Goal: Task Accomplishment & Management: Use online tool/utility

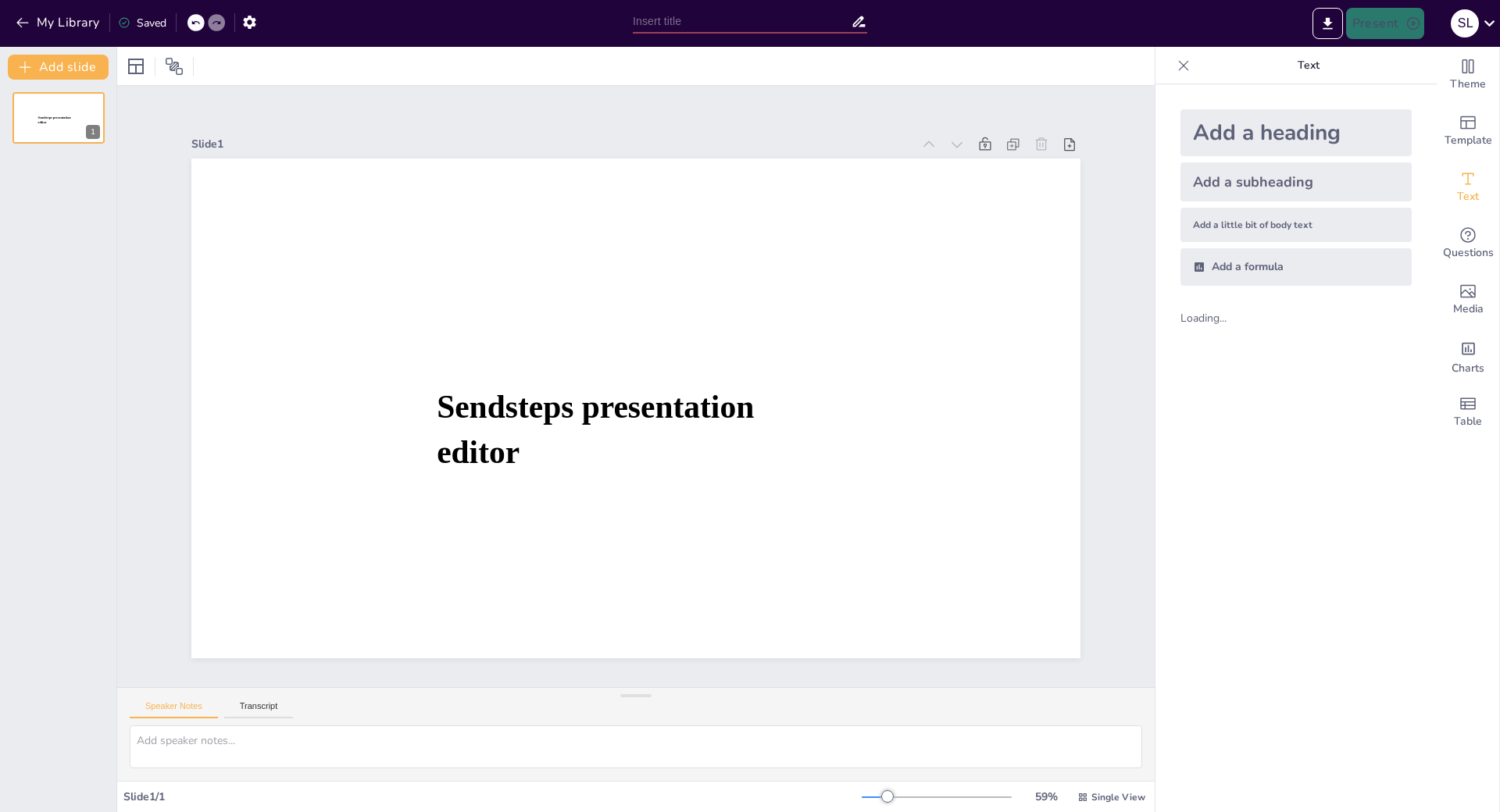
scroll to position [1, 0]
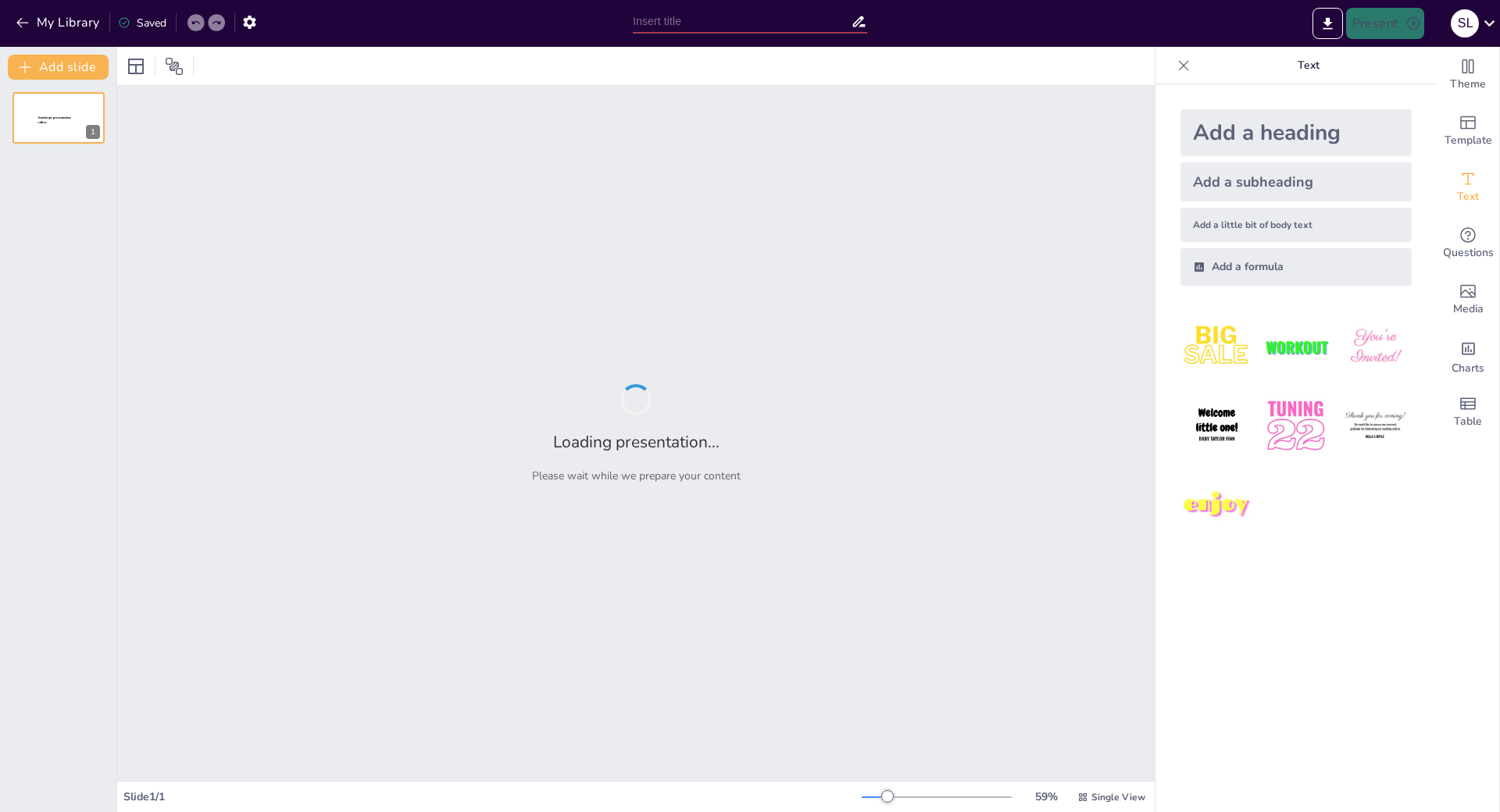
type input "Документация и типовые решения для АСУ ТП: Основы информационной безопасности"
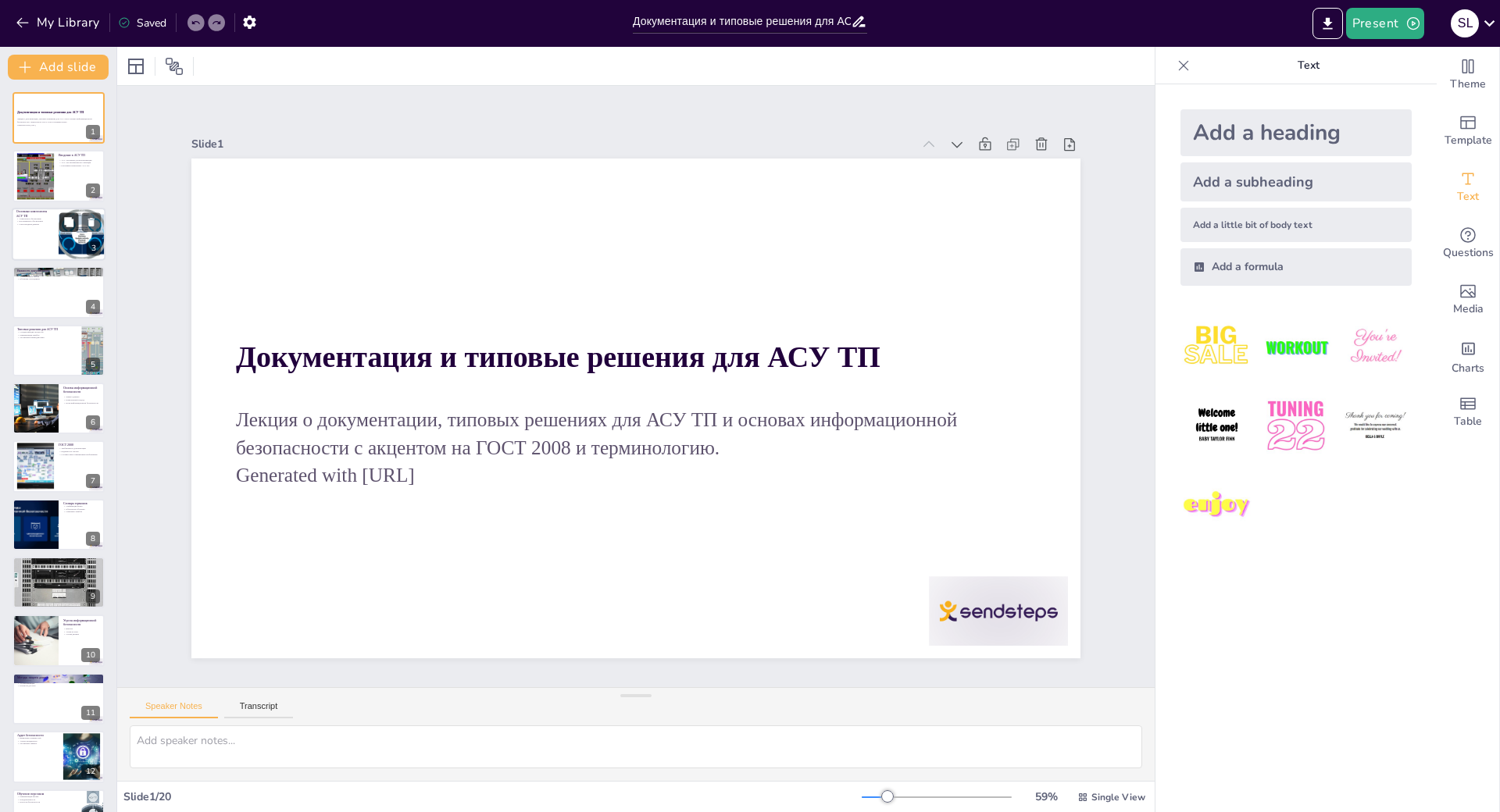
click at [60, 224] on button at bounding box center [69, 221] width 19 height 19
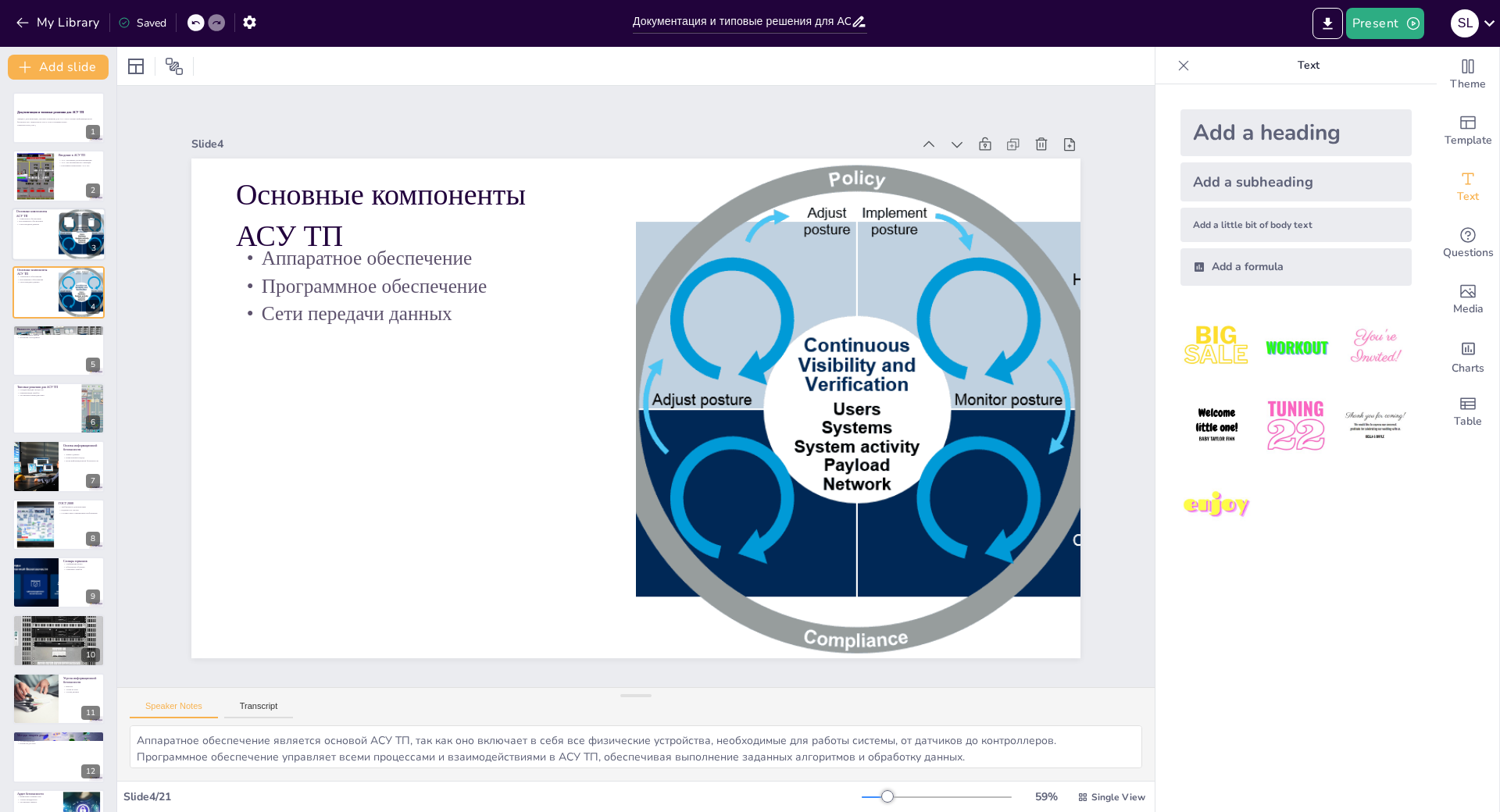
scroll to position [32, 0]
click at [82, 166] on button at bounding box center [91, 164] width 19 height 19
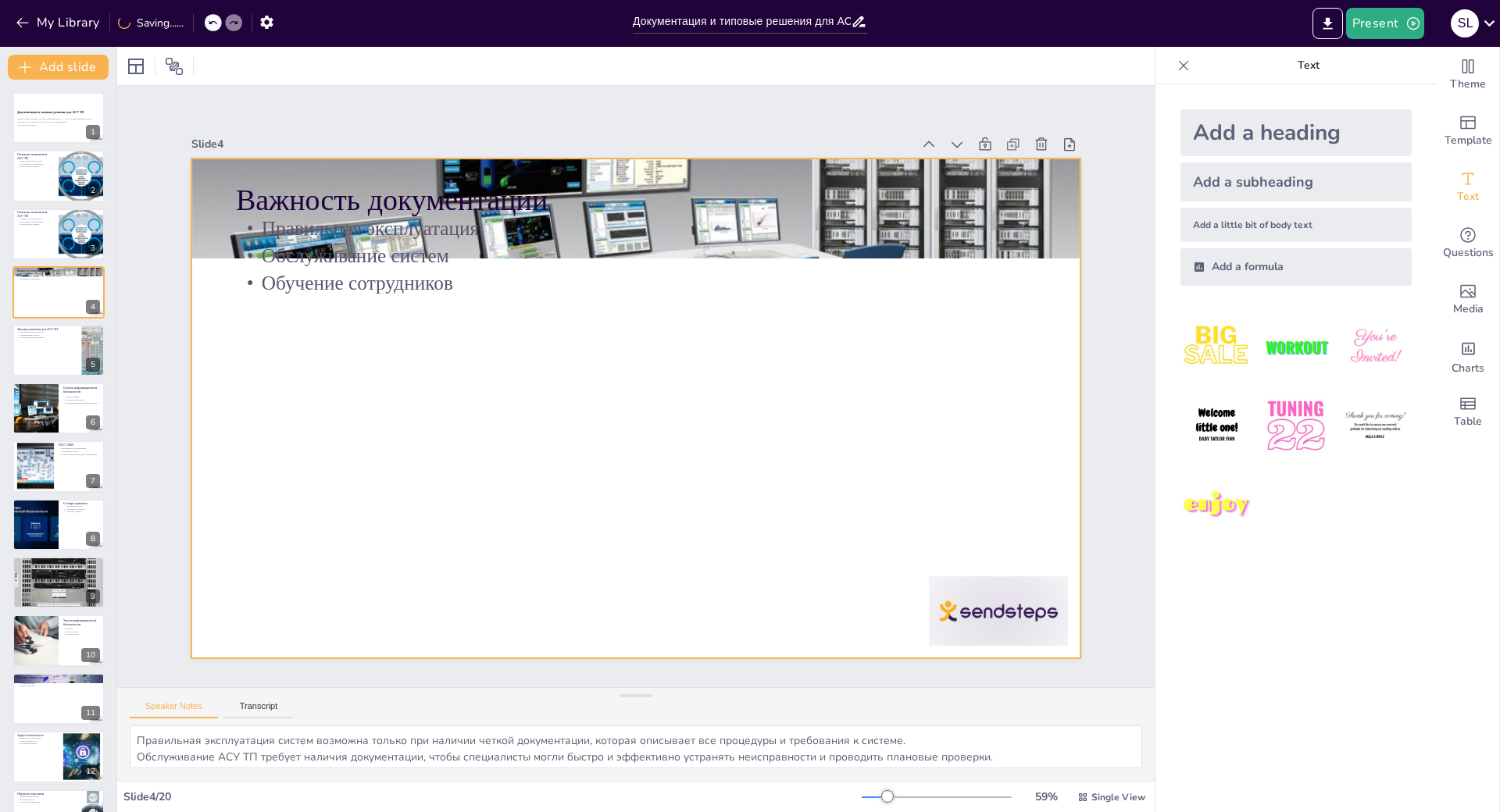
scroll to position [0, 0]
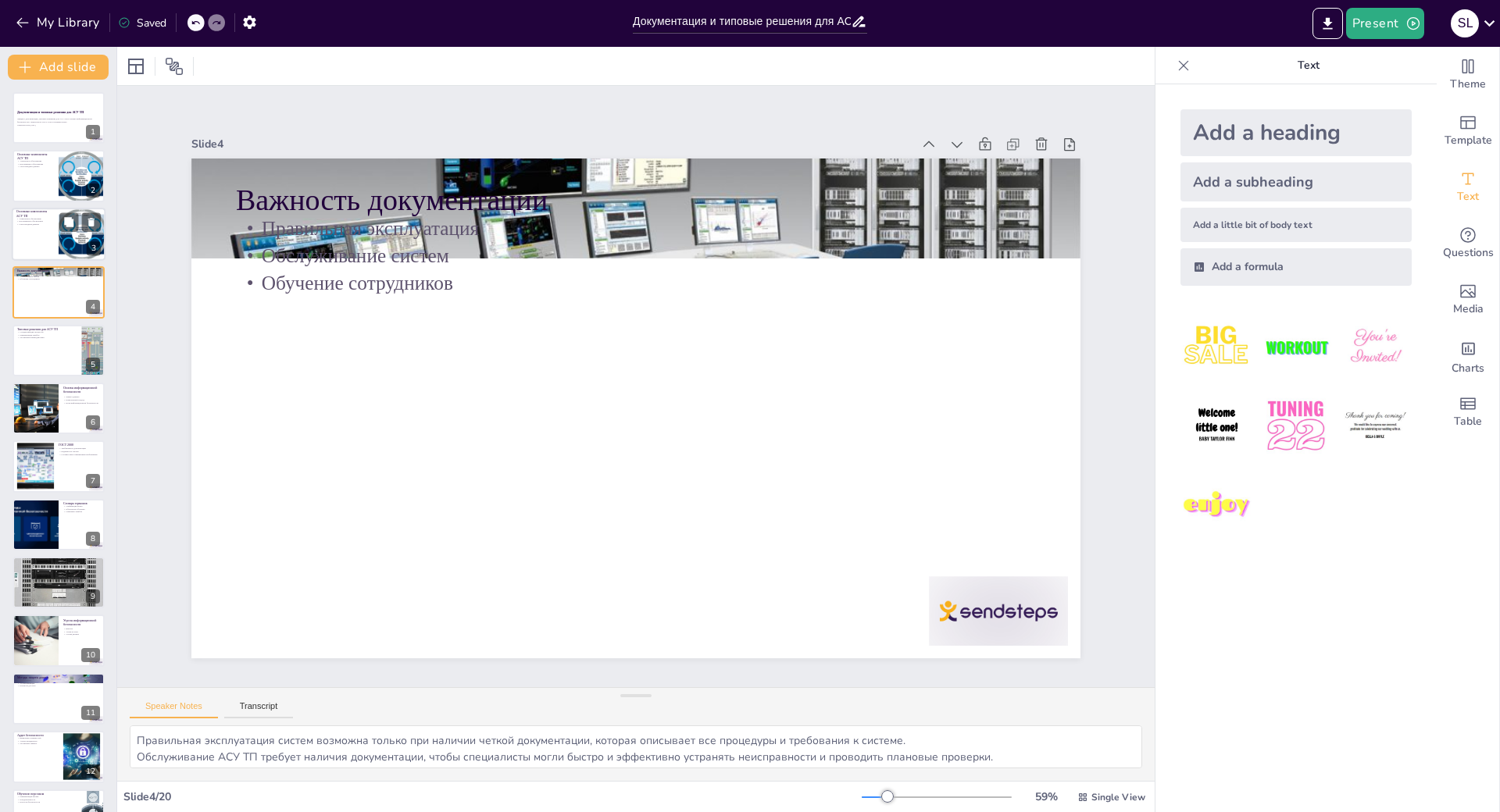
click at [49, 238] on div at bounding box center [59, 233] width 94 height 53
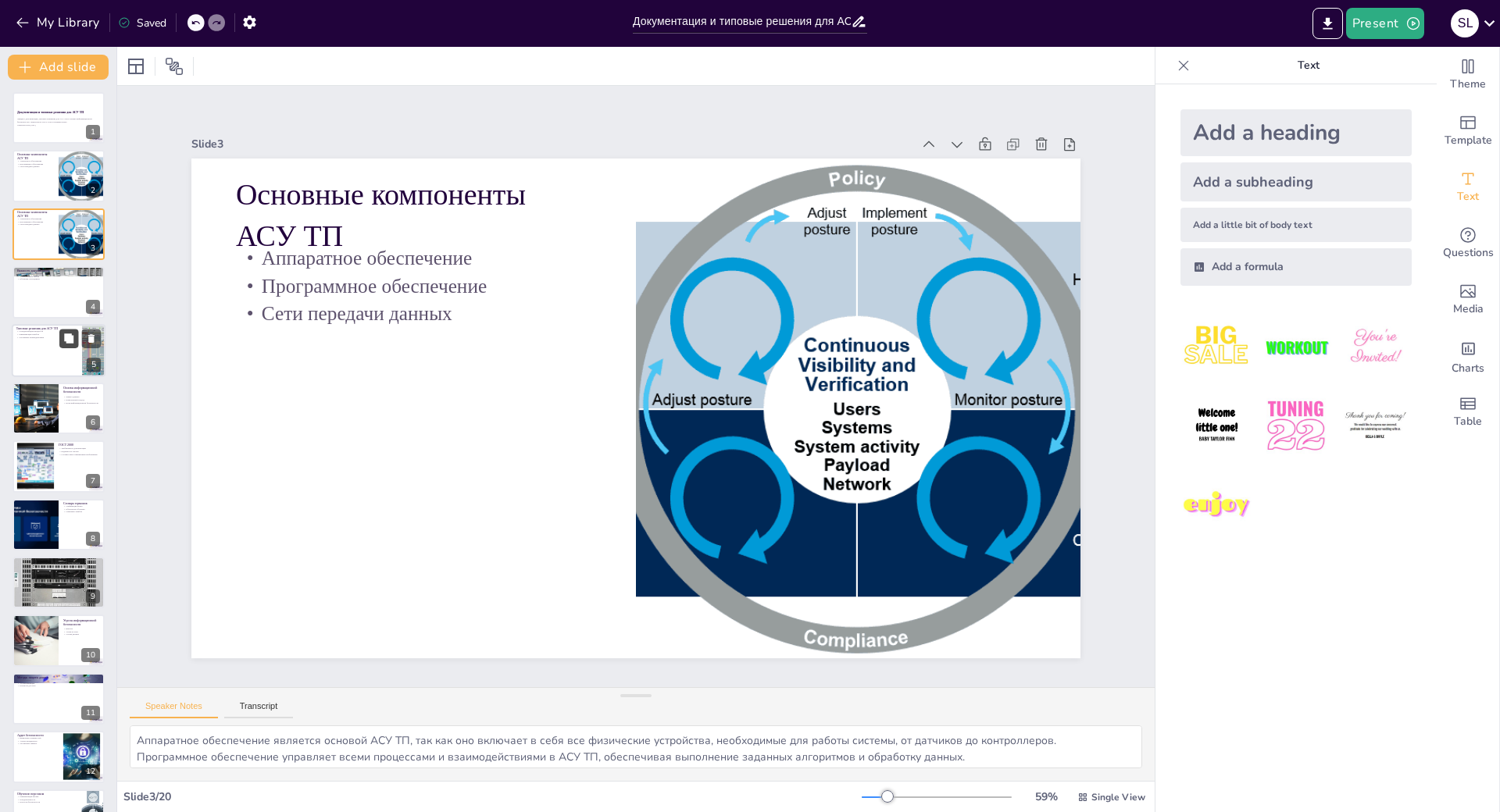
click at [62, 348] on button at bounding box center [69, 338] width 19 height 19
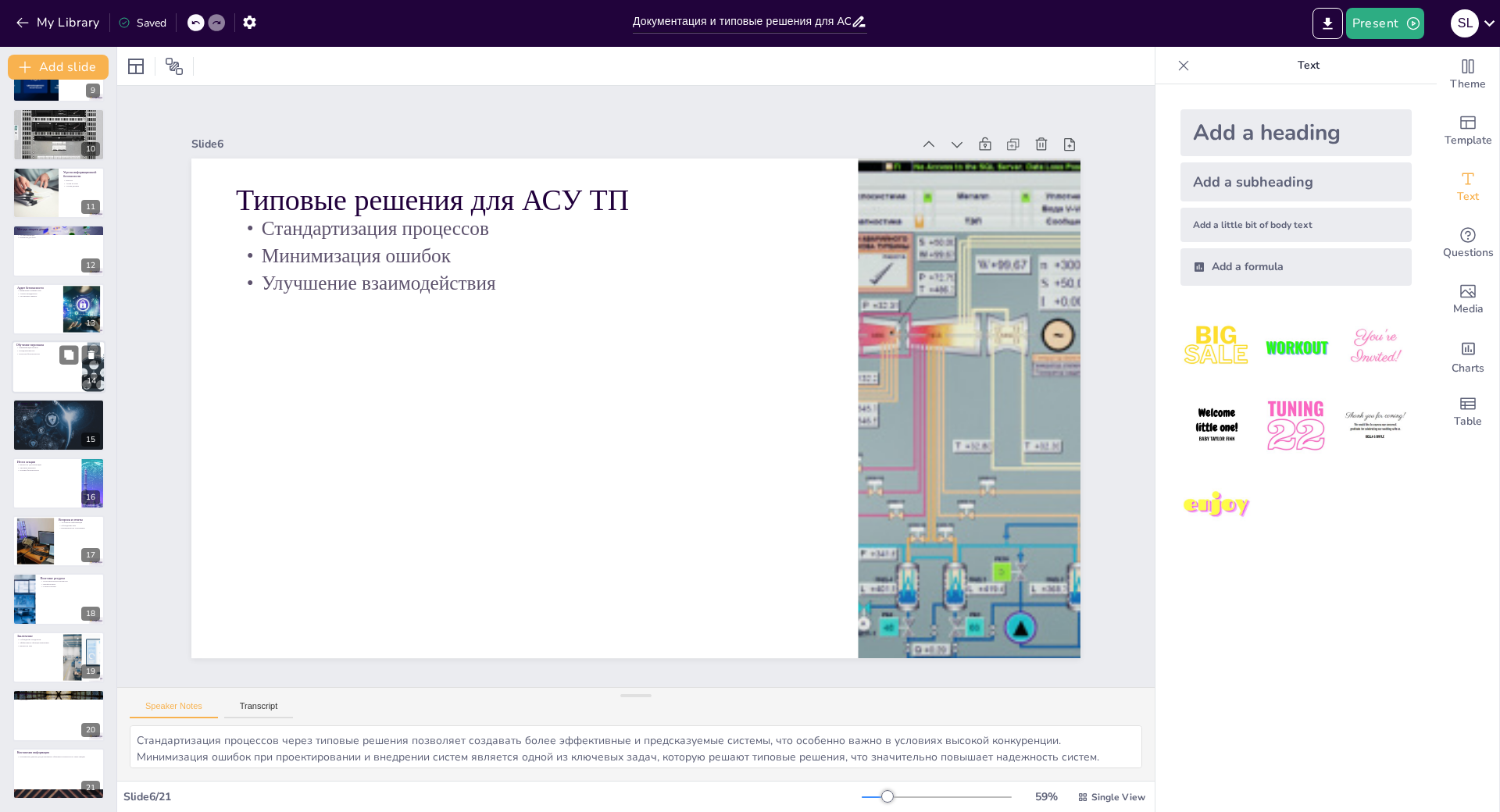
scroll to position [584, 0]
click at [51, 518] on div at bounding box center [35, 541] width 69 height 47
type textarea "Уточнение информации по лекции позволяет участникам лучше понять обсуждаемые те…"
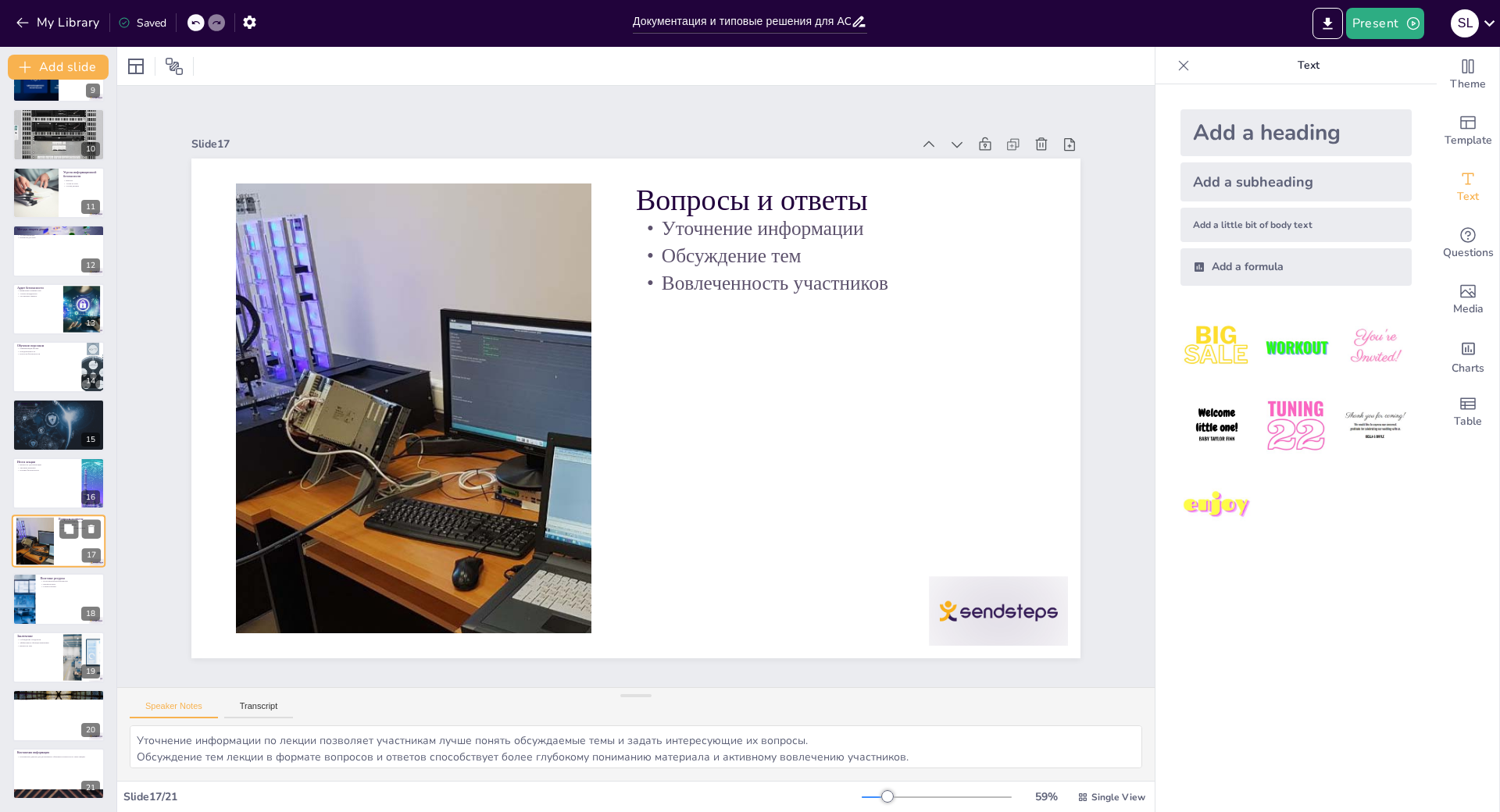
scroll to position [0, 0]
click at [51, 747] on div at bounding box center [59, 773] width 94 height 53
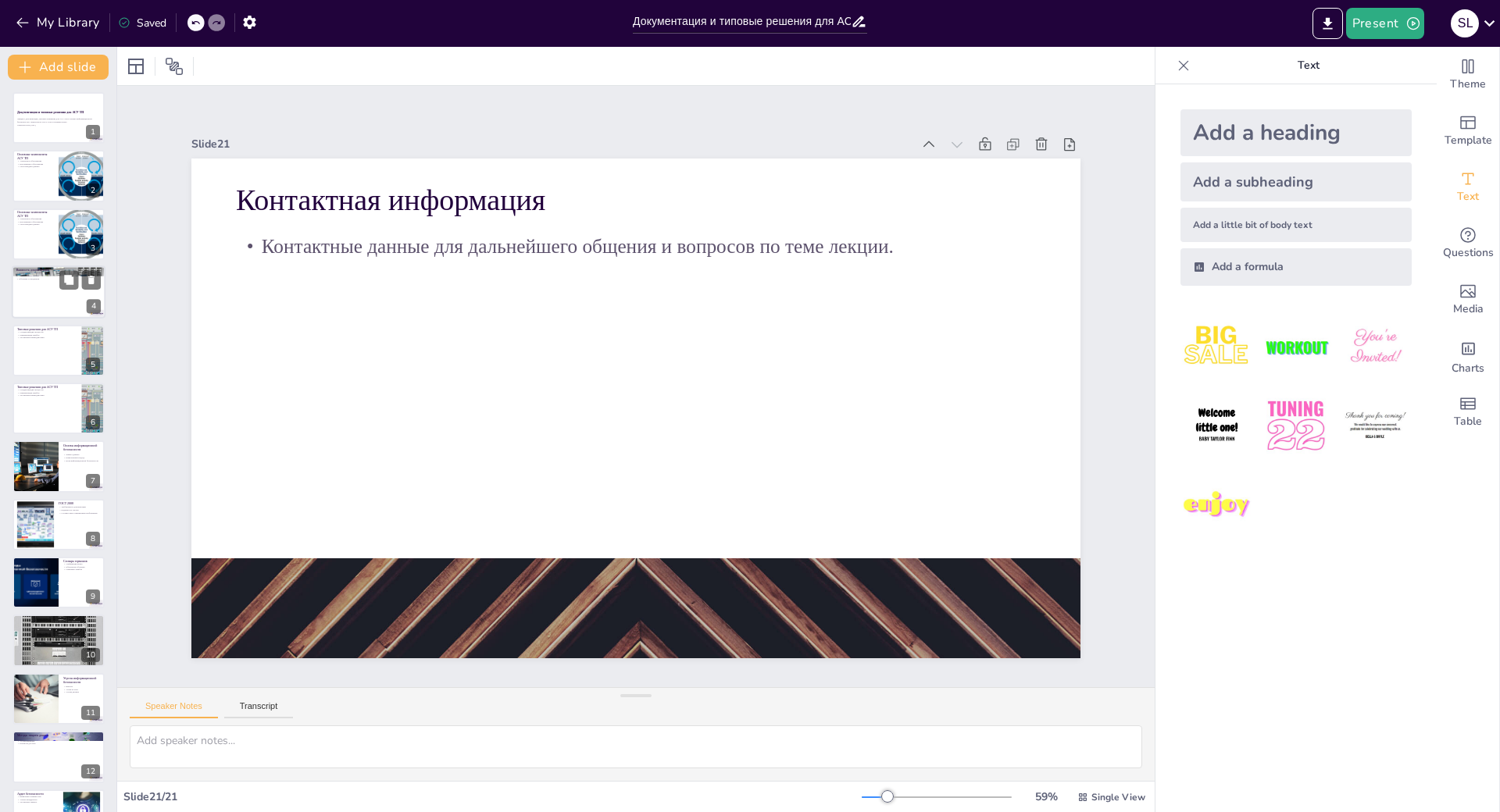
click at [36, 299] on div at bounding box center [59, 291] width 94 height 53
type textarea "Правильная эксплуатация систем возможна только при наличии четкой документации,…"
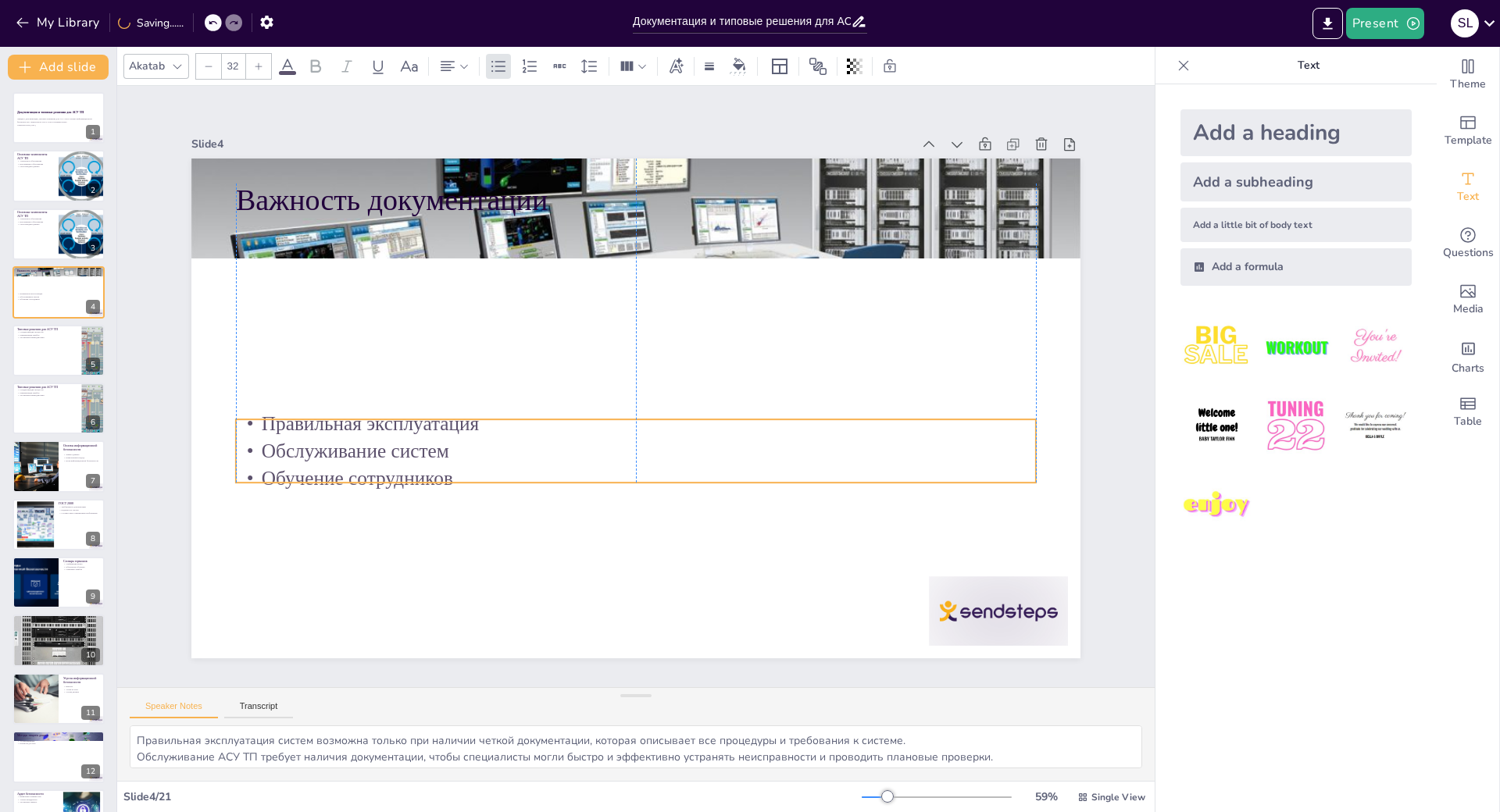
drag, startPoint x: 226, startPoint y: 241, endPoint x: 228, endPoint y: 410, distance: 169.0
click at [235, 435] on div "Правильная эксплуатация Обслуживание систем Обучение сотрудников" at bounding box center [636, 451] width 800 height 83
type input "48"
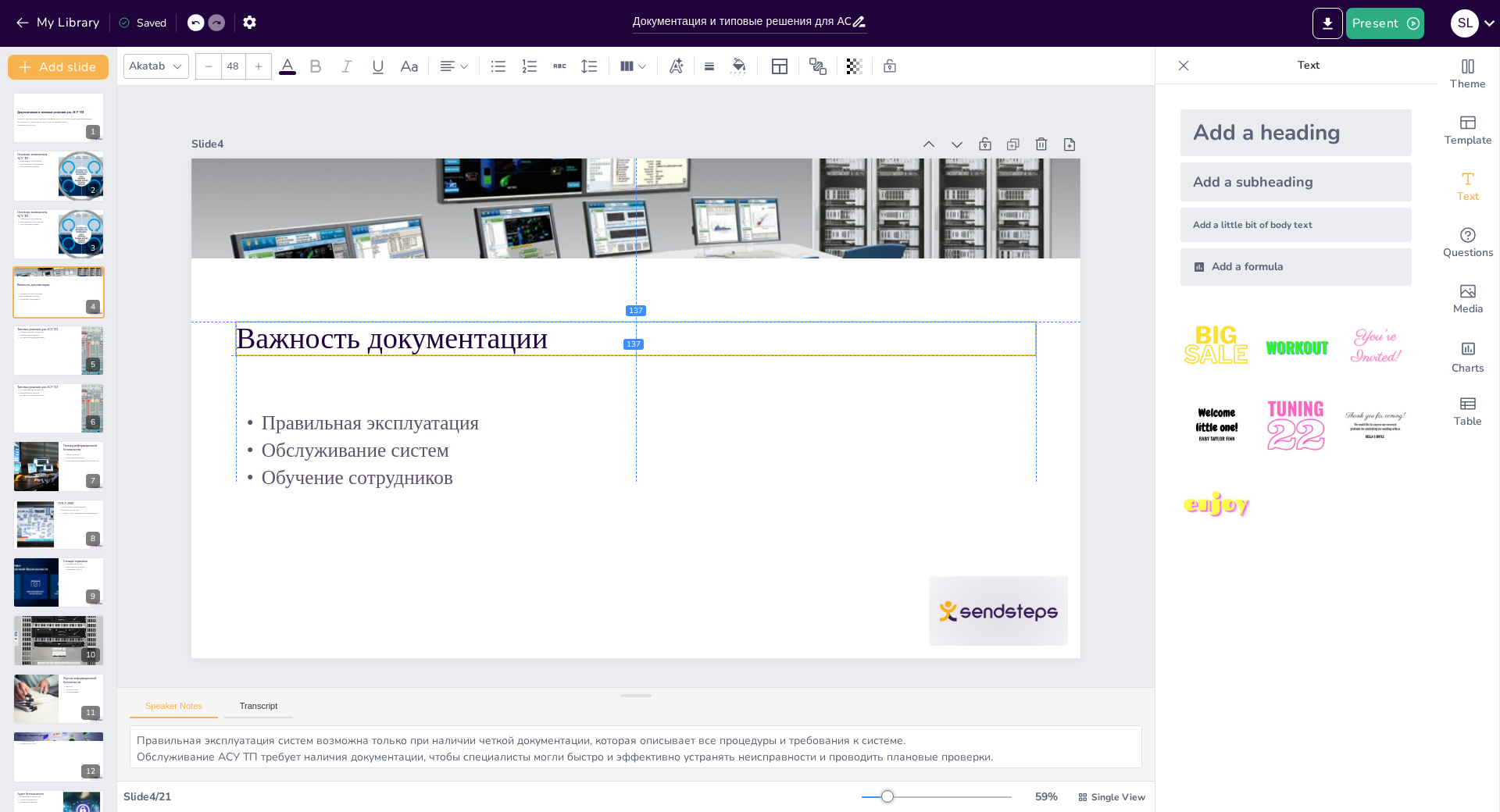
drag, startPoint x: 253, startPoint y: 179, endPoint x: 246, endPoint y: 313, distance: 134.2
click at [248, 319] on p "Важность документации" at bounding box center [636, 339] width 800 height 41
click at [1319, 23] on icon "Export to PowerPoint" at bounding box center [1328, 24] width 17 height 17
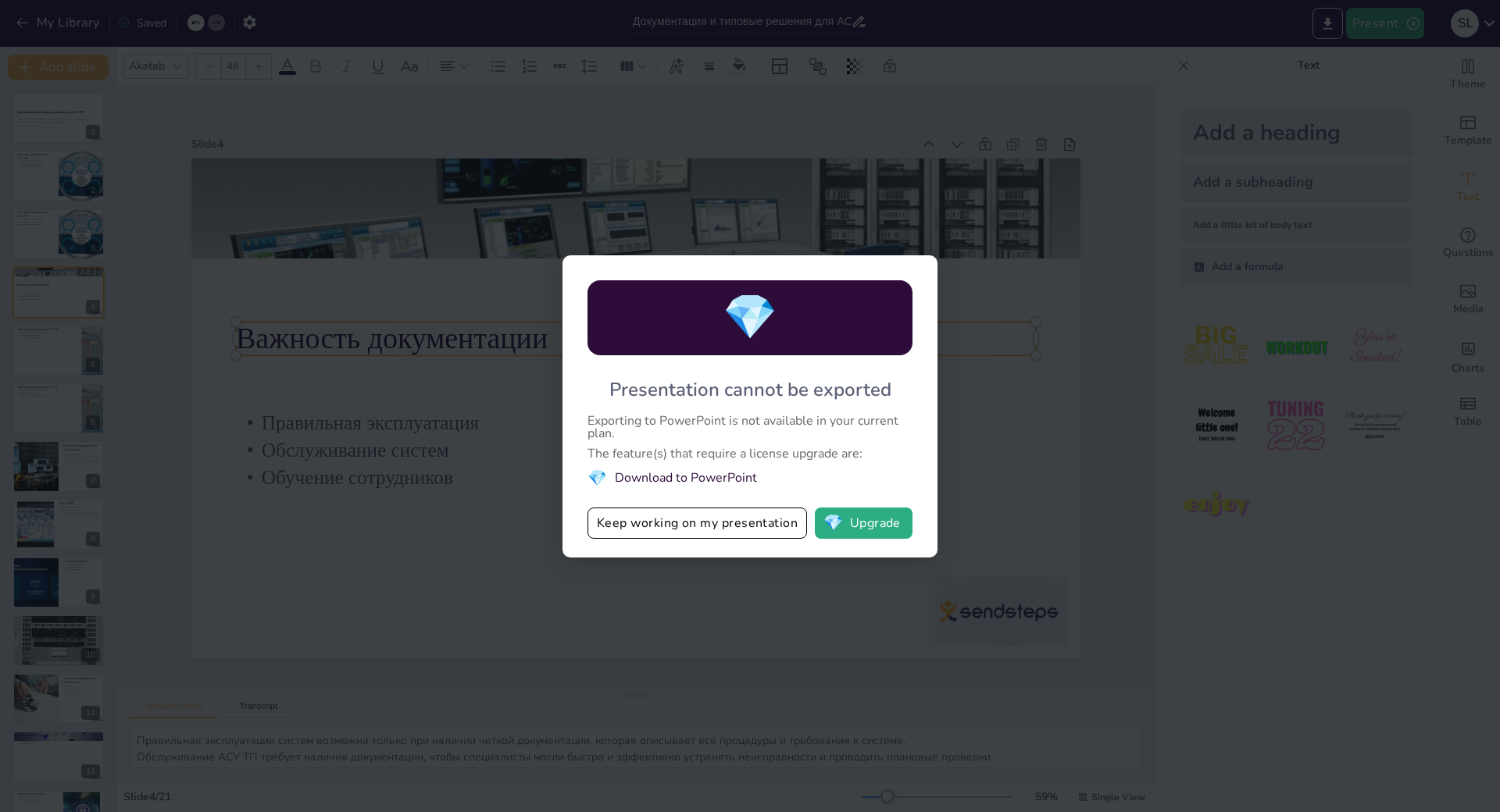
click at [725, 287] on span "💎" at bounding box center [749, 317] width 55 height 60
click at [587, 468] on span "💎" at bounding box center [596, 478] width 20 height 21
click at [607, 508] on button "Keep working on my presentation" at bounding box center [697, 524] width 220 height 32
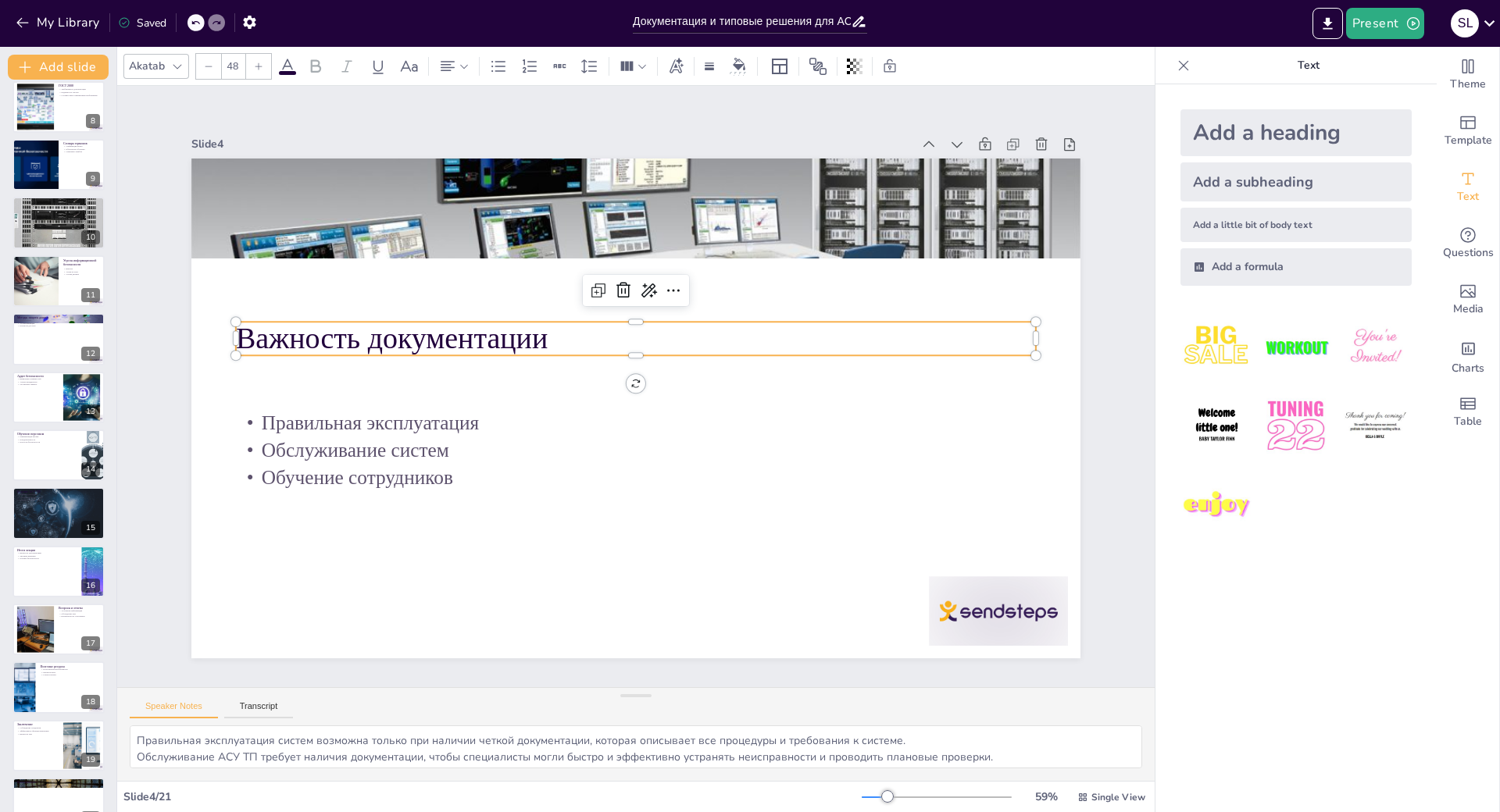
scroll to position [584, 0]
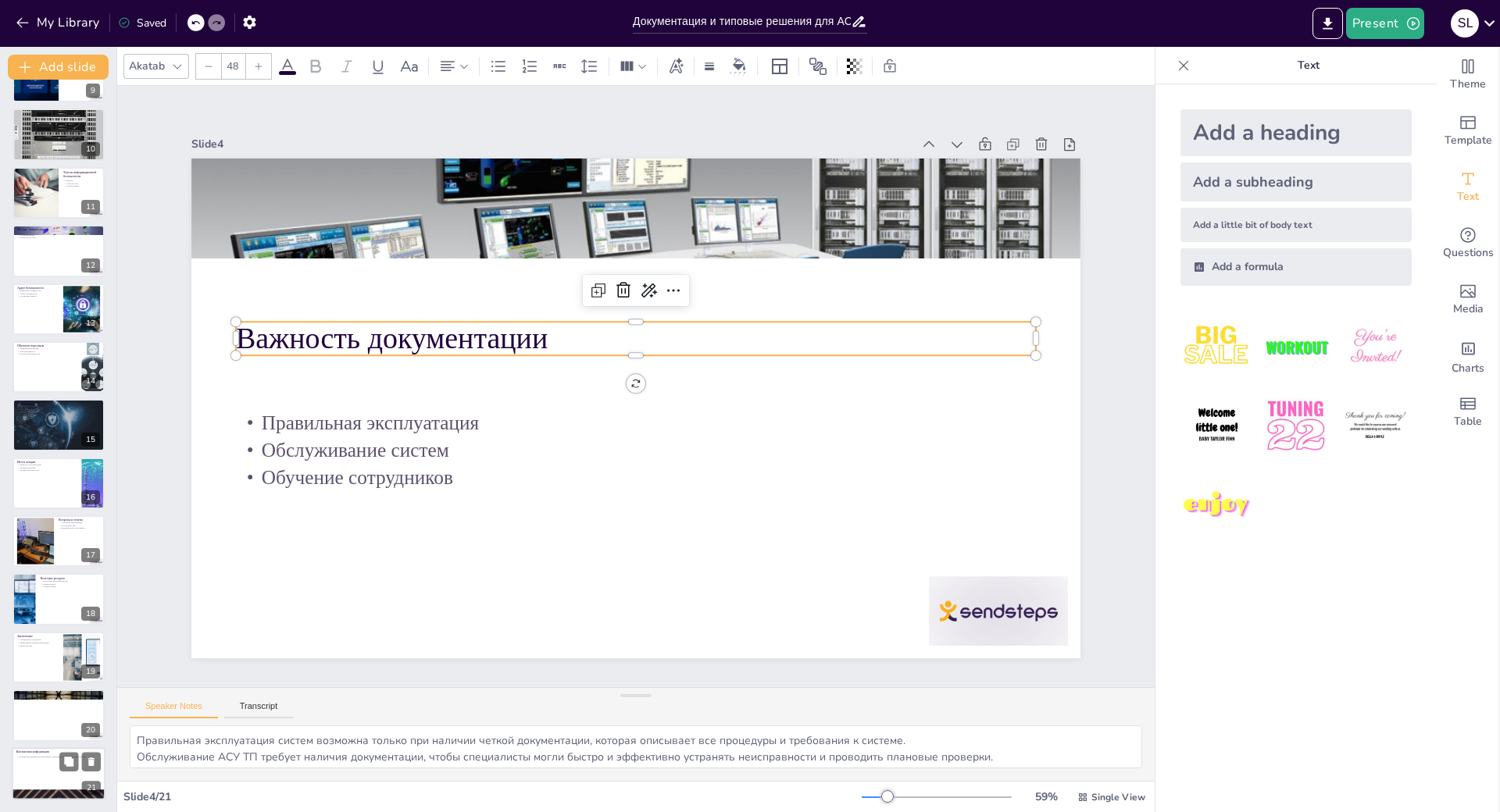
click at [50, 747] on div at bounding box center [59, 773] width 94 height 53
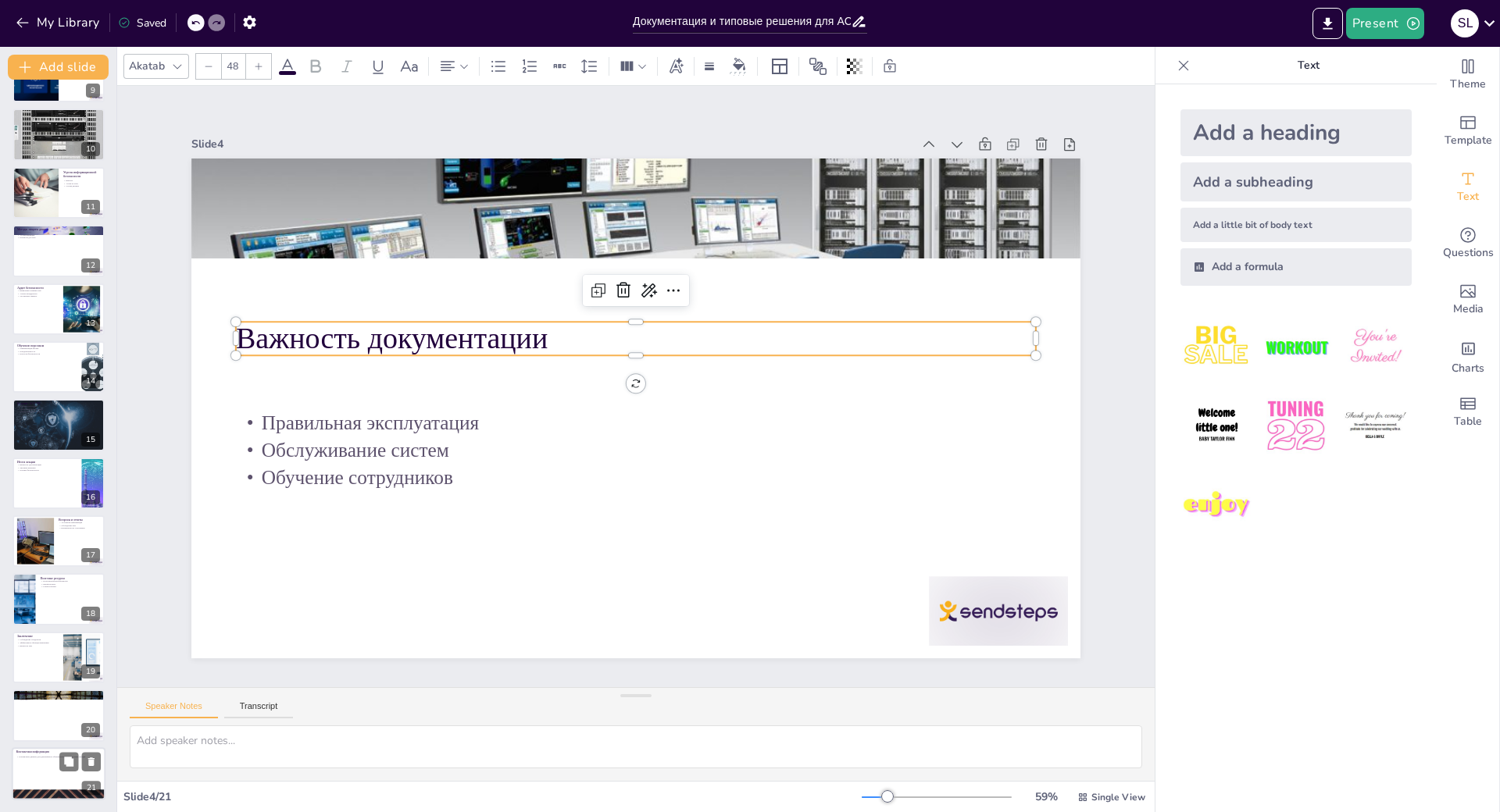
scroll to position [32, 0]
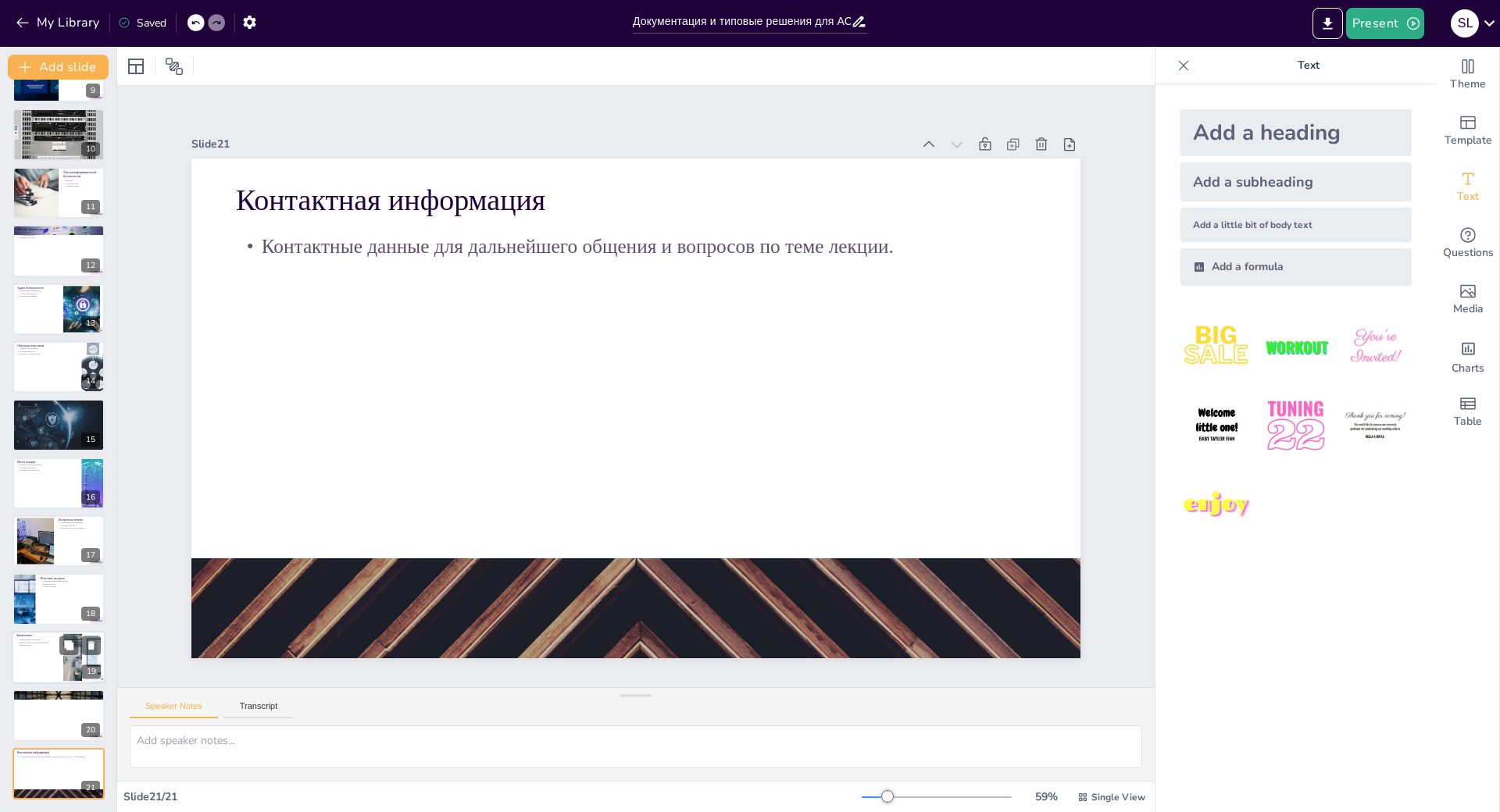
click at [48, 631] on div at bounding box center [59, 657] width 94 height 53
type textarea "Соблюдение стандартов в области АСУ ТП и информационной безопасности является н…"
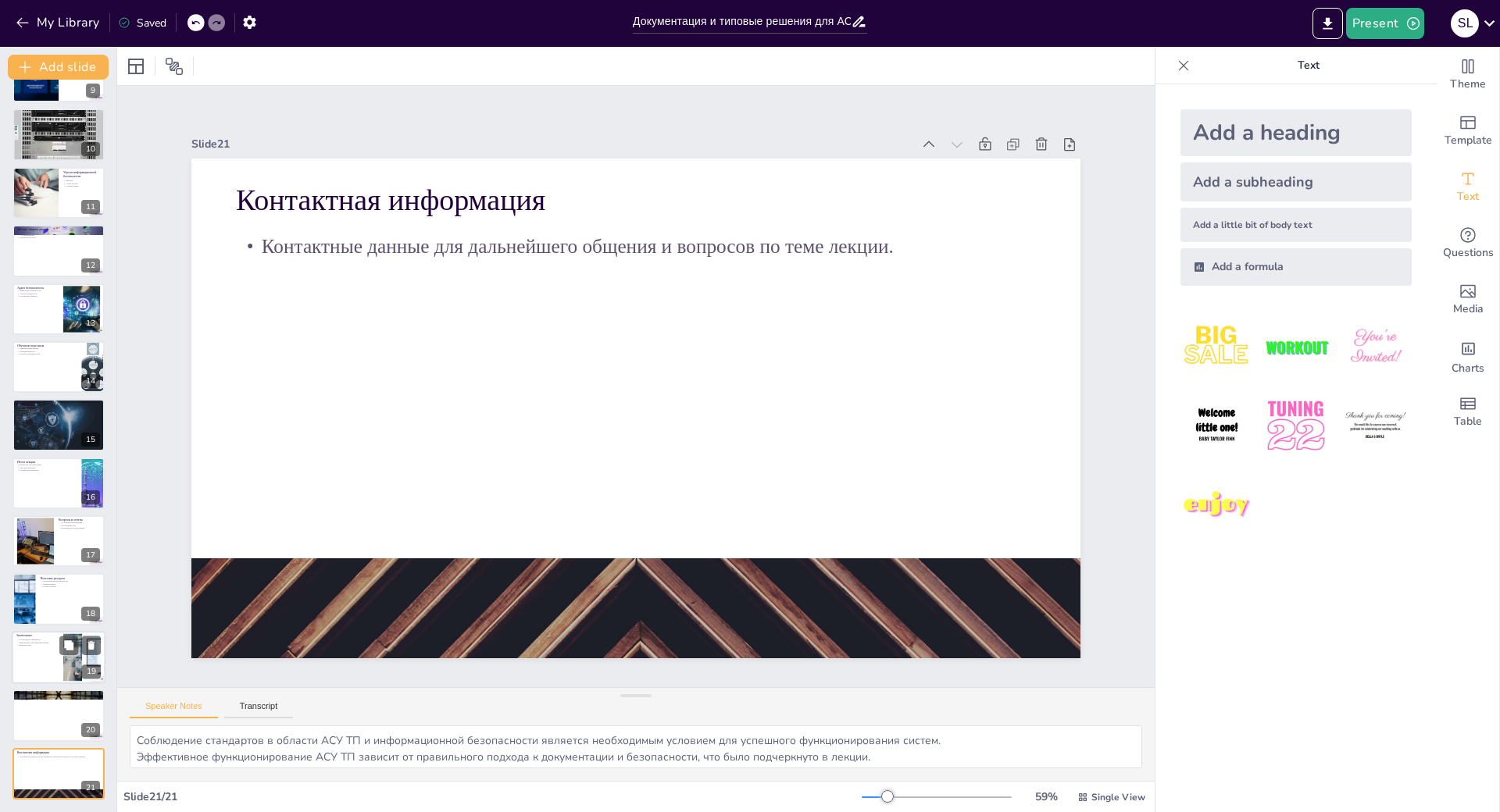
scroll to position [0, 0]
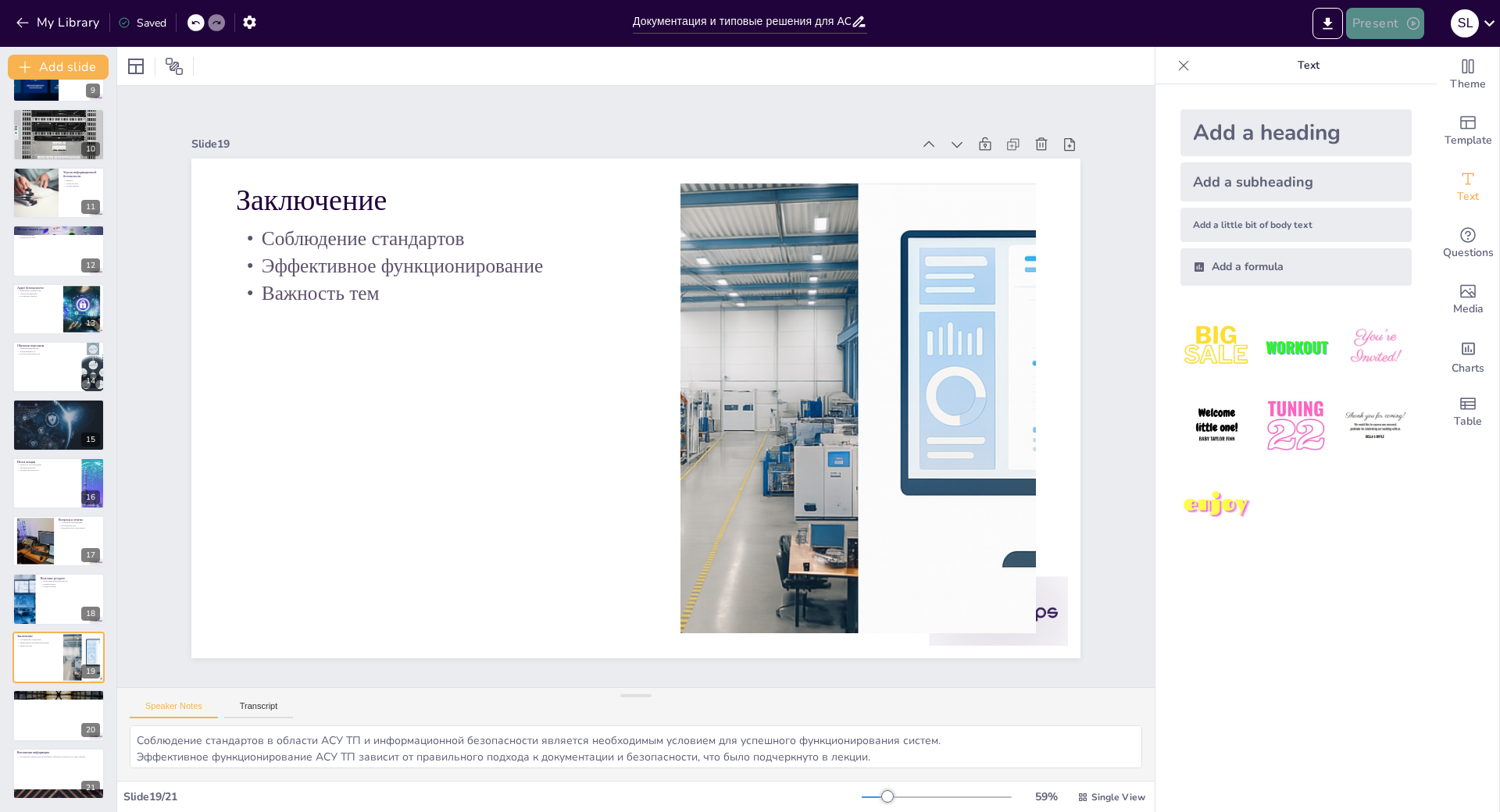
click at [1405, 24] on icon "button" at bounding box center [1413, 23] width 16 height 16
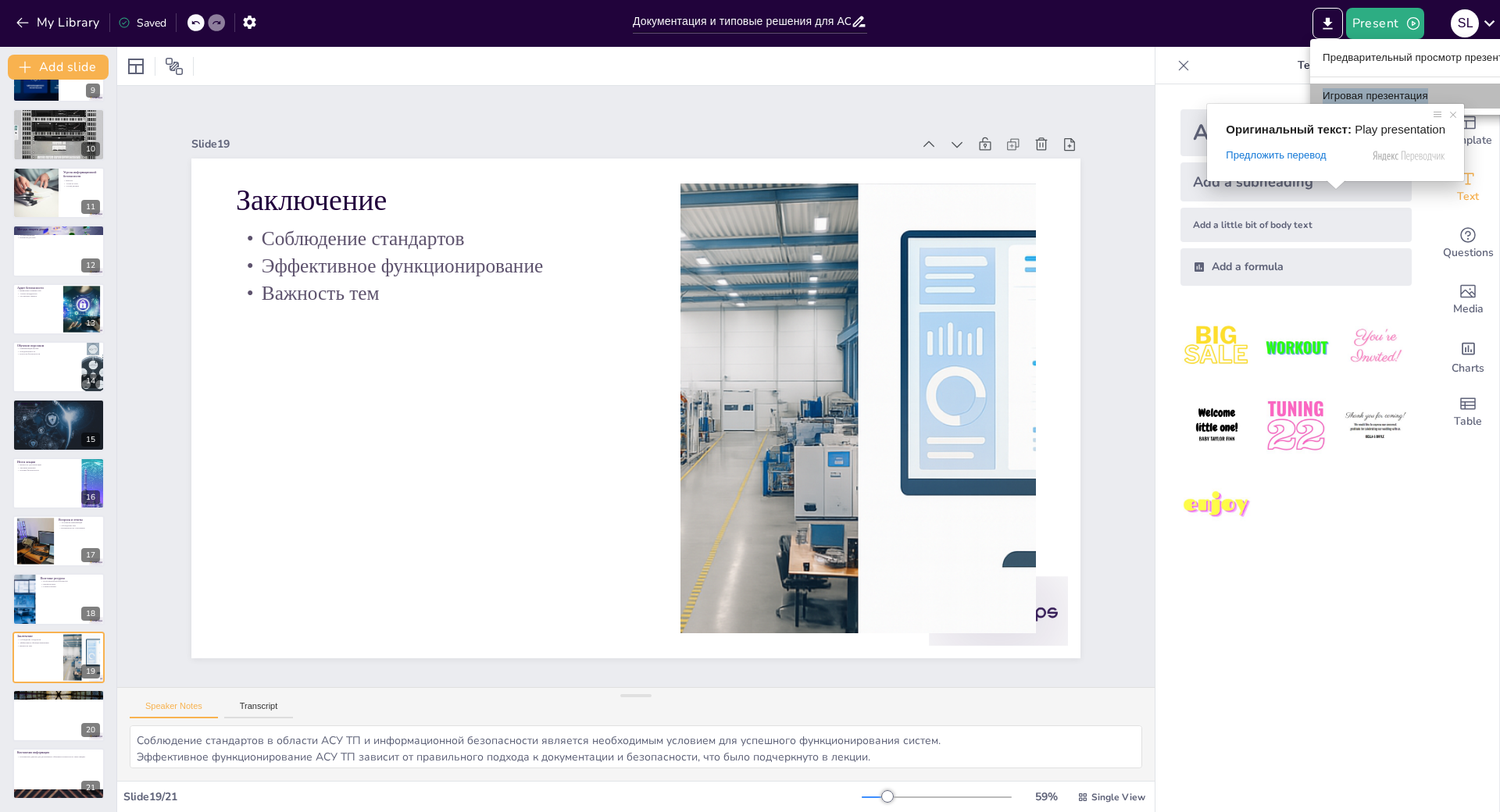
click at [1338, 92] on ya-tr-span "Игровая презентация" at bounding box center [1374, 96] width 105 height 16
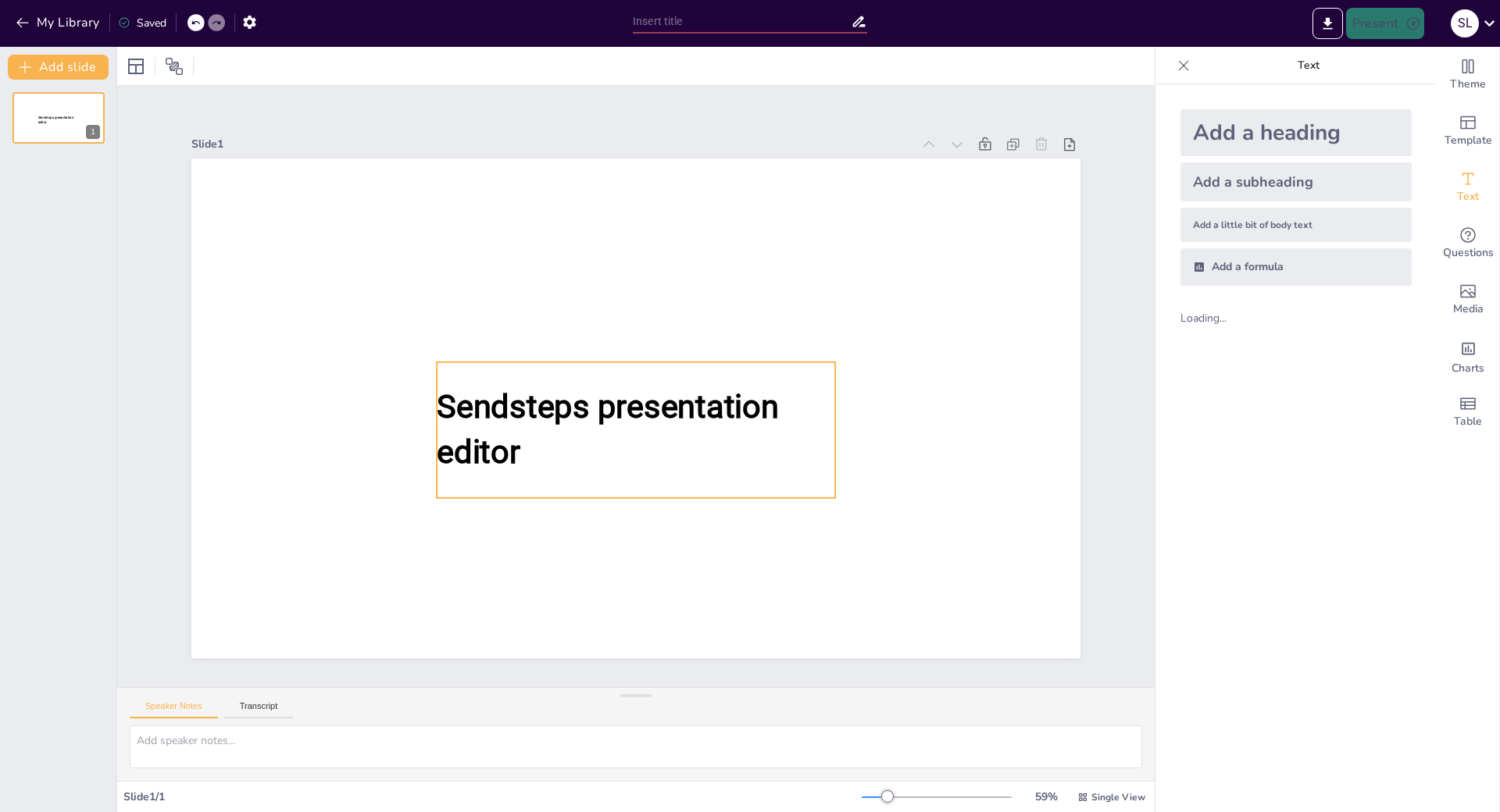
scroll to position [1, 0]
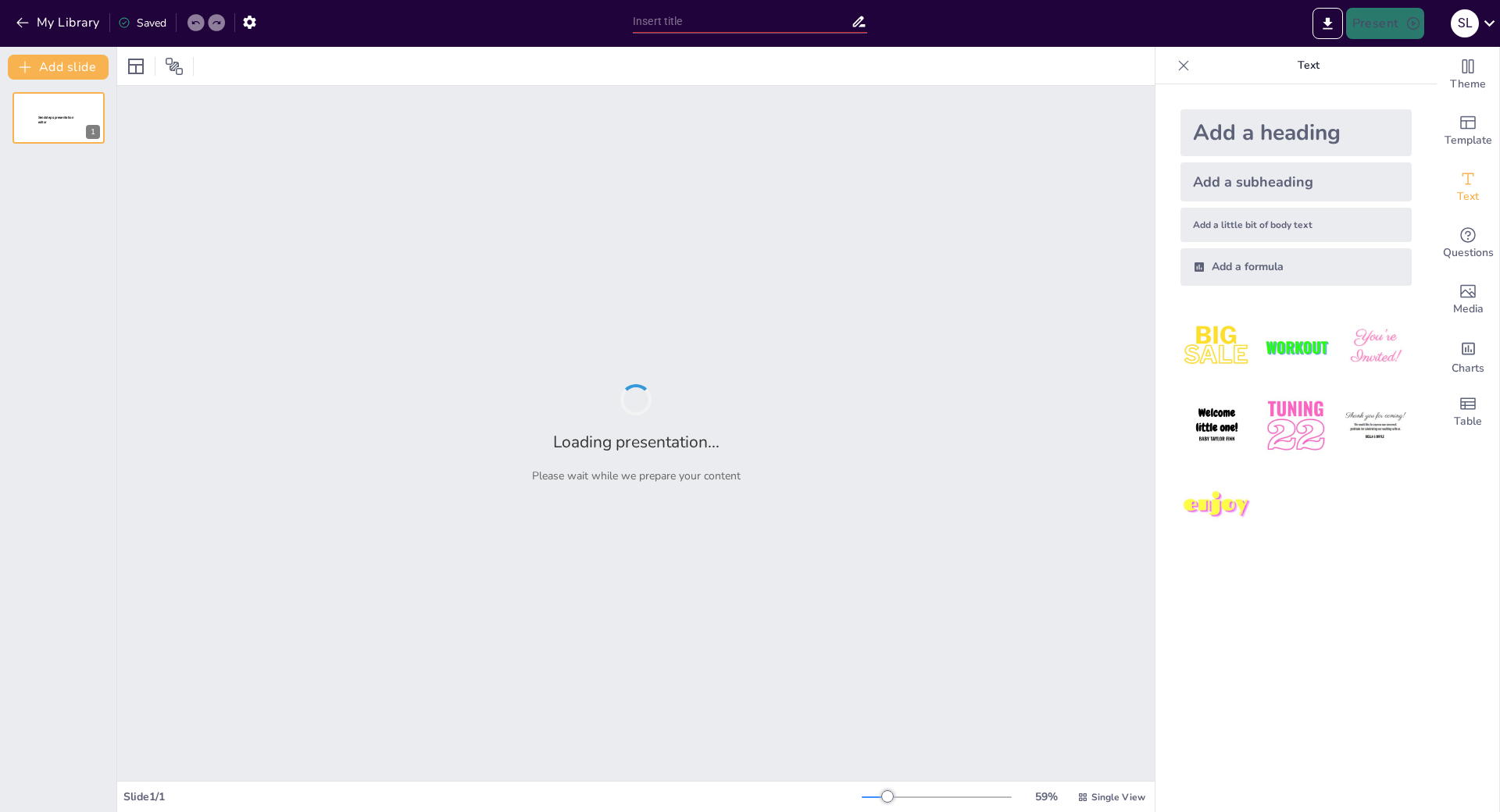
type input "Документация и типовые решения для АСУ ТП: Основы информационной безопасности"
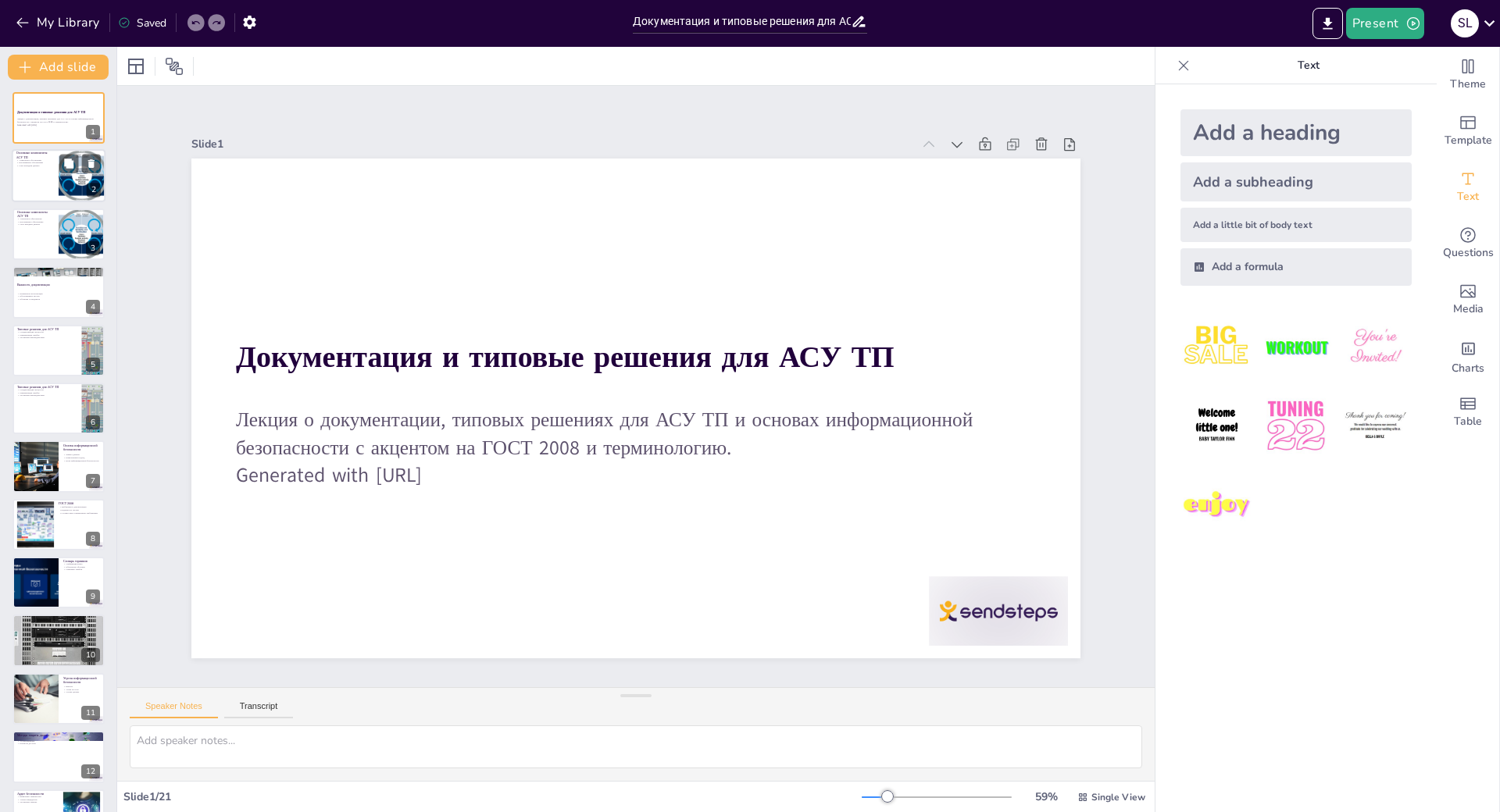
click at [47, 166] on p "Сети передачи данных" at bounding box center [35, 166] width 37 height 3
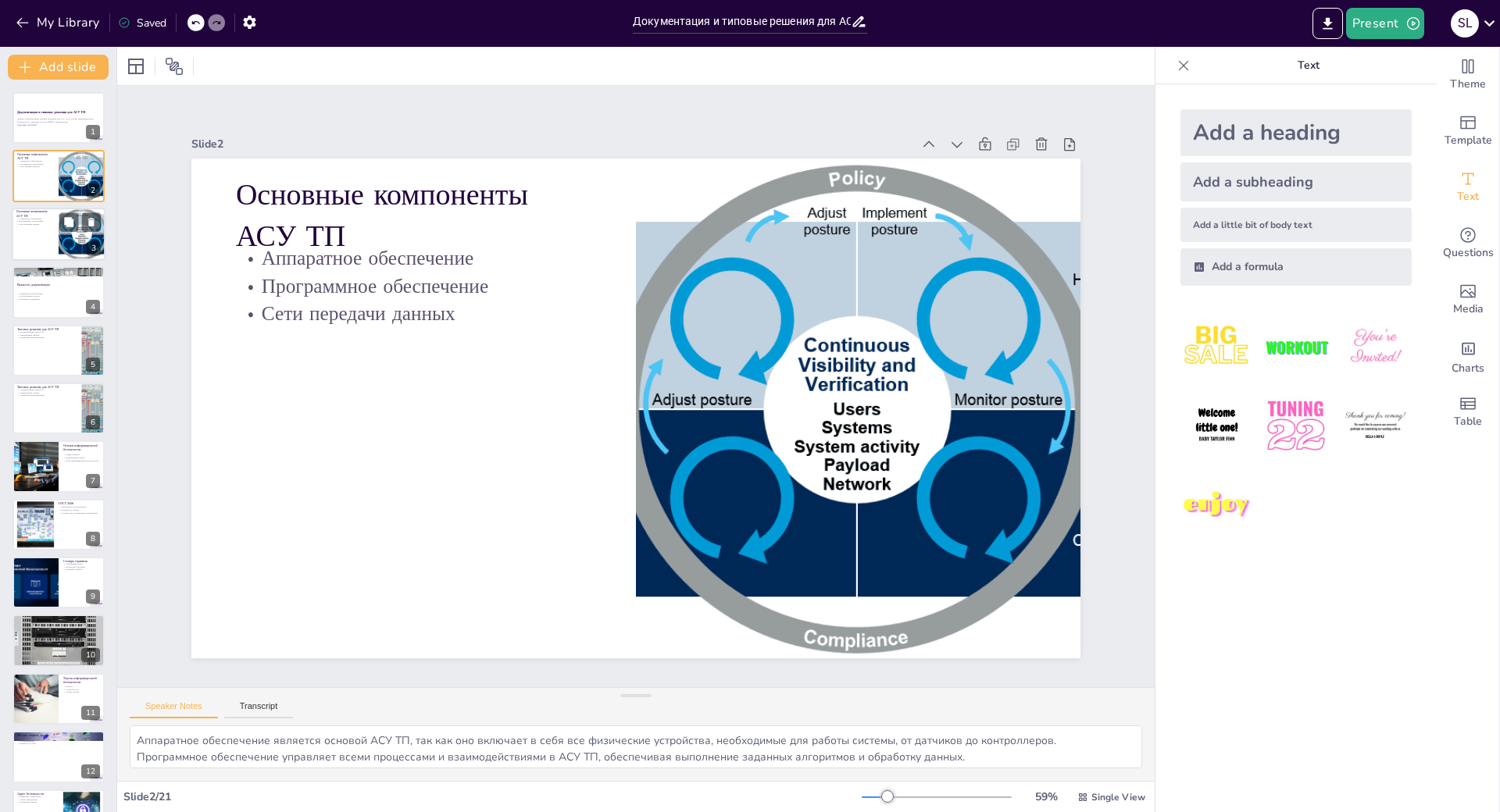
click at [38, 235] on div at bounding box center [59, 233] width 94 height 53
click at [46, 181] on div at bounding box center [59, 176] width 94 height 53
click at [40, 230] on div at bounding box center [59, 233] width 94 height 53
click at [59, 178] on div at bounding box center [83, 176] width 84 height 53
click at [51, 289] on div at bounding box center [59, 291] width 94 height 53
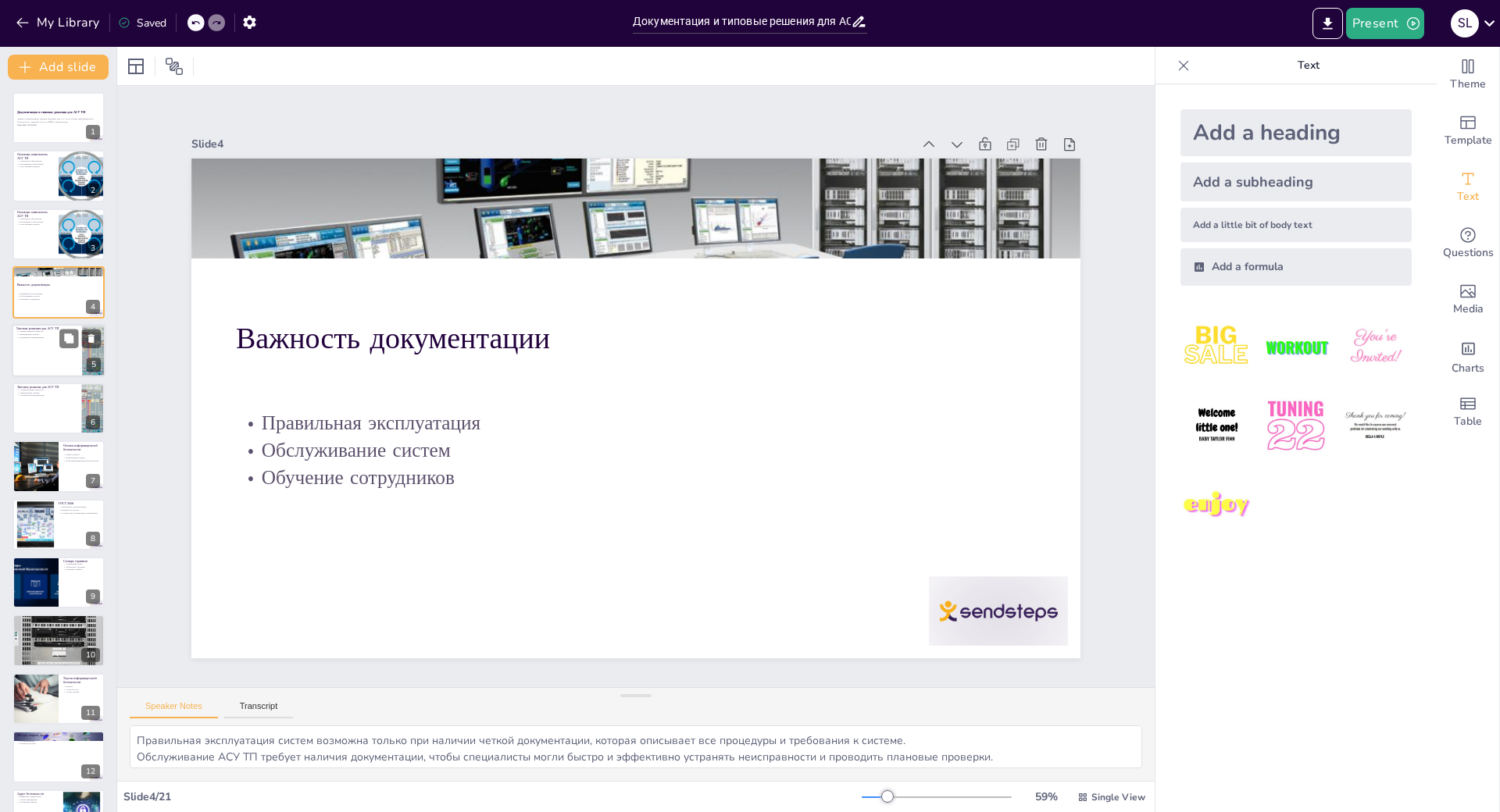
click at [56, 353] on div at bounding box center [59, 350] width 94 height 53
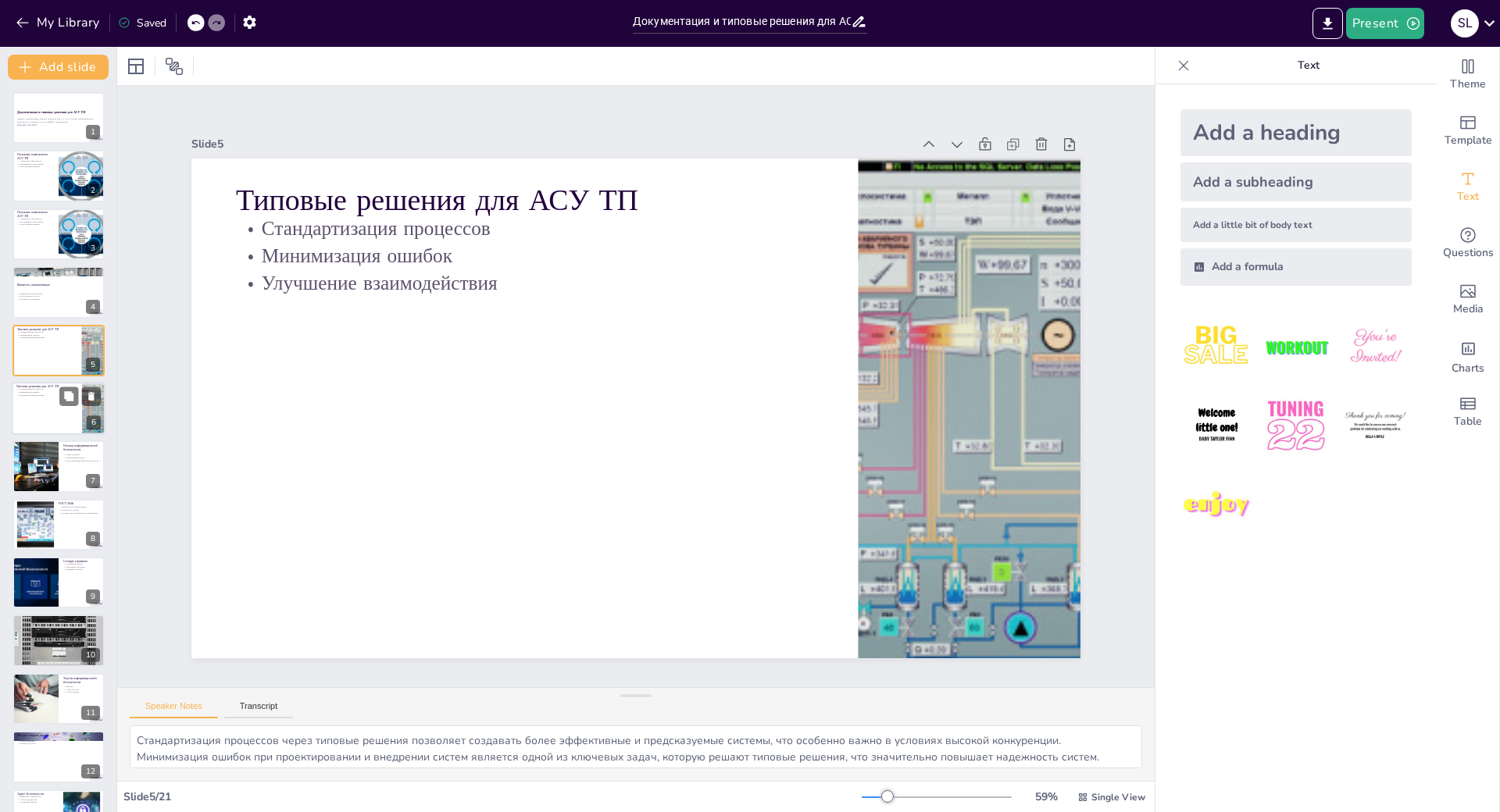
click at [51, 408] on div at bounding box center [59, 407] width 94 height 53
click at [54, 357] on div at bounding box center [59, 349] width 94 height 53
click at [43, 401] on div at bounding box center [59, 407] width 94 height 53
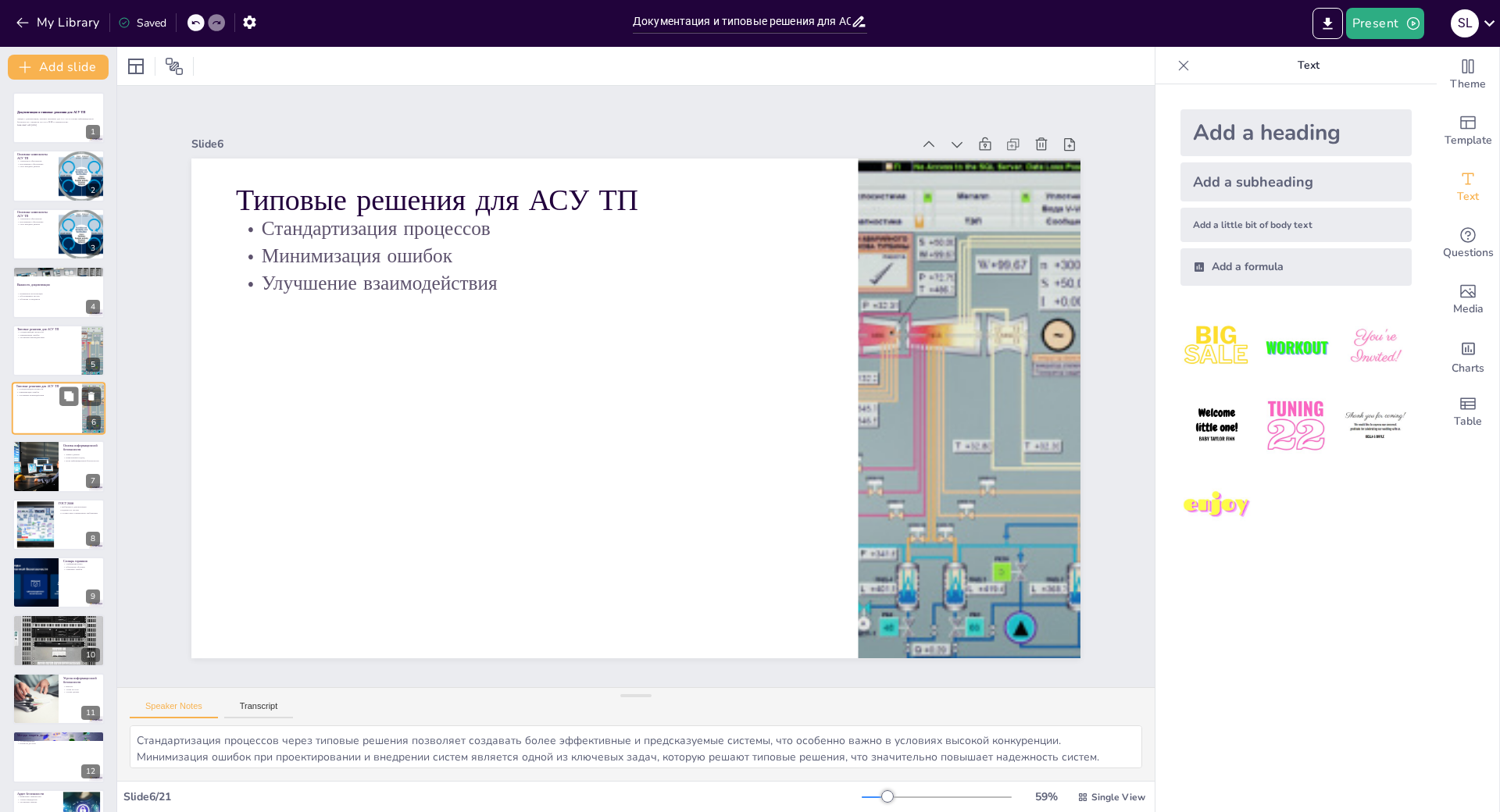
scroll to position [2, 0]
click at [47, 464] on div at bounding box center [35, 465] width 71 height 53
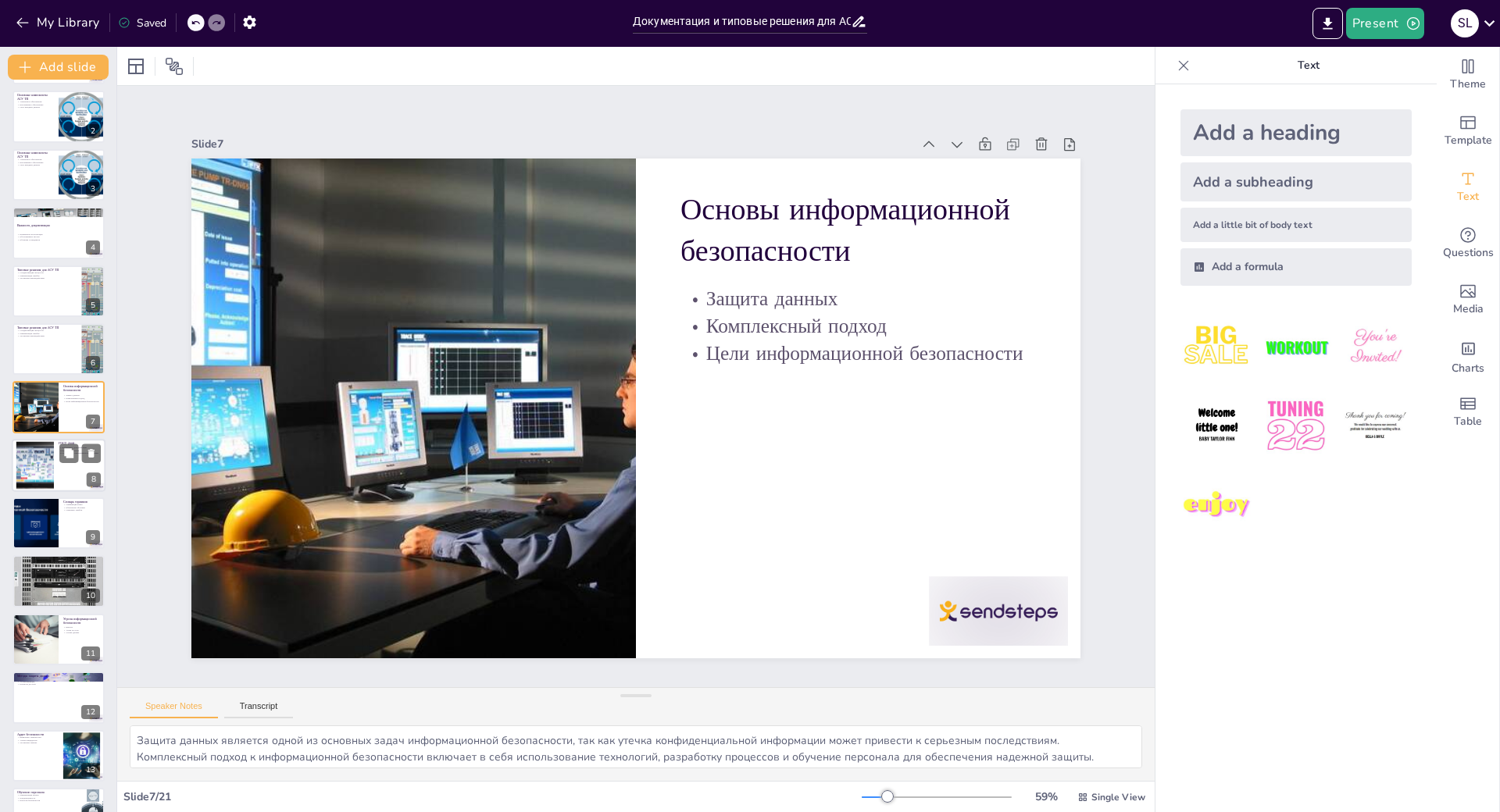
click at [59, 471] on div at bounding box center [59, 465] width 94 height 53
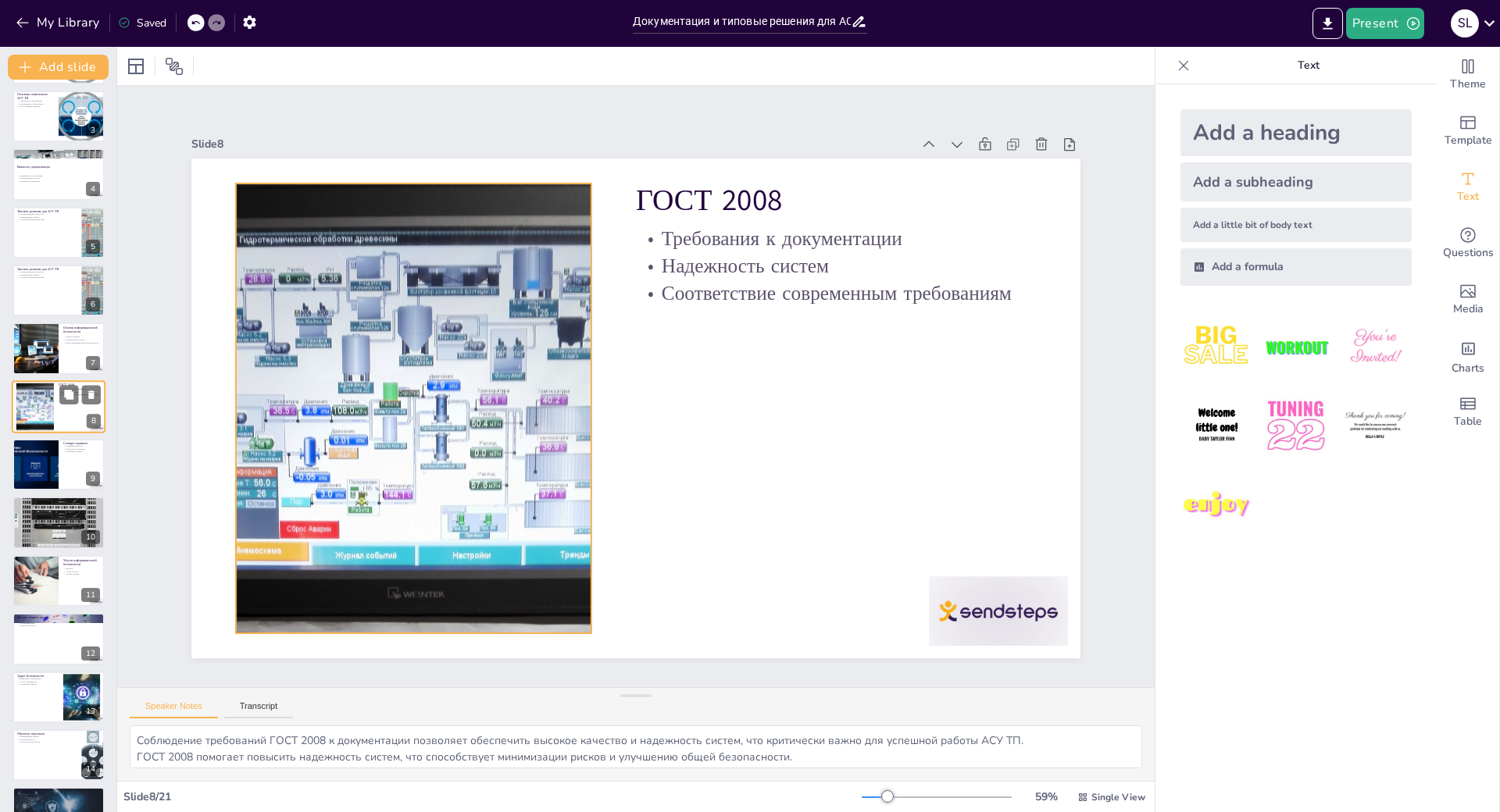
click at [49, 404] on div at bounding box center [35, 406] width 80 height 47
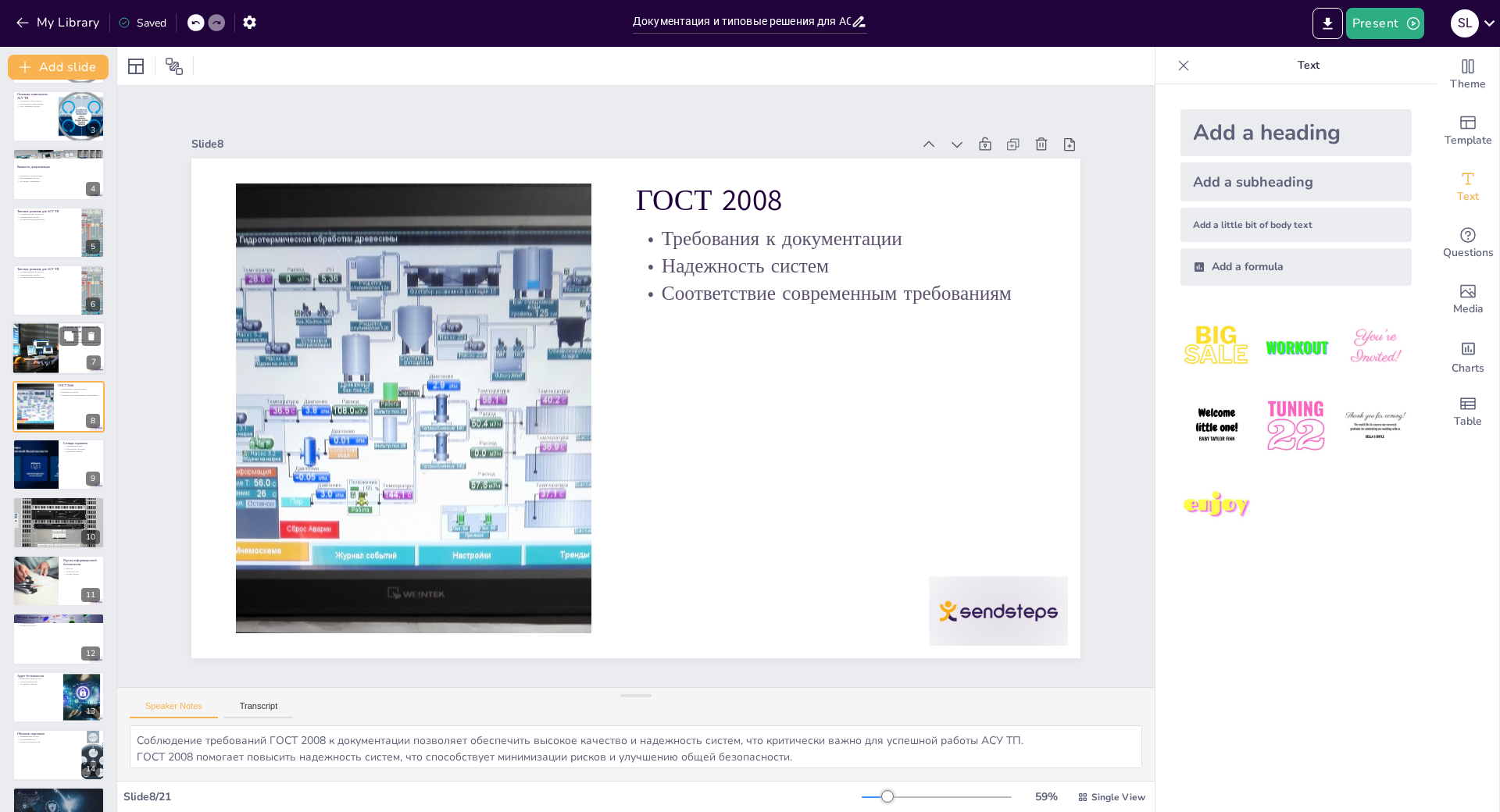
click at [24, 343] on div at bounding box center [35, 349] width 71 height 53
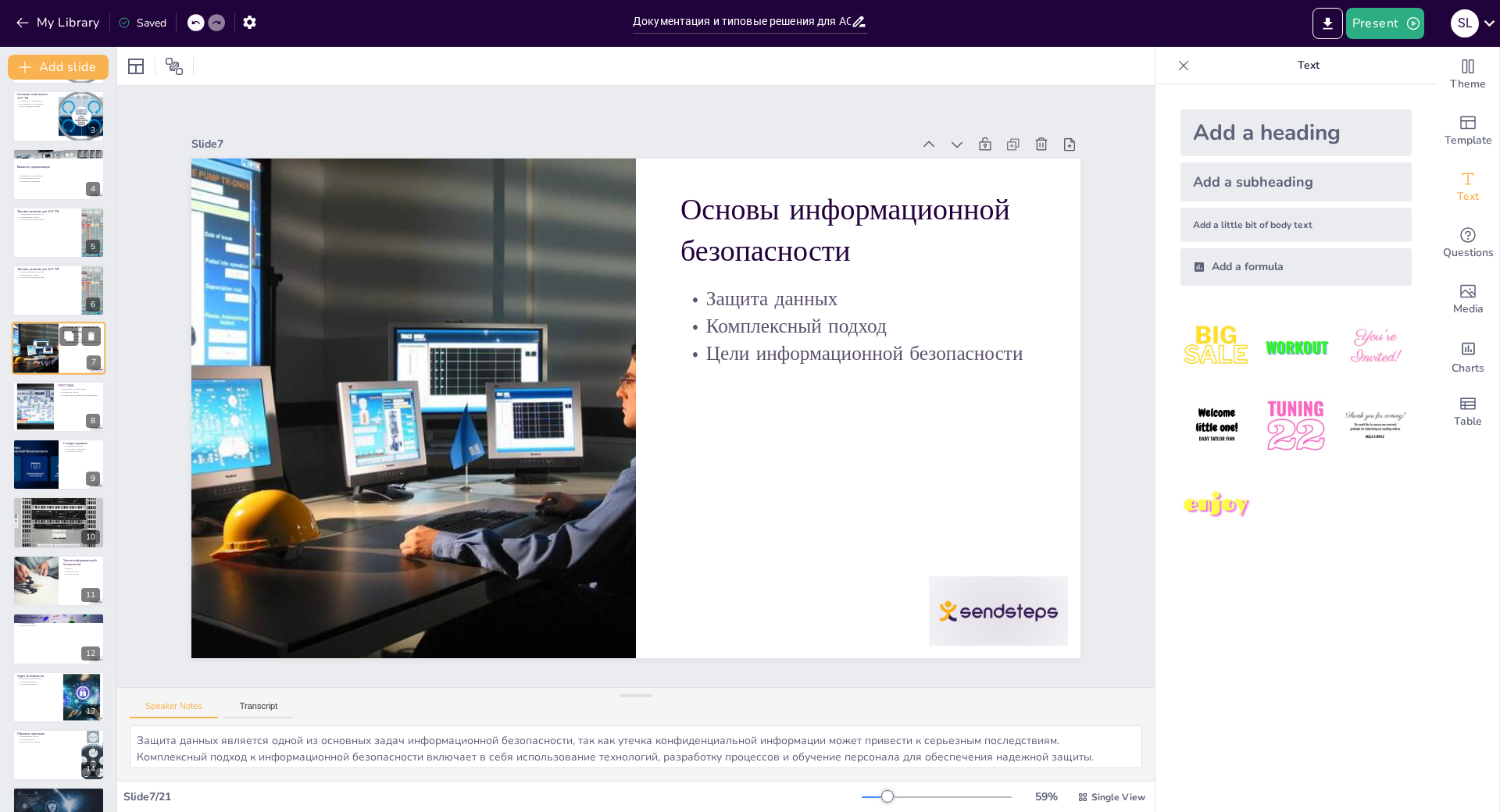
scroll to position [0, 0]
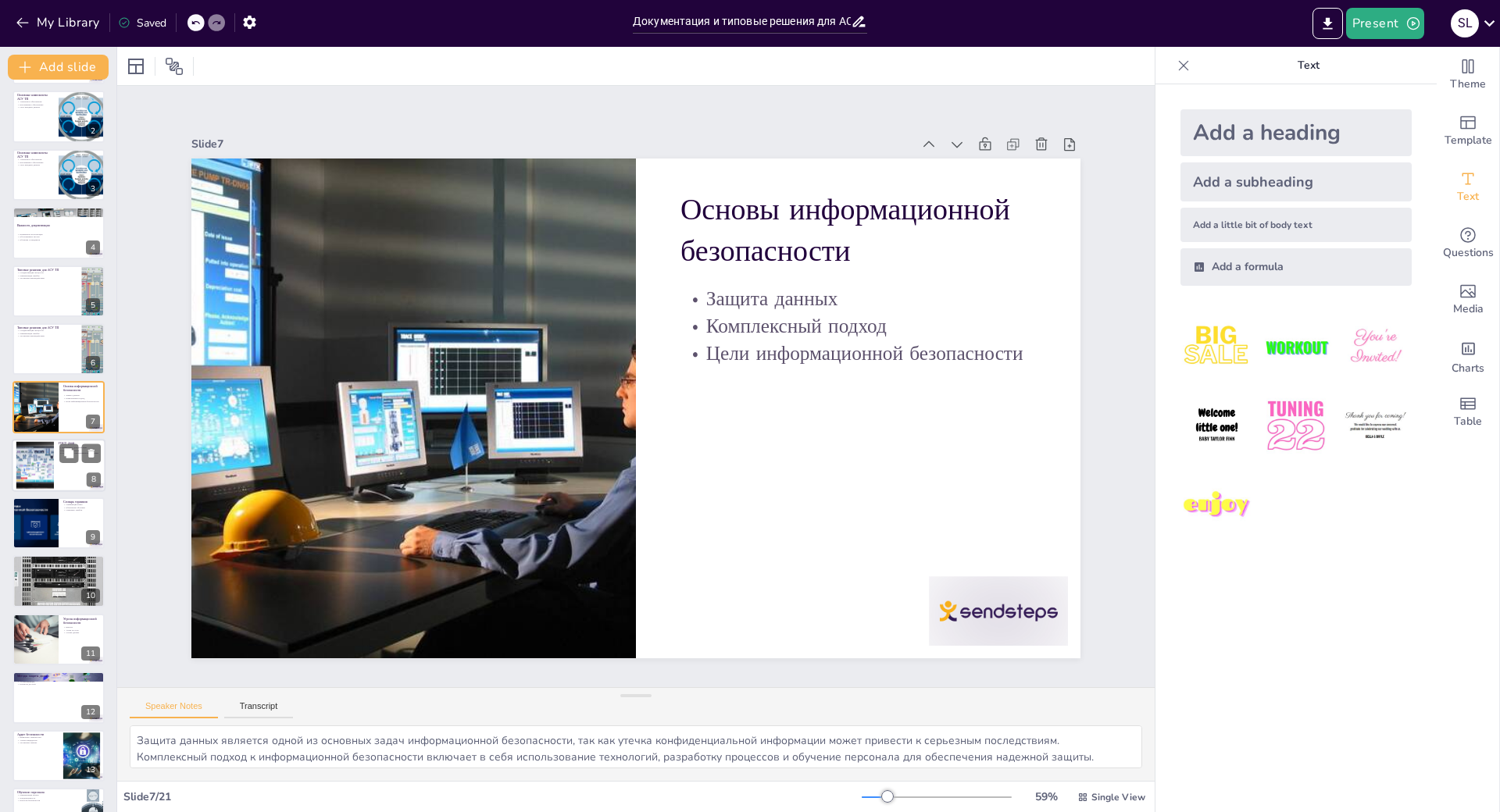
click at [35, 455] on div at bounding box center [35, 464] width 80 height 47
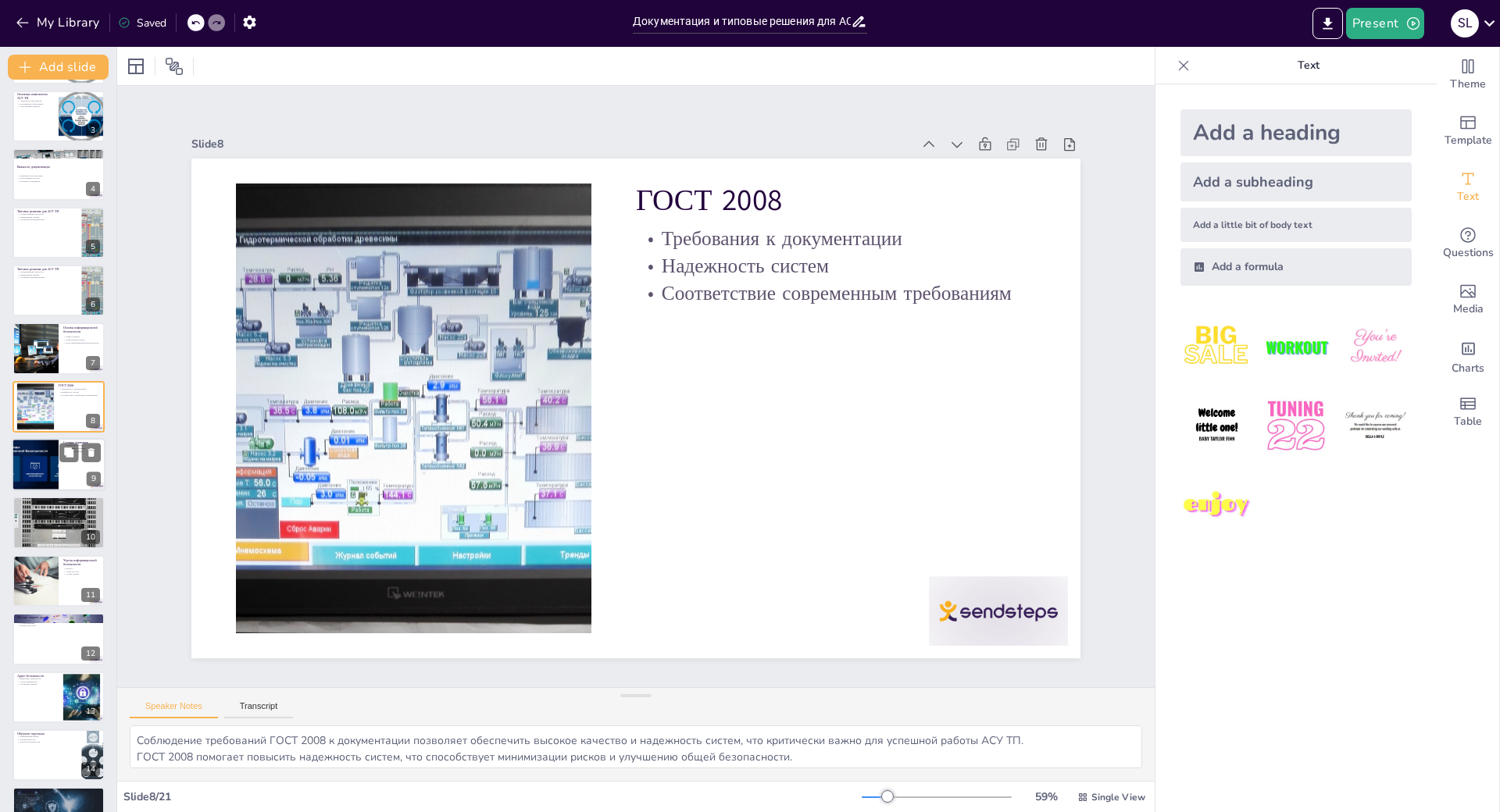
click at [52, 466] on div at bounding box center [34, 464] width 94 height 53
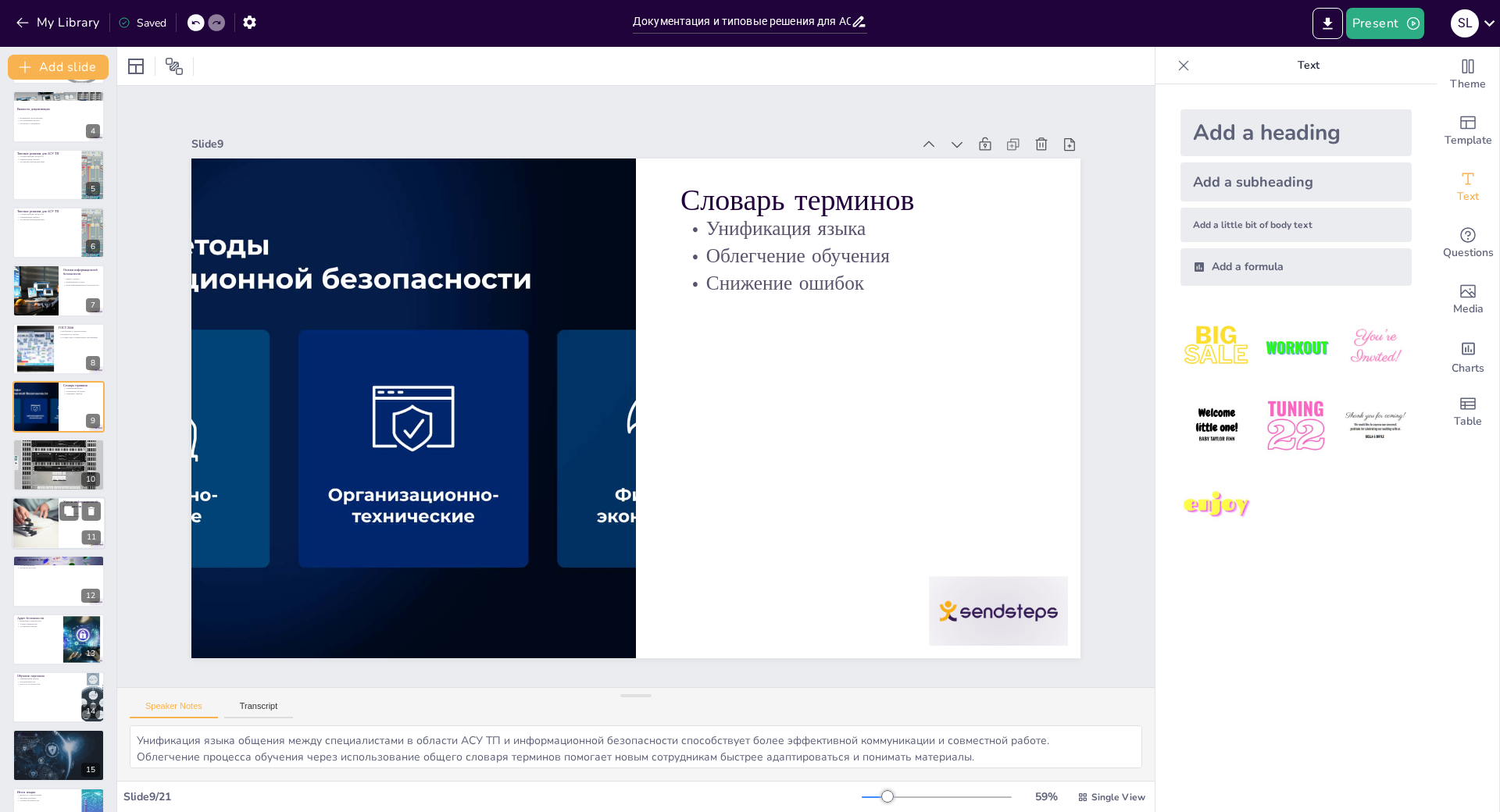
click at [40, 531] on div at bounding box center [35, 523] width 80 height 53
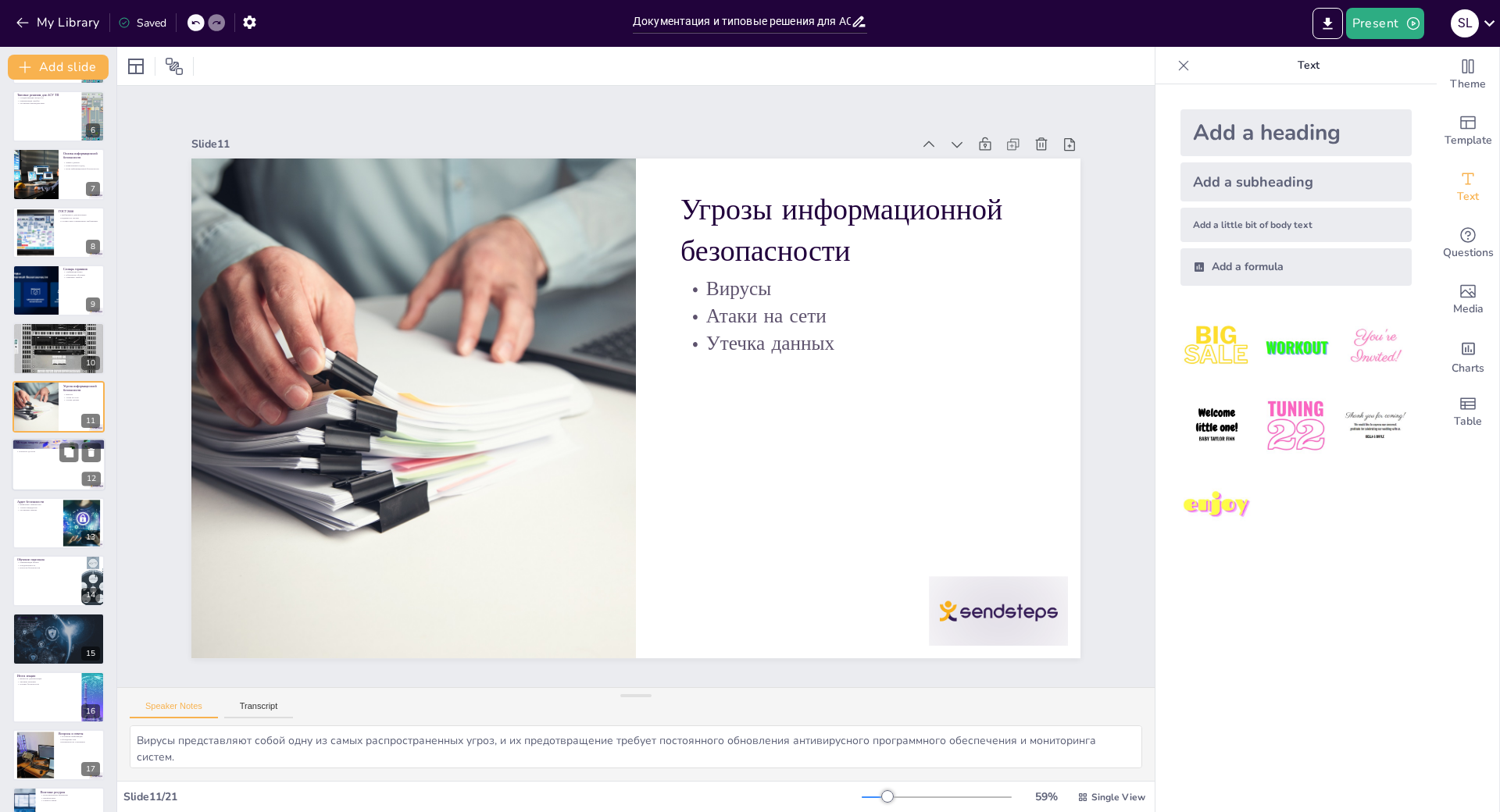
click at [59, 477] on div at bounding box center [59, 464] width 94 height 53
type textarea "Шифрование данных является важным методом защиты, который позволяет сохранить к…"
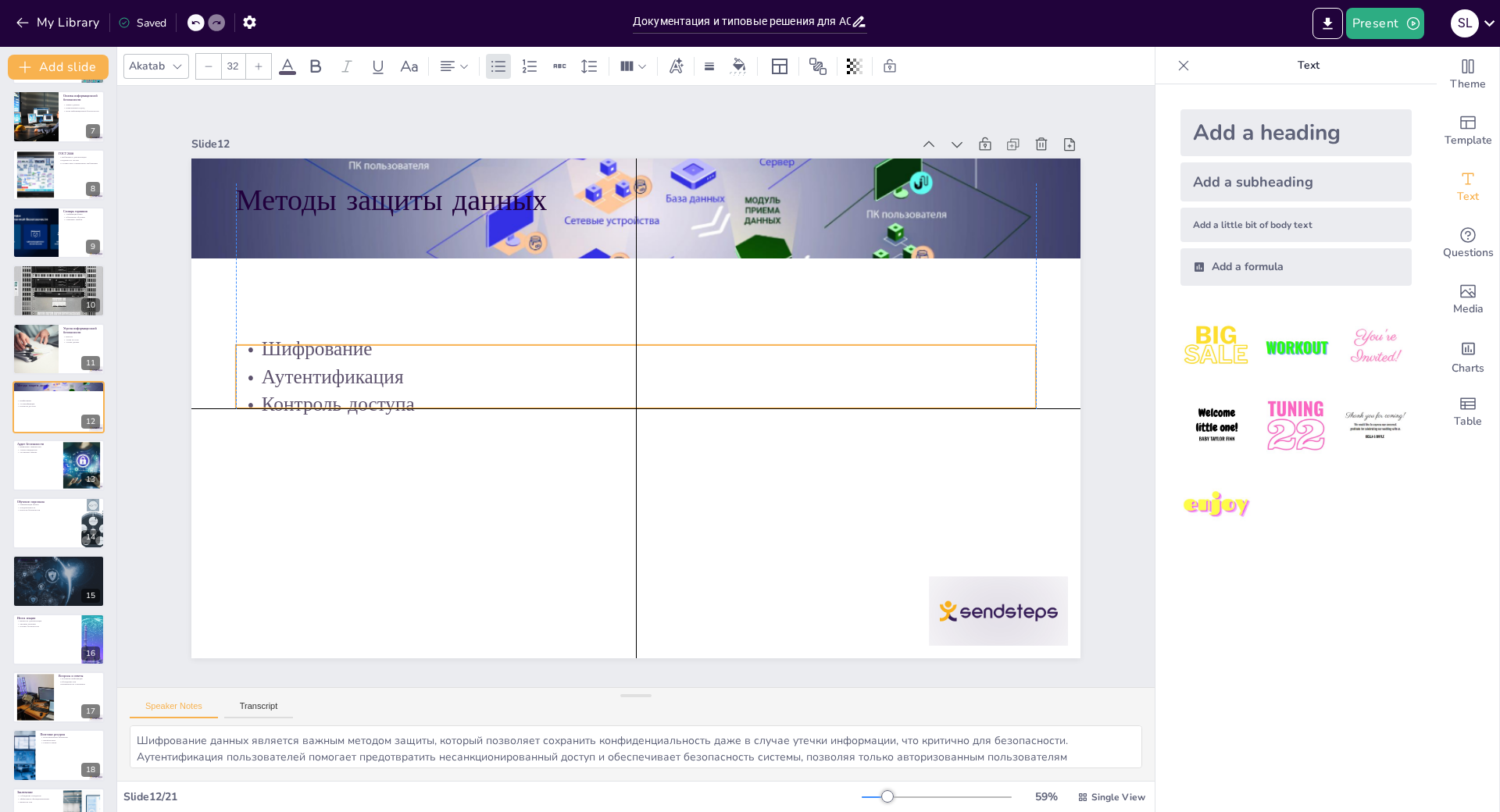
drag, startPoint x: 234, startPoint y: 236, endPoint x: 234, endPoint y: 358, distance: 122.0
click at [235, 363] on p "Аутентификация" at bounding box center [636, 376] width 800 height 27
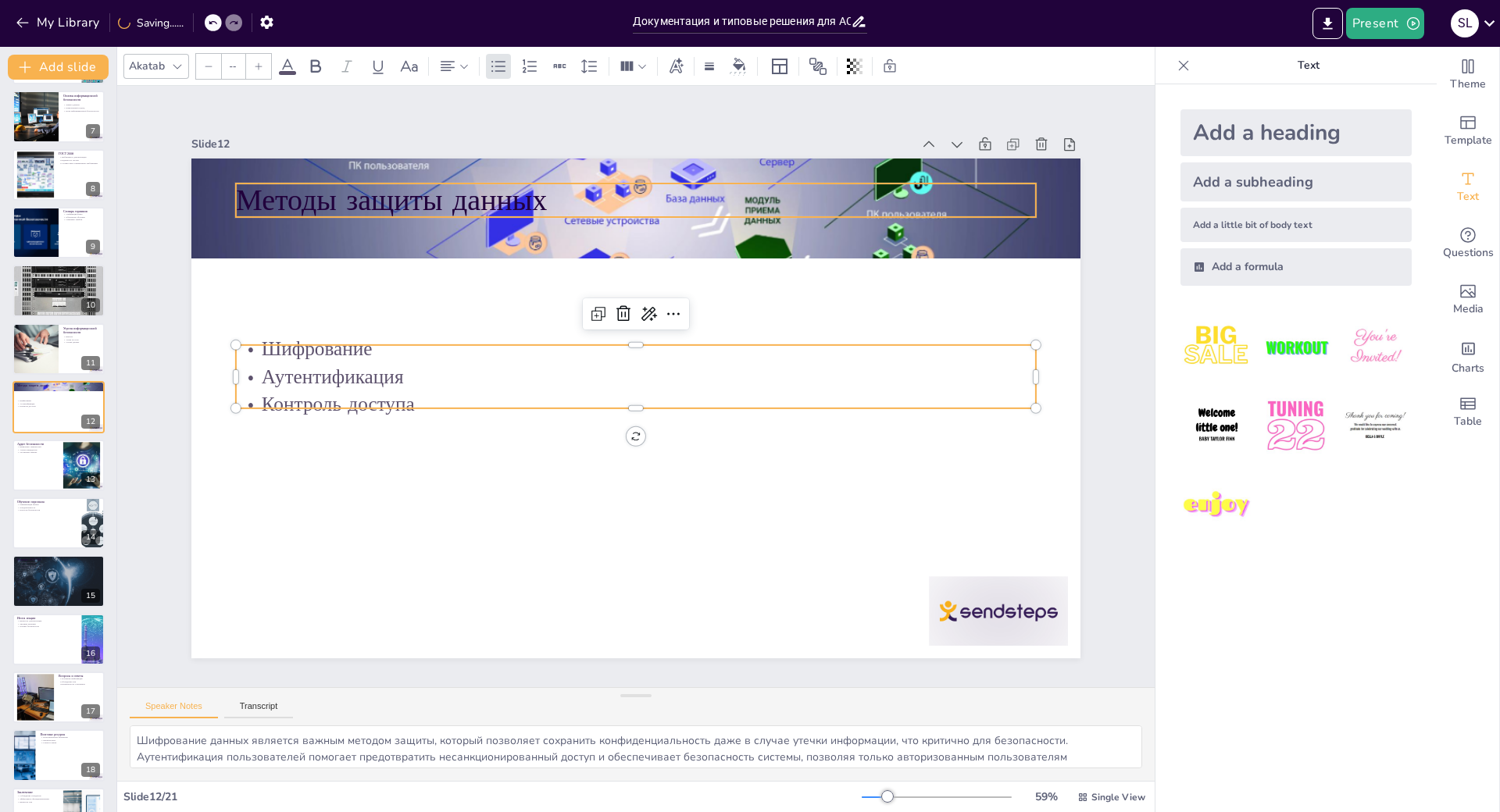
type input "48"
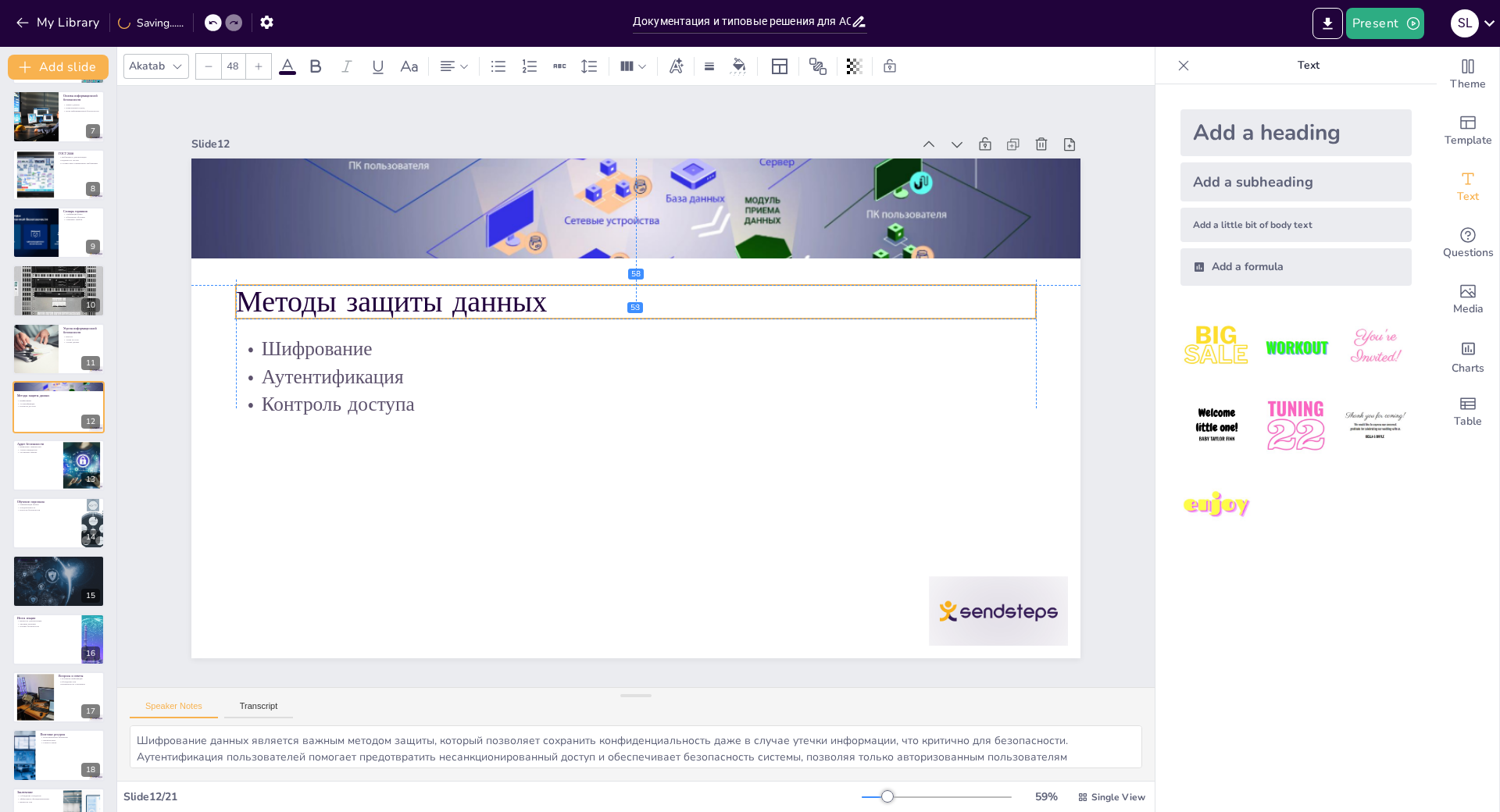
drag, startPoint x: 241, startPoint y: 169, endPoint x: 240, endPoint y: 265, distance: 96.0
click at [297, 265] on p "Методы защиты данных" at bounding box center [670, 309] width 747 height 363
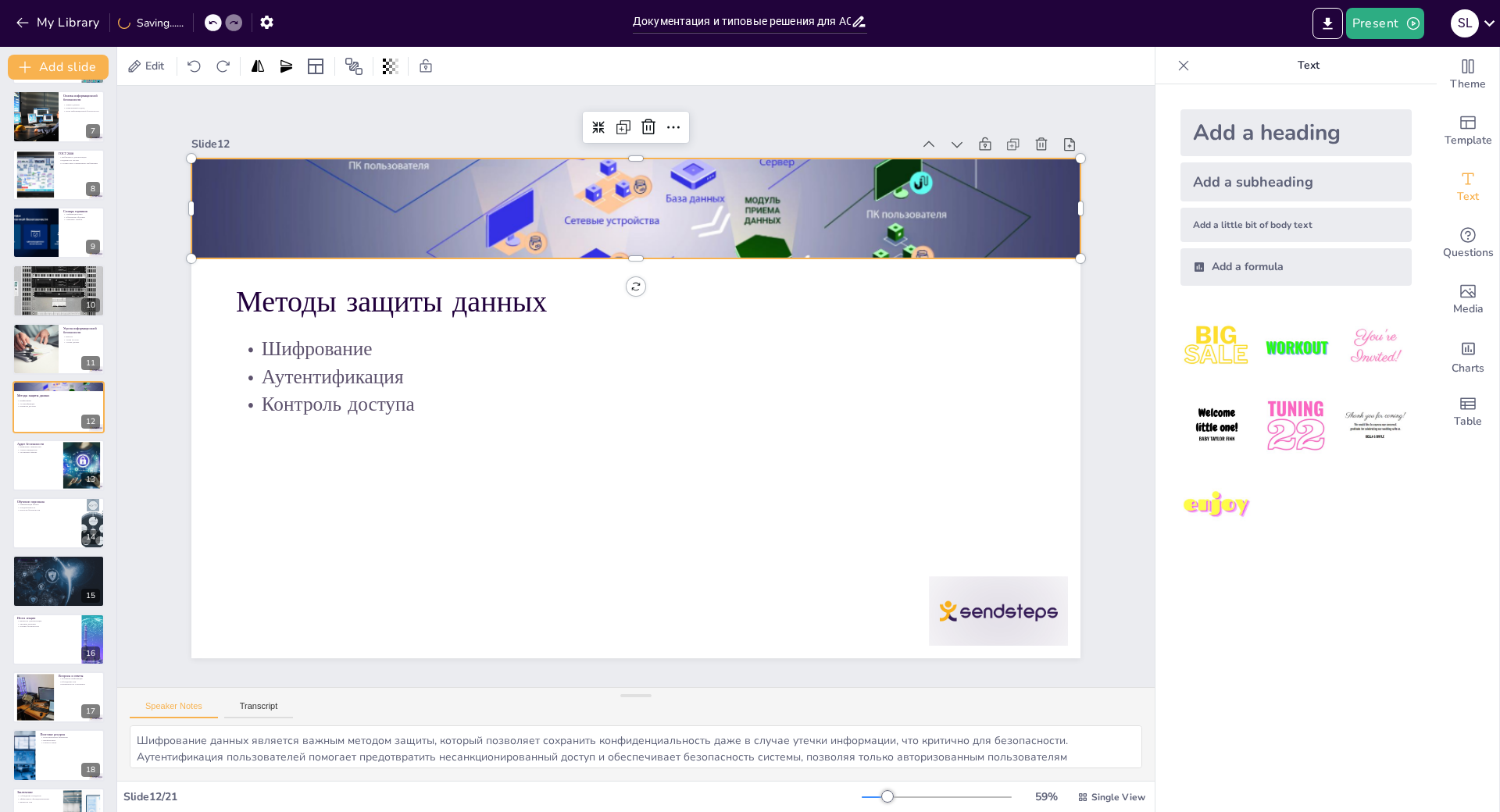
click at [340, 133] on div at bounding box center [741, 243] width 1078 height 1017
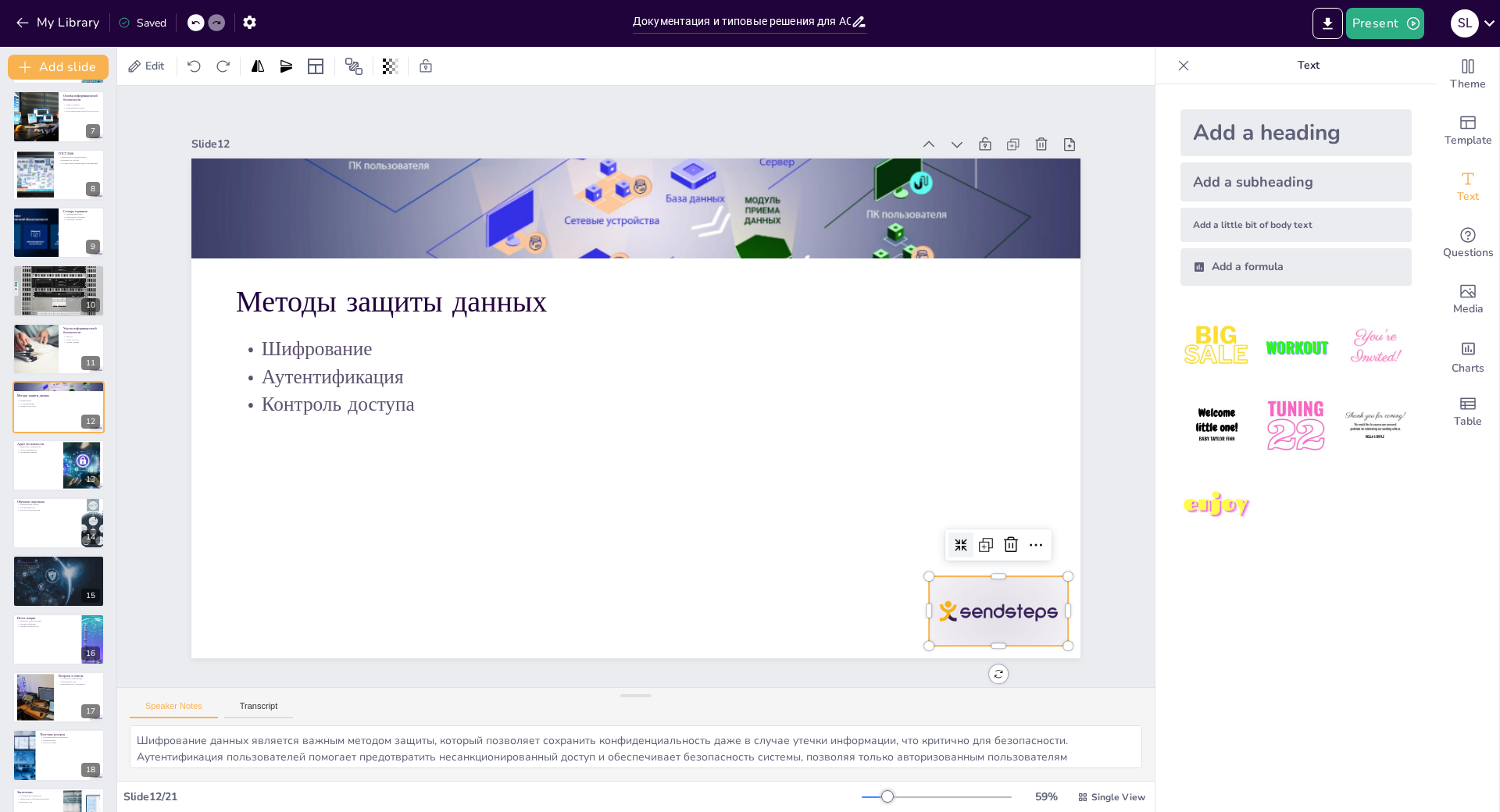
click at [416, 650] on div at bounding box center [375, 723] width 84 height 145
drag, startPoint x: 900, startPoint y: 548, endPoint x: 980, endPoint y: 594, distance: 92.3
click at [980, 594] on div "Методы защиты данных Шифрование Аутентификация Контроль доступа" at bounding box center [623, 368] width 1013 height 926
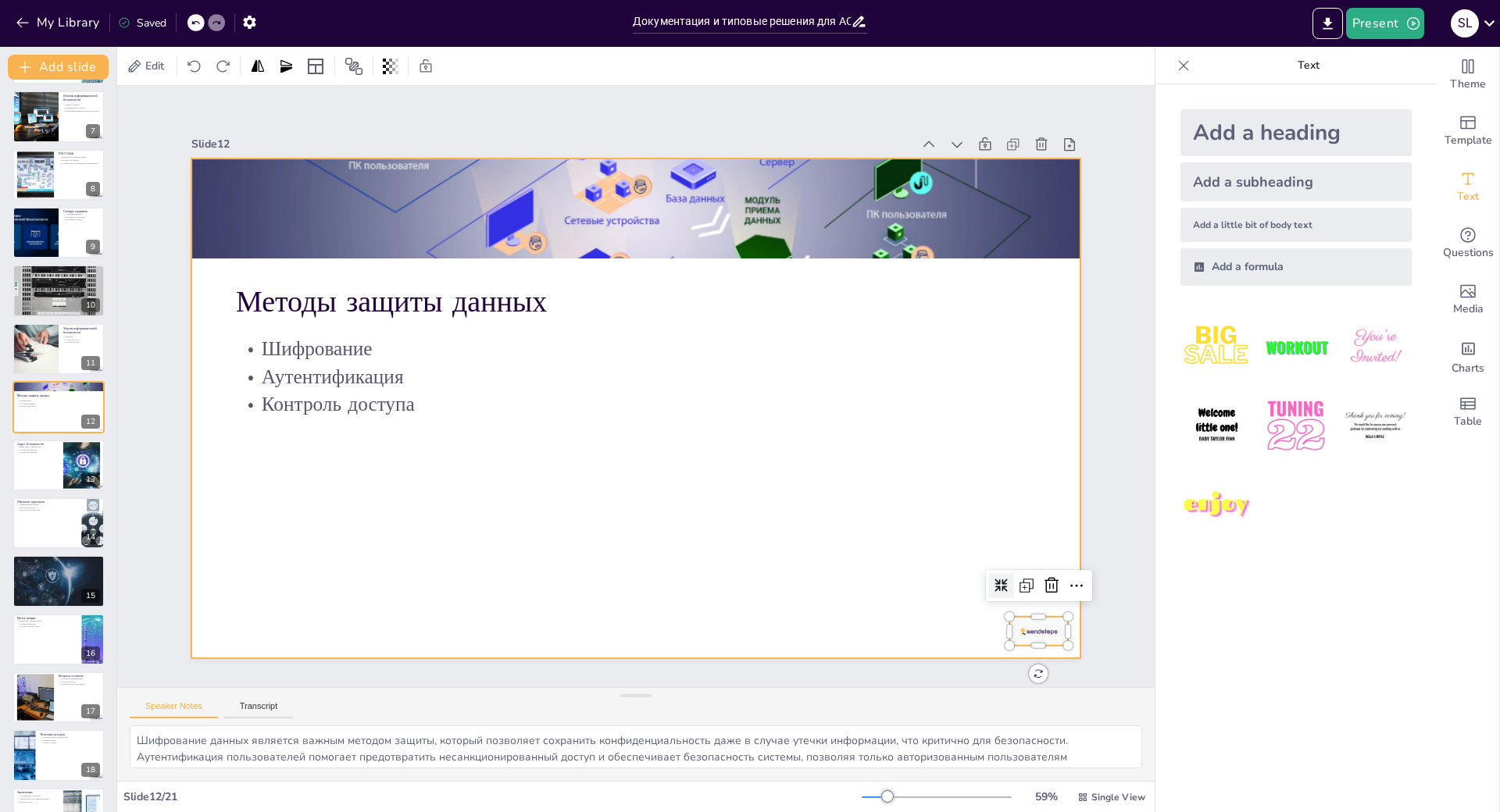
click at [731, 469] on div at bounding box center [616, 397] width 877 height 1019
click at [51, 465] on div at bounding box center [59, 465] width 94 height 53
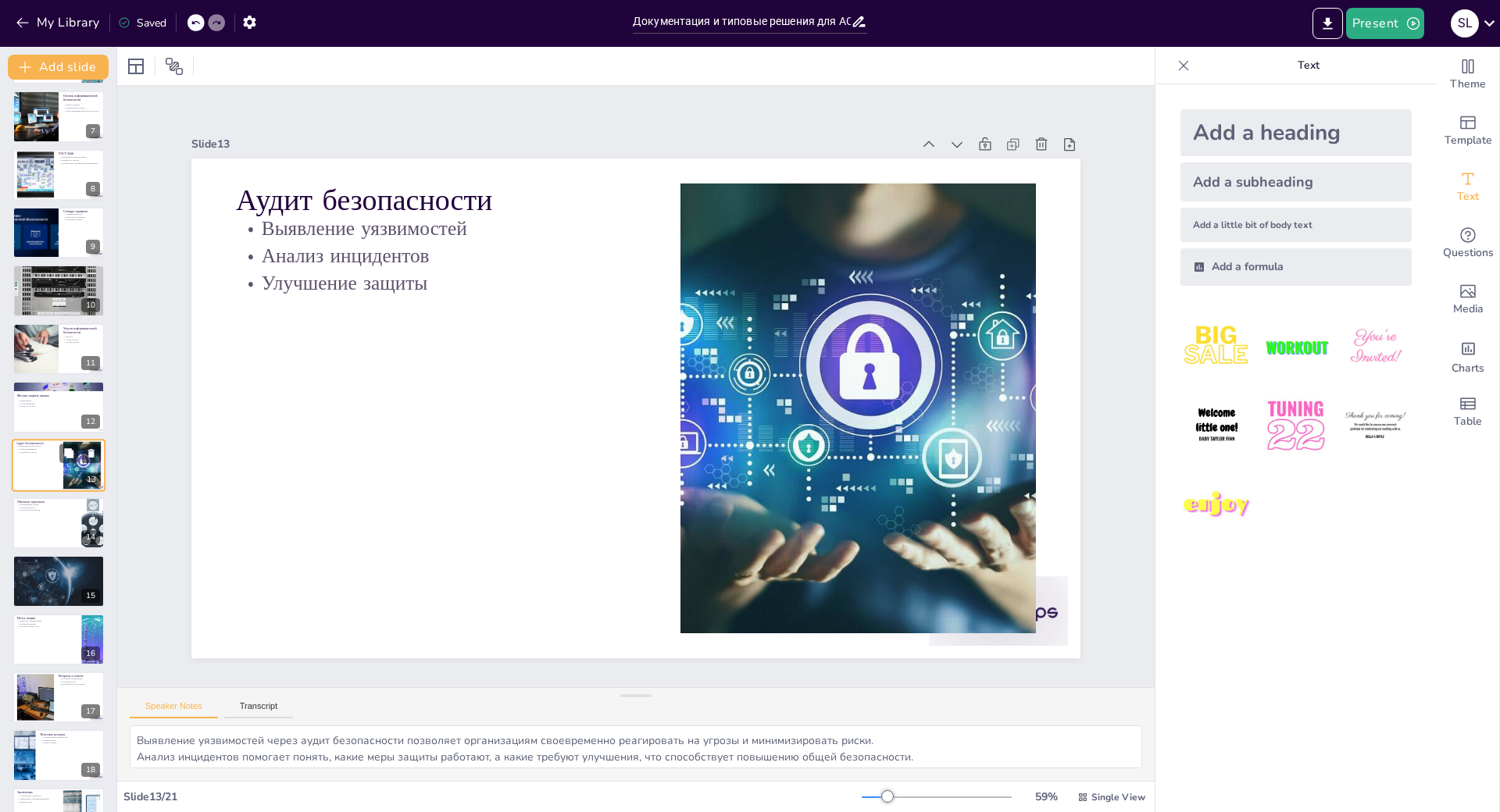
scroll to position [408, 0]
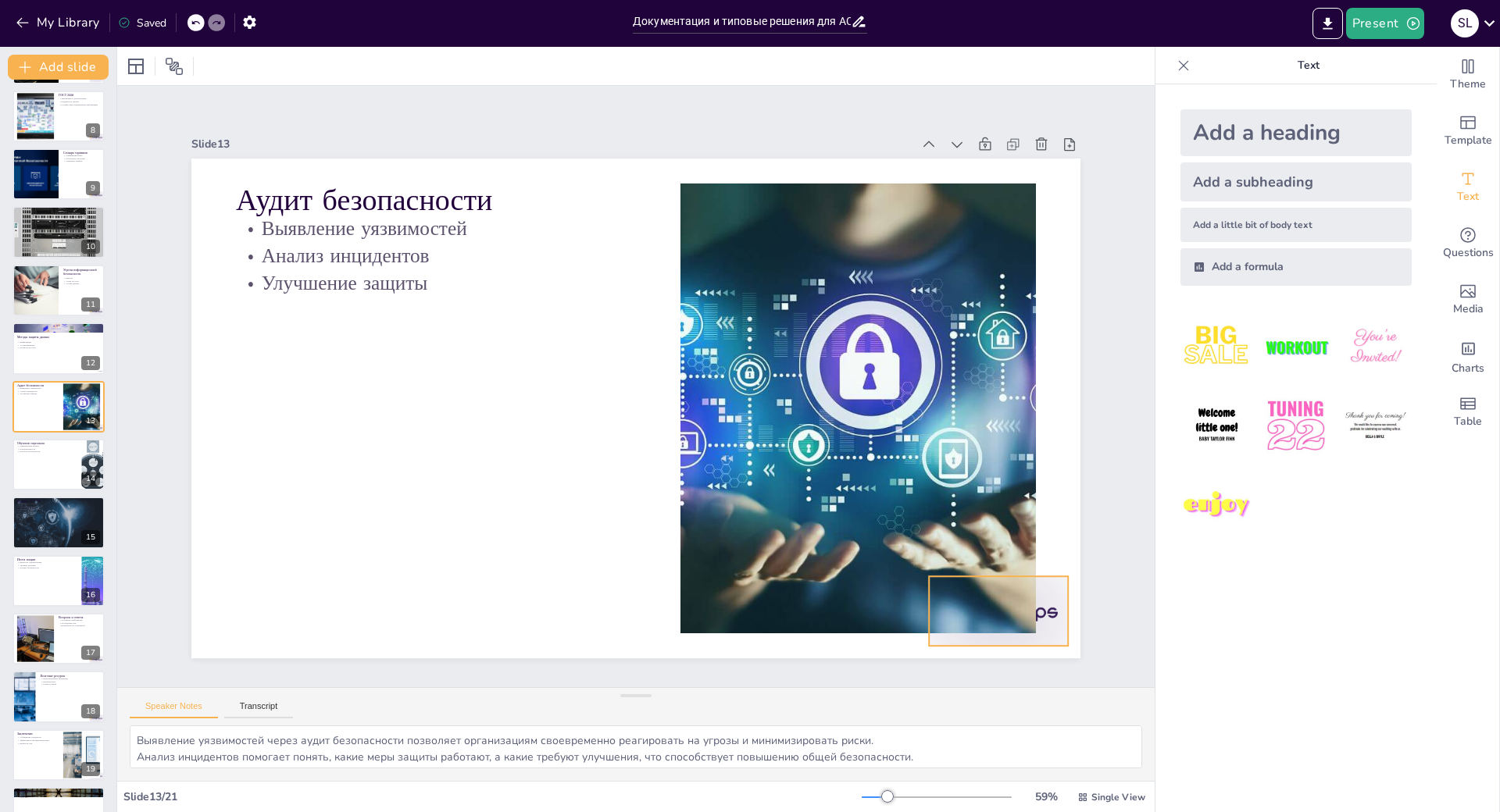
click at [638, 732] on div at bounding box center [578, 809] width 120 height 155
drag, startPoint x: 898, startPoint y: 547, endPoint x: 1009, endPoint y: 600, distance: 123.0
click at [1009, 600] on div "Slide 1 Документация и типовые решения для АСУ ТП Лекция о документации, типовы…" at bounding box center [636, 386] width 1141 height 1173
click at [60, 470] on div at bounding box center [59, 464] width 94 height 53
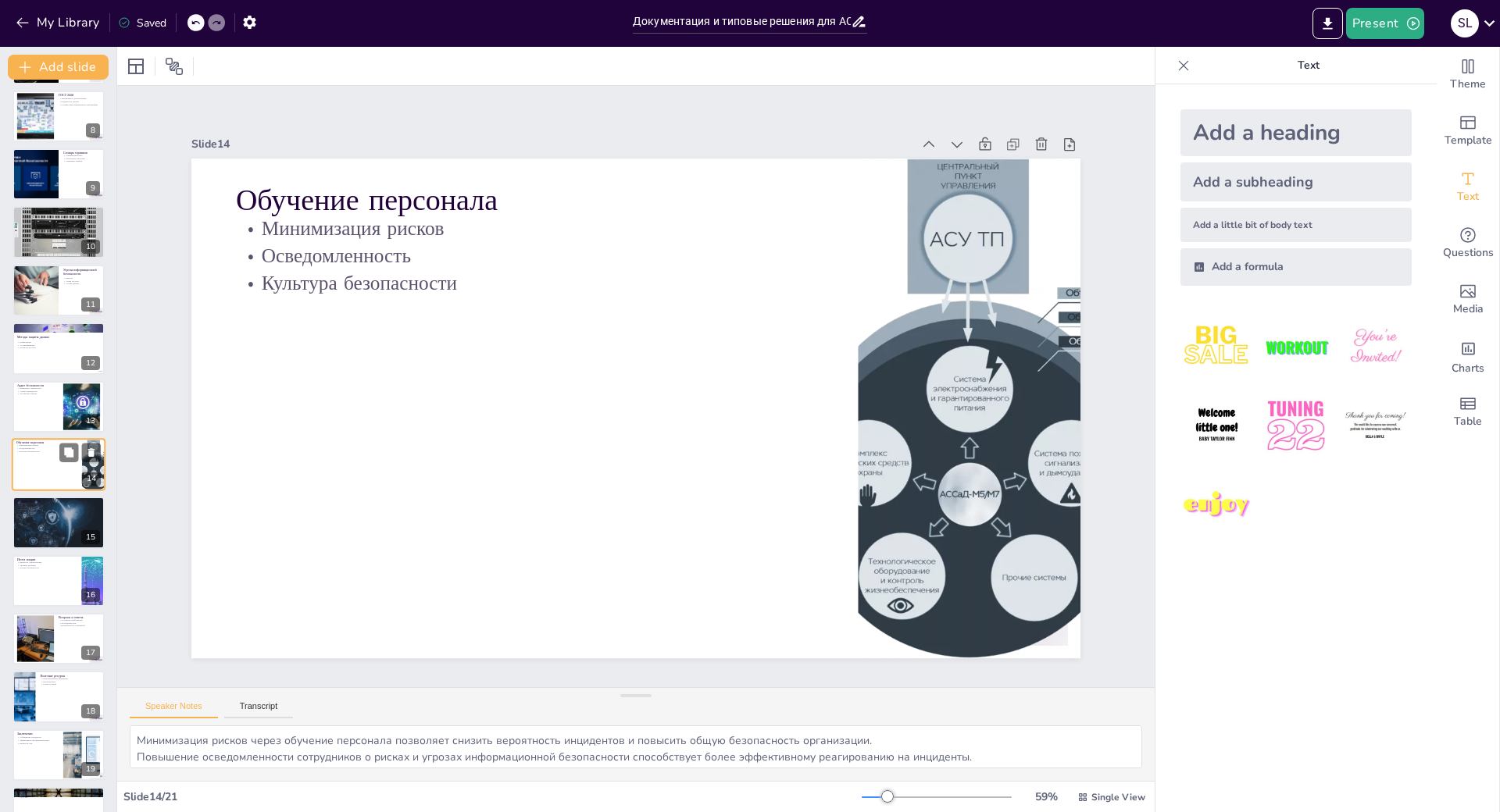
scroll to position [466, 0]
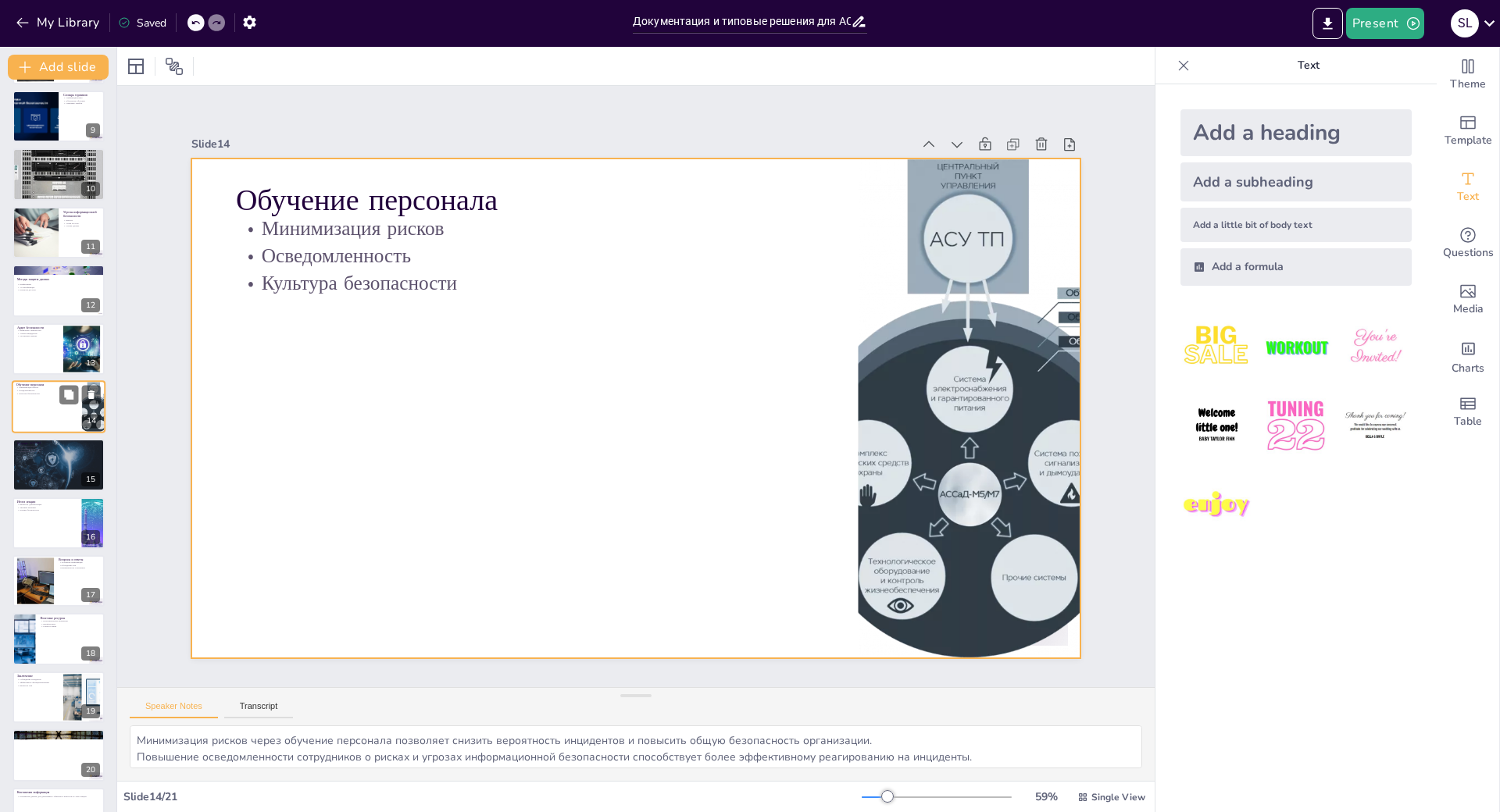
click at [40, 415] on div at bounding box center [59, 406] width 94 height 53
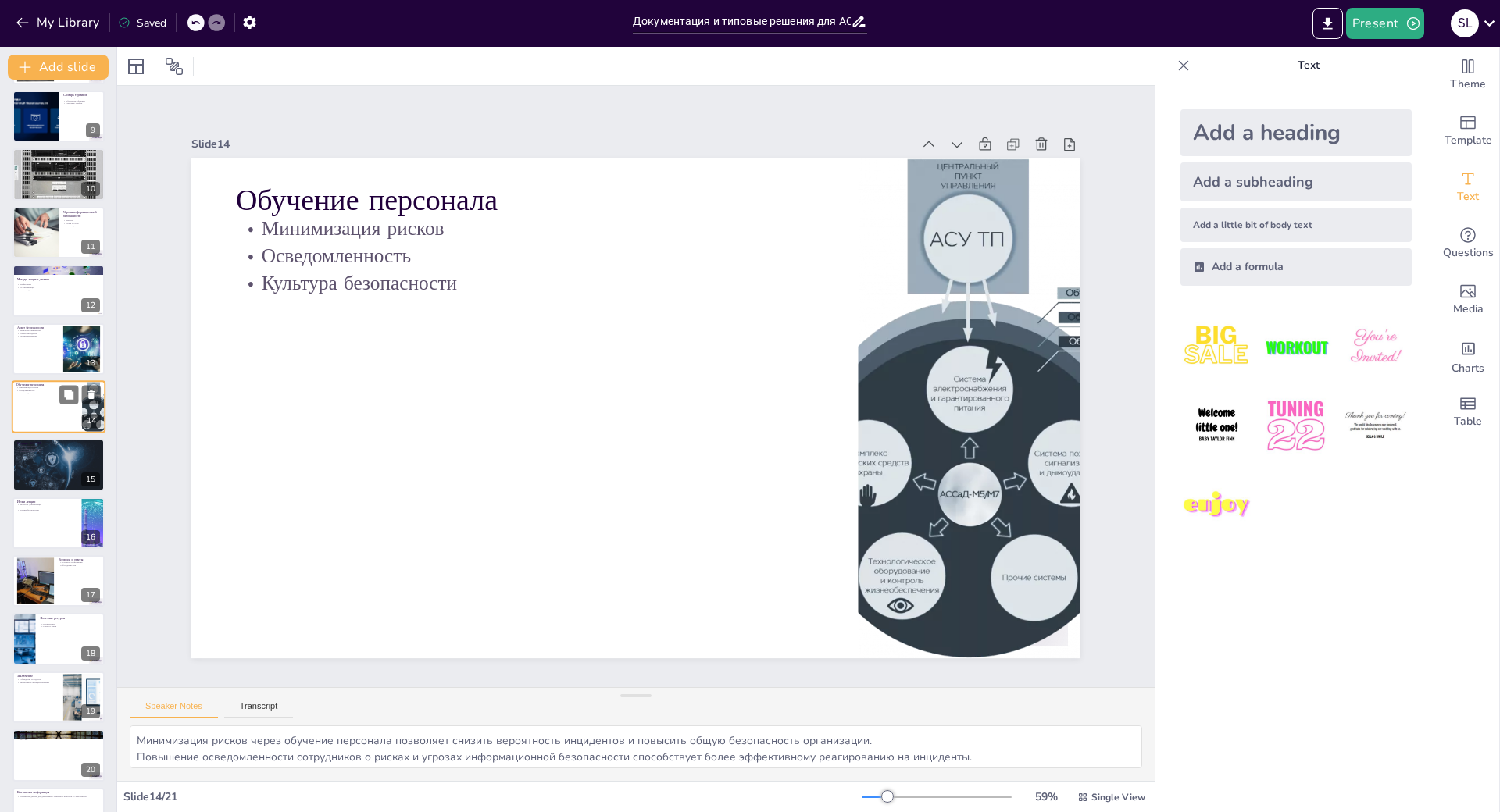
scroll to position [32, 0]
click at [44, 447] on p "Автоматизация процессов" at bounding box center [59, 448] width 85 height 3
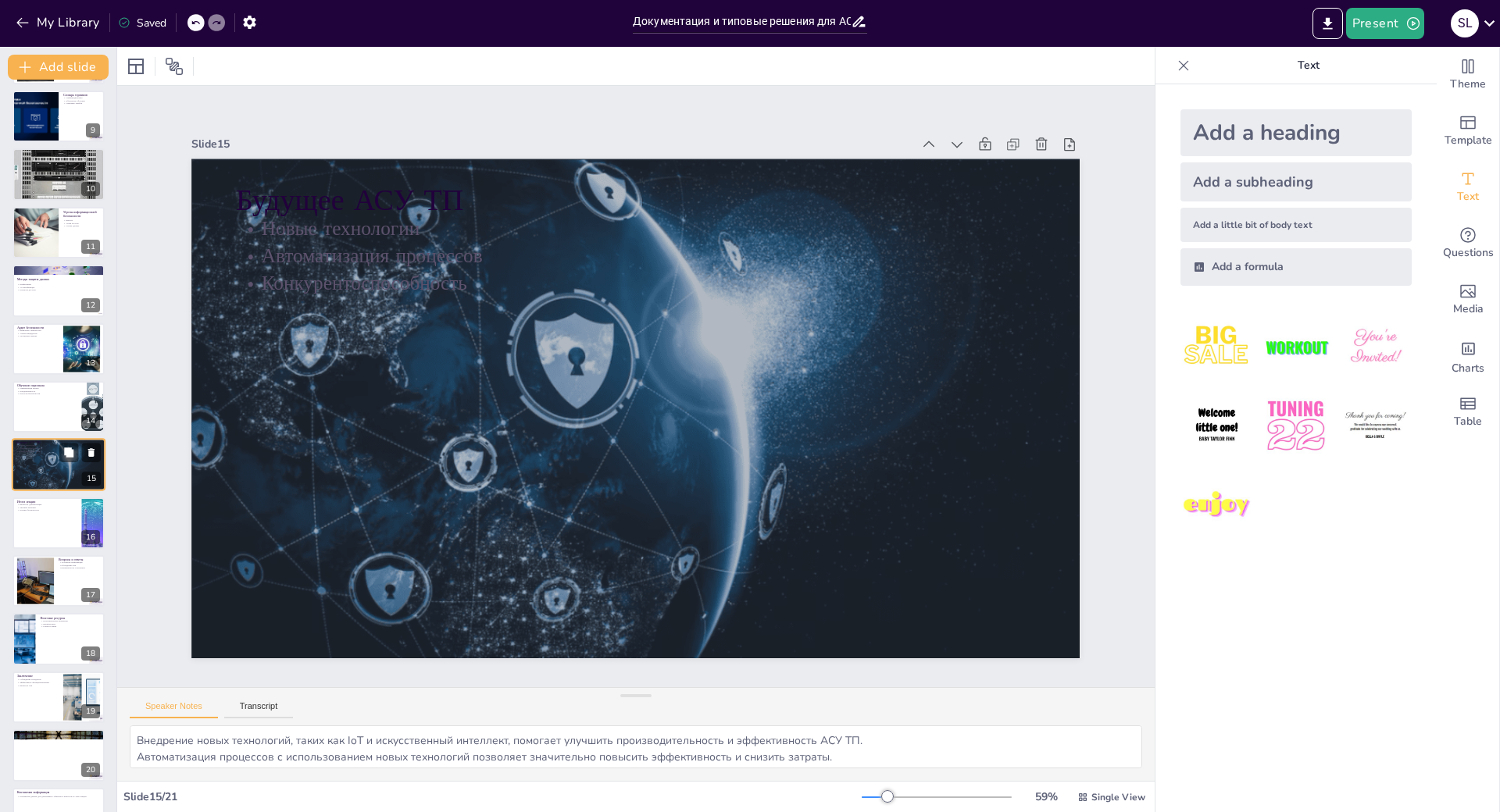
scroll to position [0, 0]
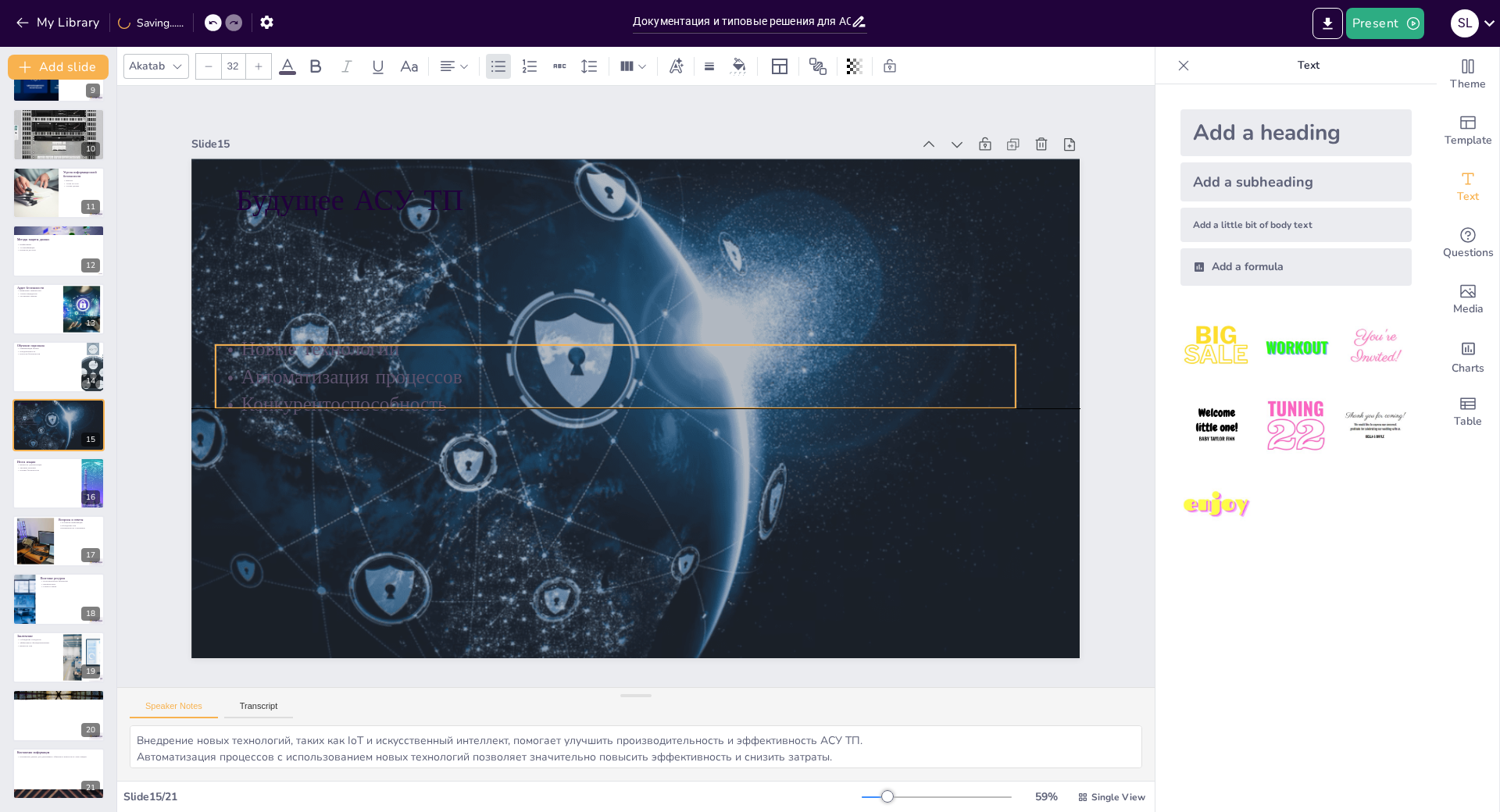
drag, startPoint x: 282, startPoint y: 225, endPoint x: 263, endPoint y: 348, distance: 124.5
click at [461, 348] on p "Автоматизация процессов" at bounding box center [636, 363] width 351 height 741
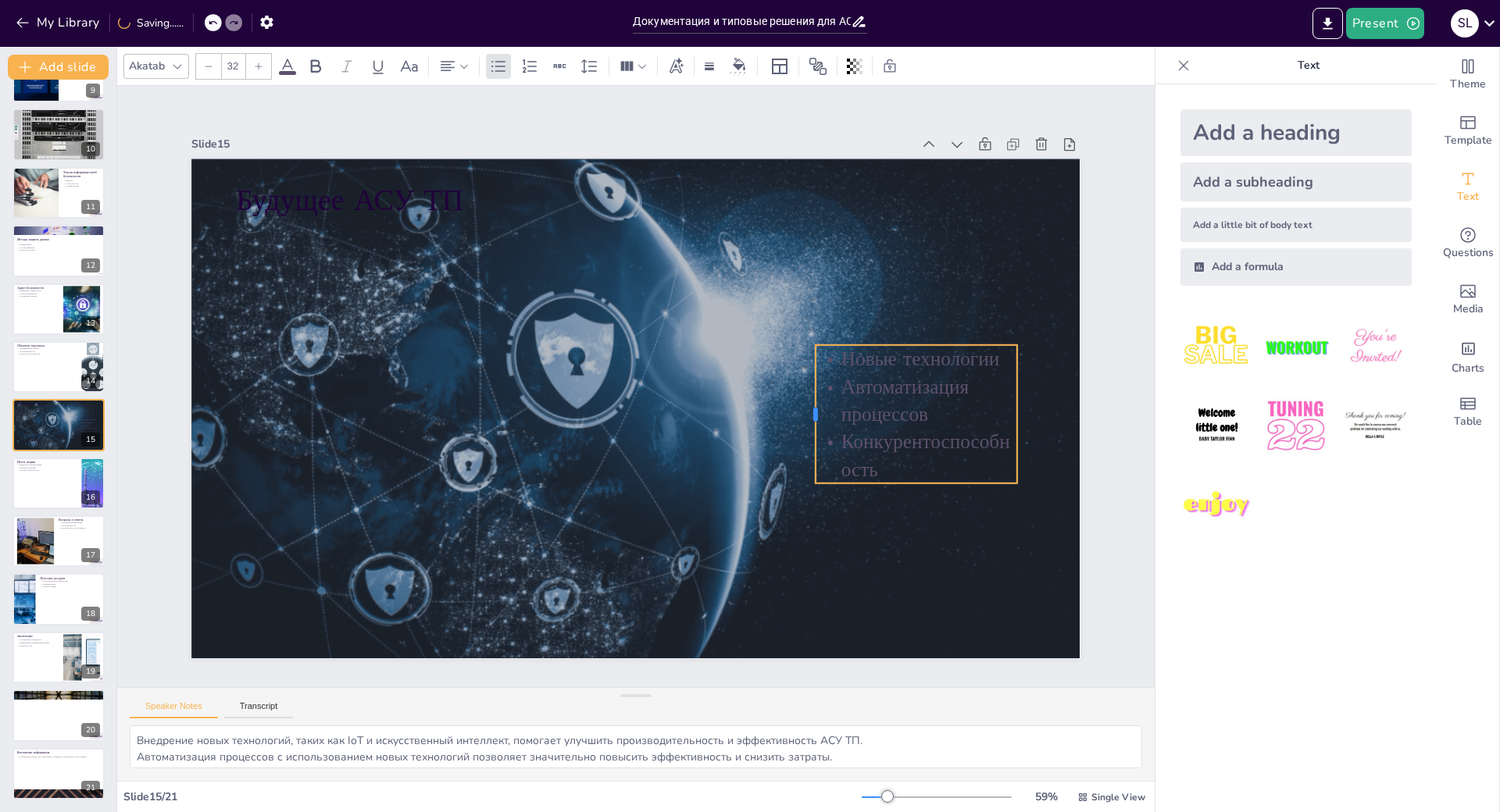
drag, startPoint x: 183, startPoint y: 349, endPoint x: 782, endPoint y: 369, distance: 599.3
click at [782, 434] on div at bounding box center [772, 497] width 80 height 126
click at [1180, 341] on img at bounding box center [1216, 347] width 73 height 73
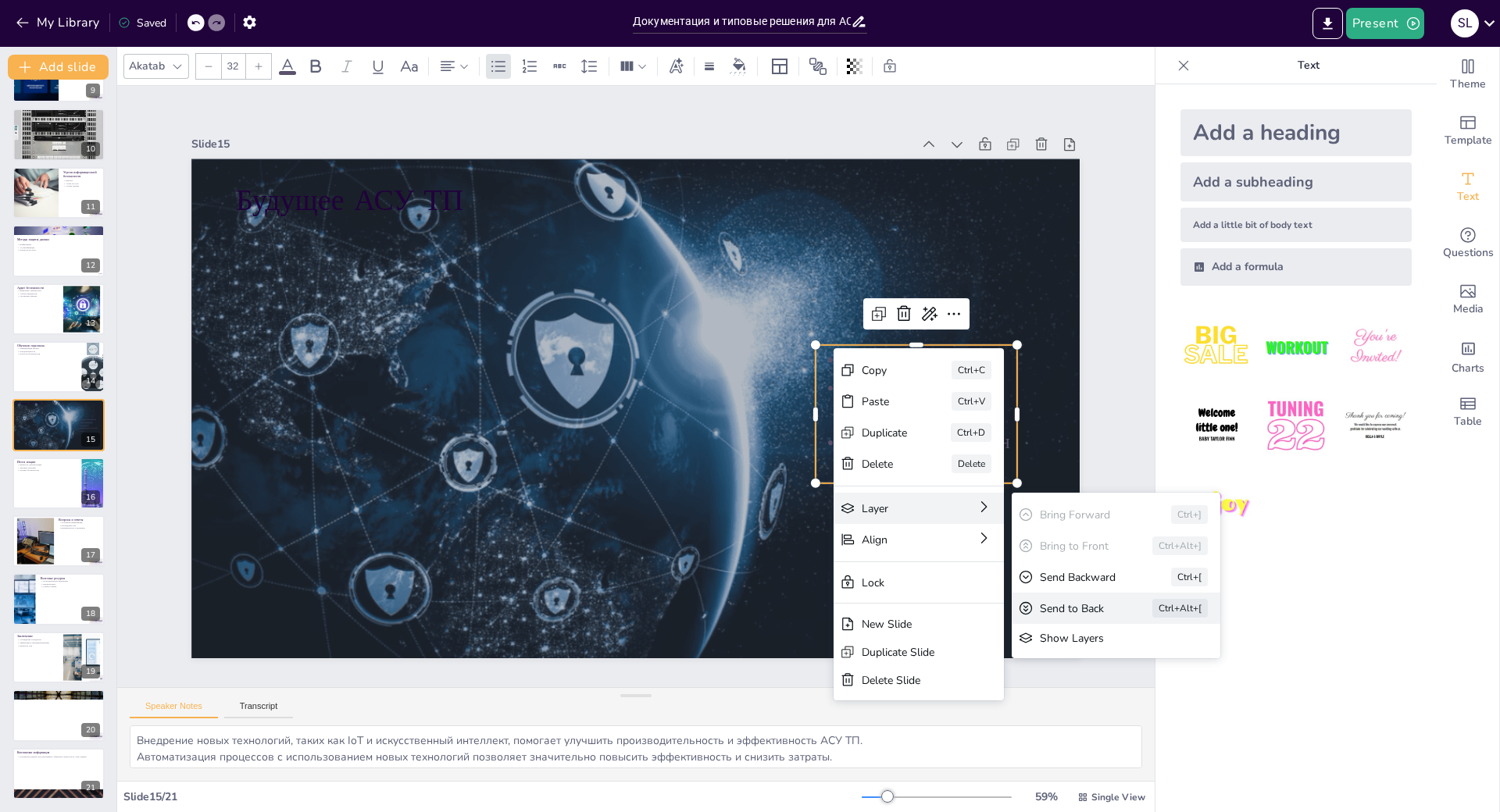
click at [151, 33] on div "Send to Back" at bounding box center [115, 23] width 71 height 22
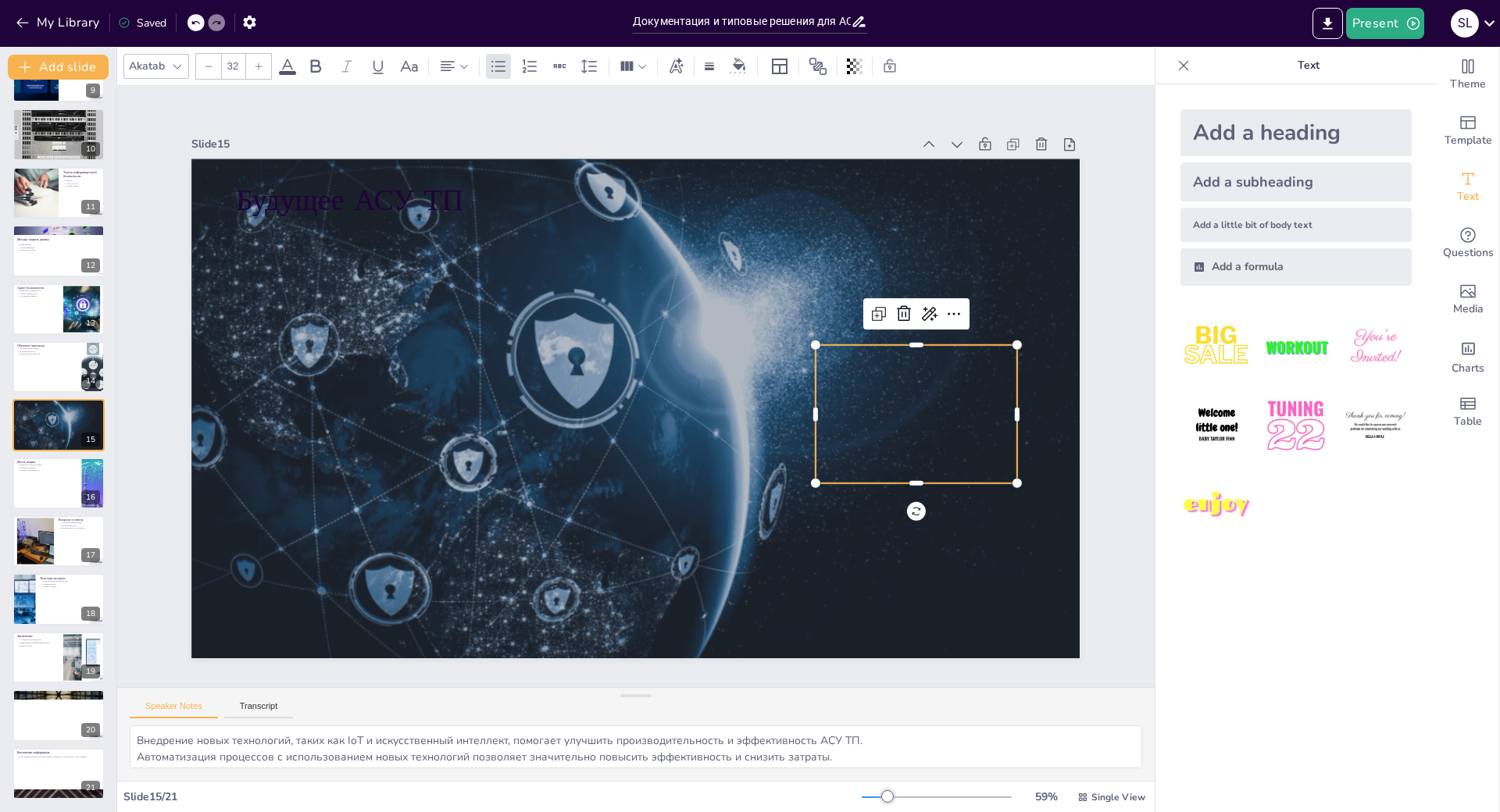
click at [288, 67] on icon at bounding box center [288, 66] width 19 height 19
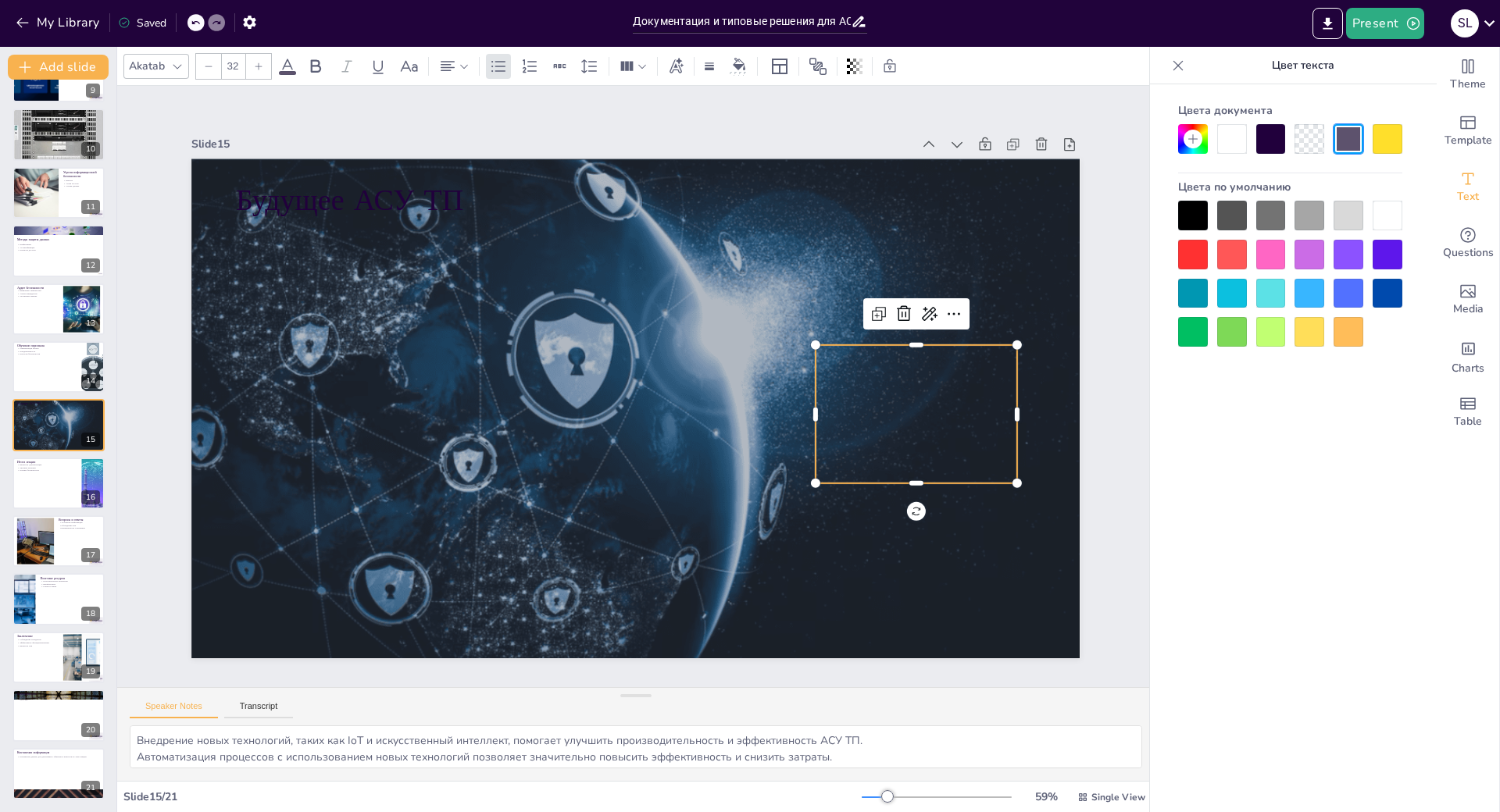
click at [1217, 140] on div at bounding box center [1232, 139] width 30 height 30
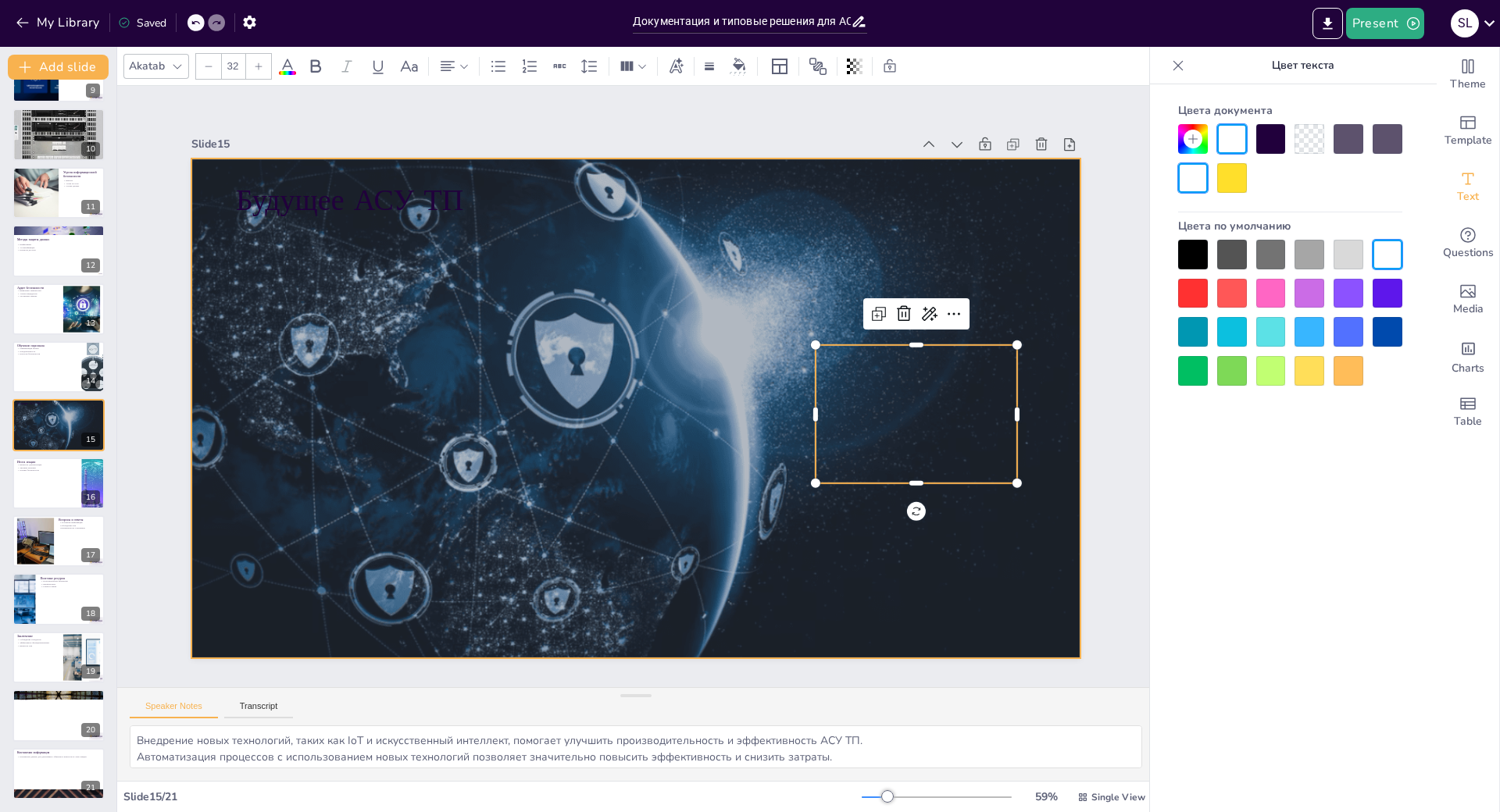
click at [831, 367] on div at bounding box center [629, 406] width 999 height 751
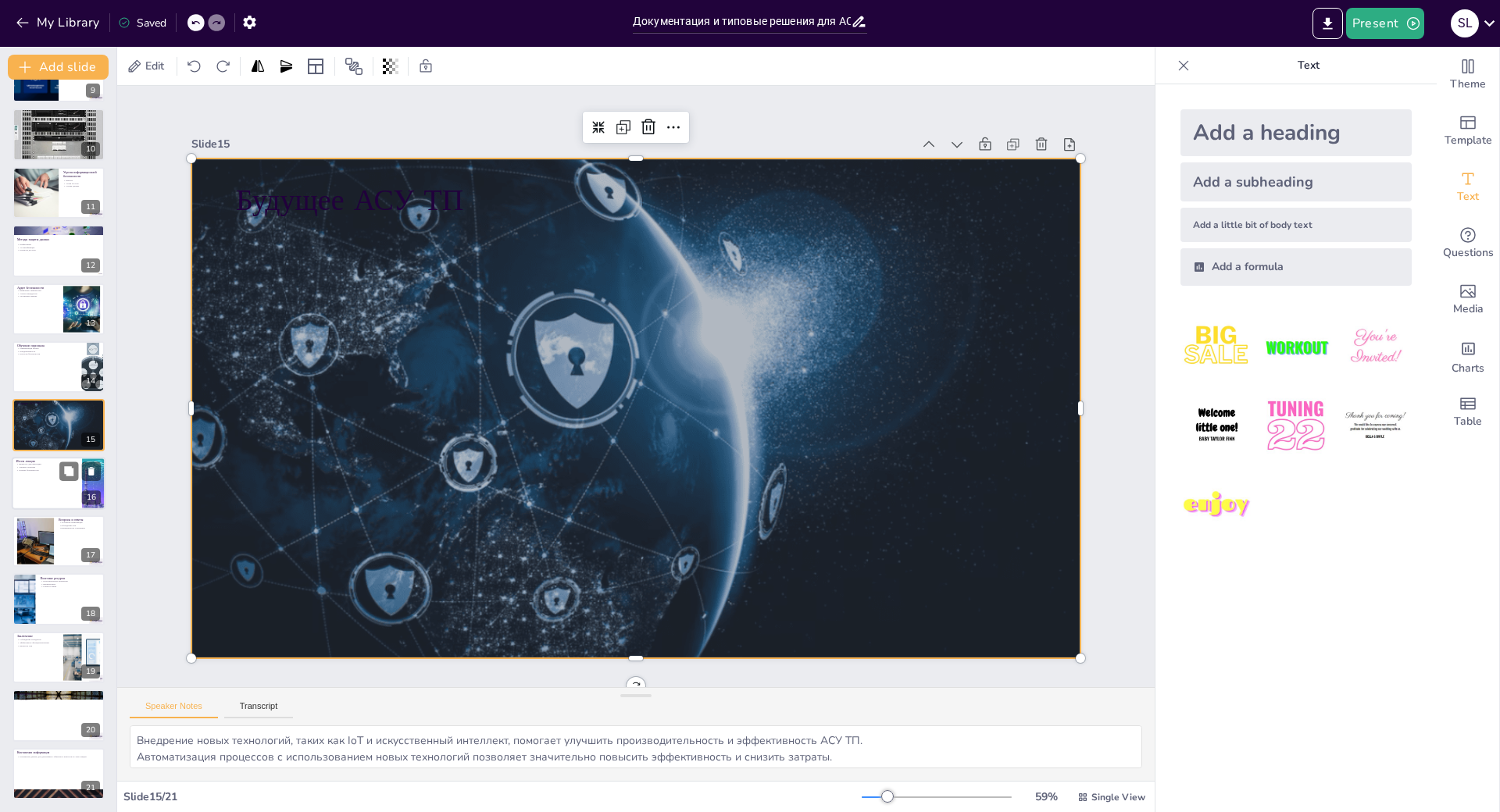
click at [56, 468] on div at bounding box center [59, 483] width 94 height 53
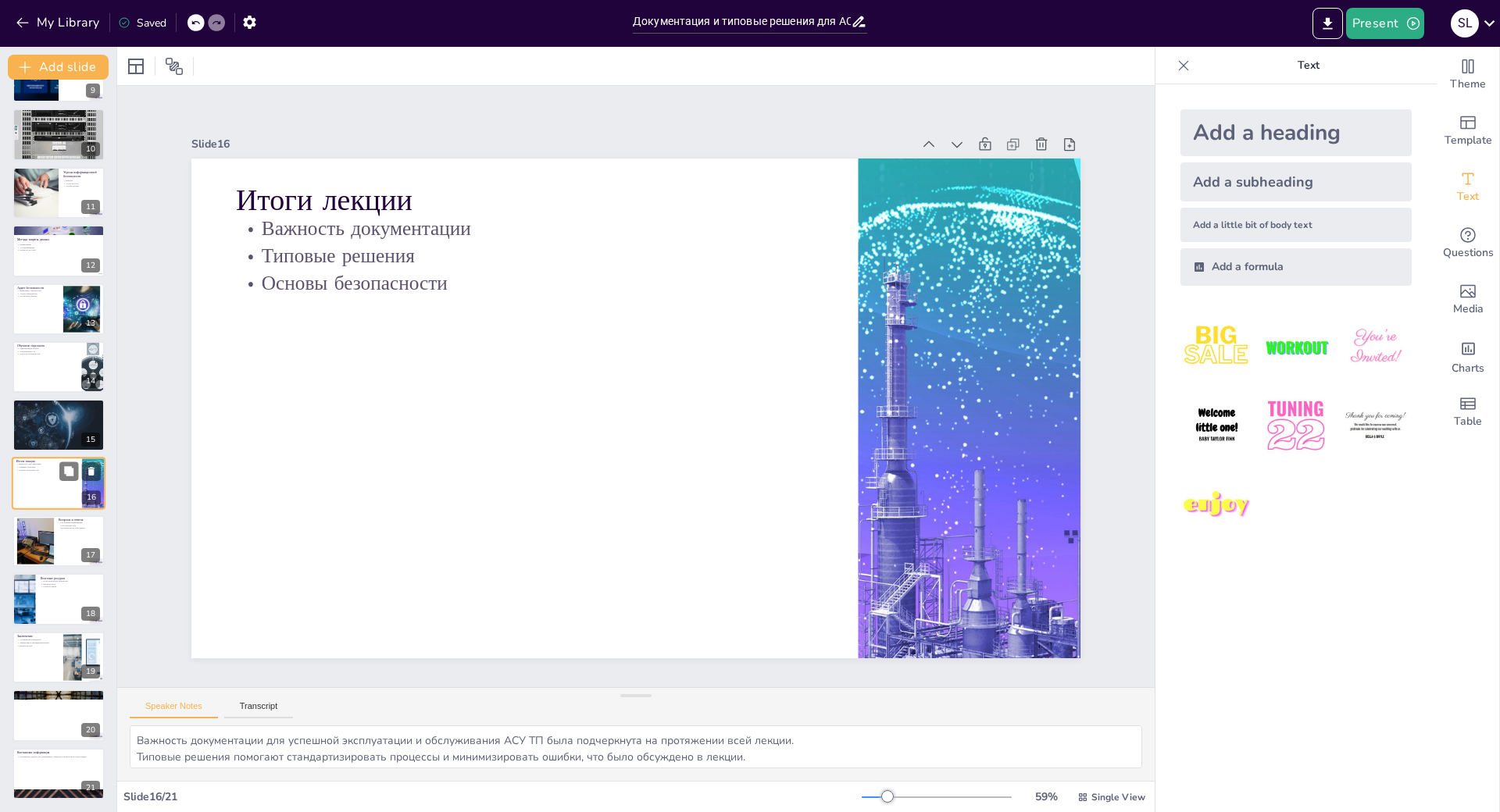
scroll to position [582, 0]
click at [40, 518] on div at bounding box center [35, 541] width 69 height 47
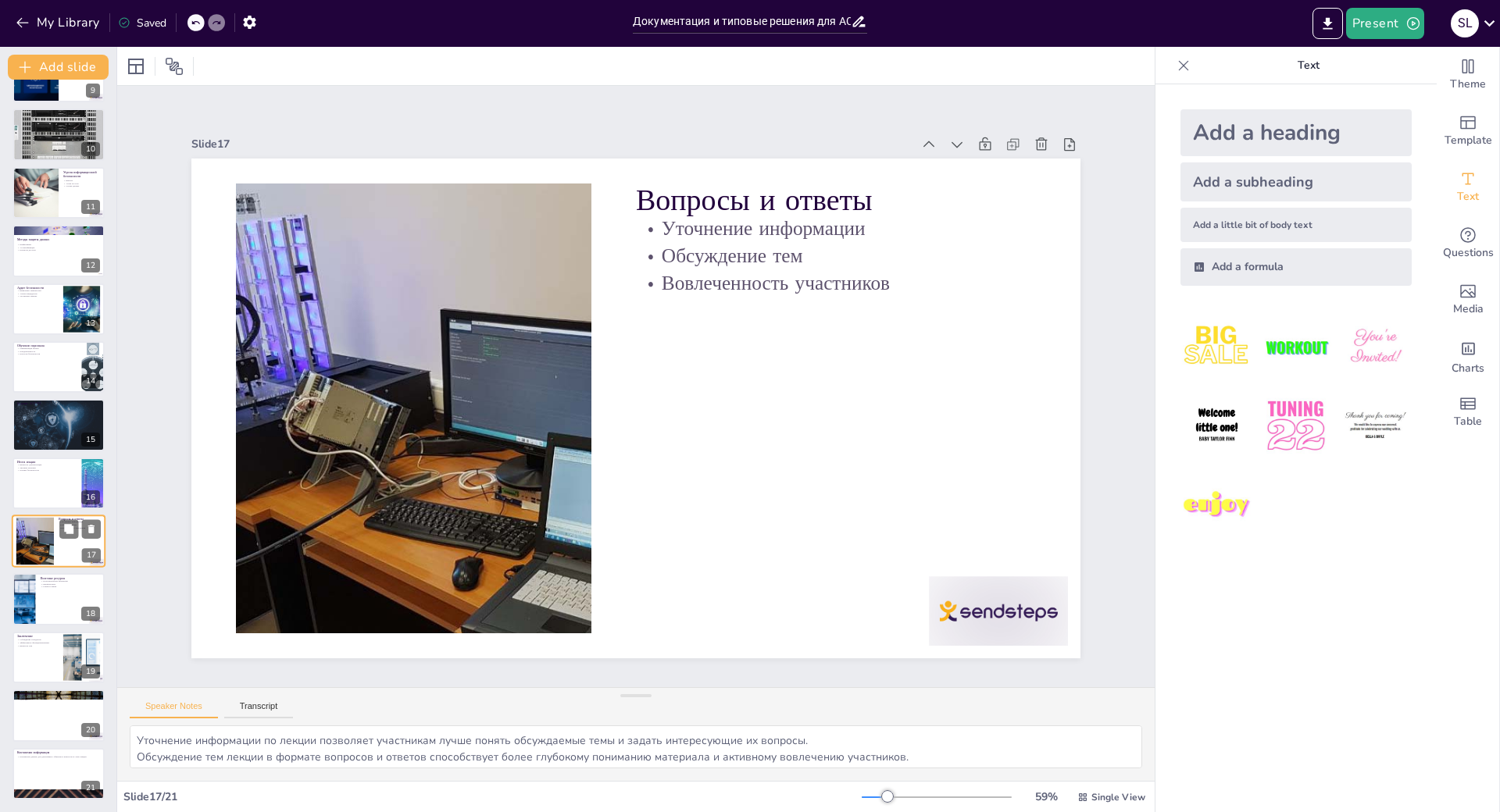
scroll to position [584, 0]
click at [783, 732] on div at bounding box center [711, 806] width 144 height 150
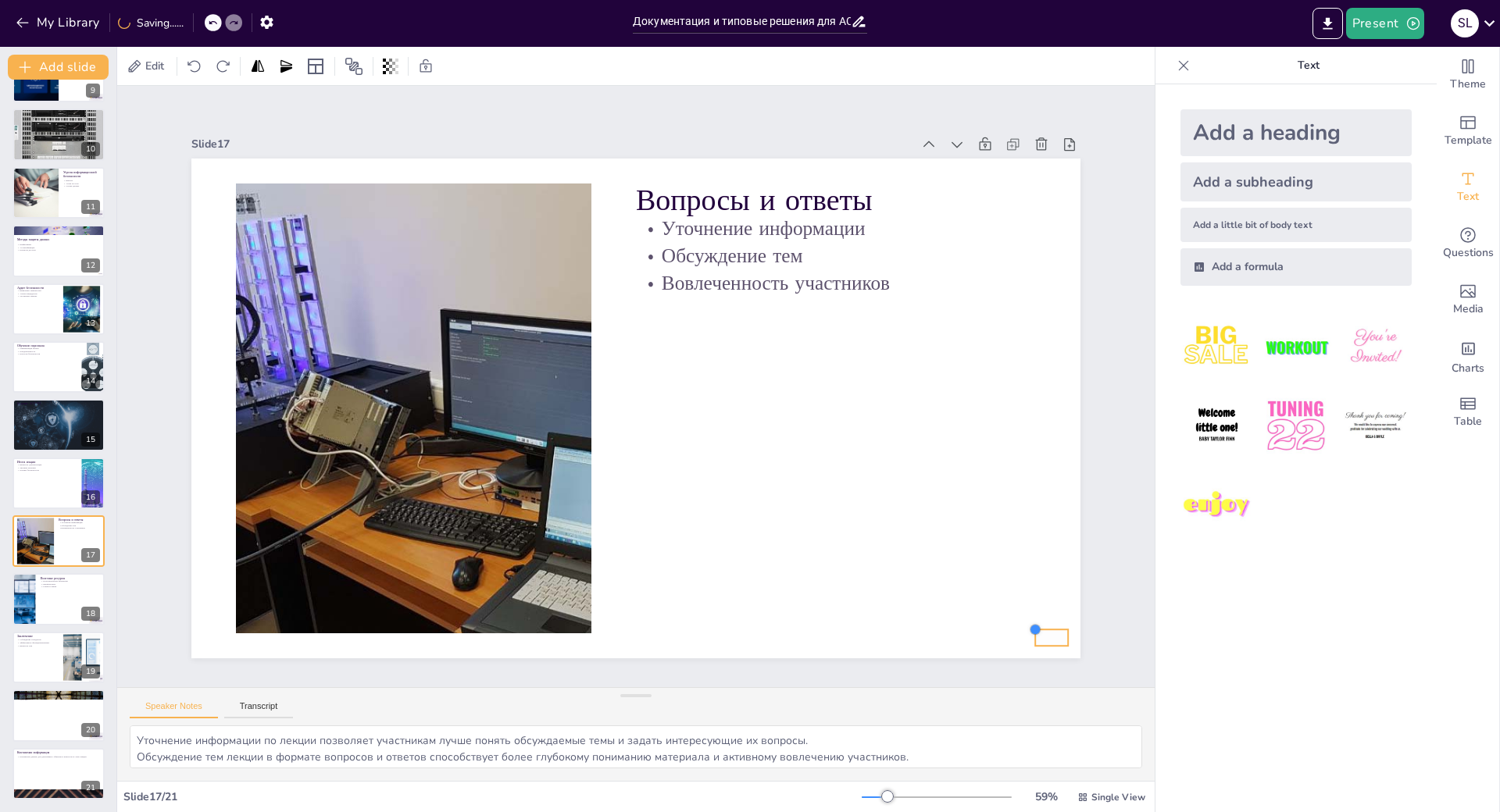
drag, startPoint x: 900, startPoint y: 550, endPoint x: 1009, endPoint y: 603, distance: 121.2
click at [1009, 603] on div "Slide 1 Документация и типовые решения для АСУ ТП Лекция о документации, типовы…" at bounding box center [636, 387] width 1094 height 707
click at [53, 573] on div at bounding box center [59, 599] width 94 height 53
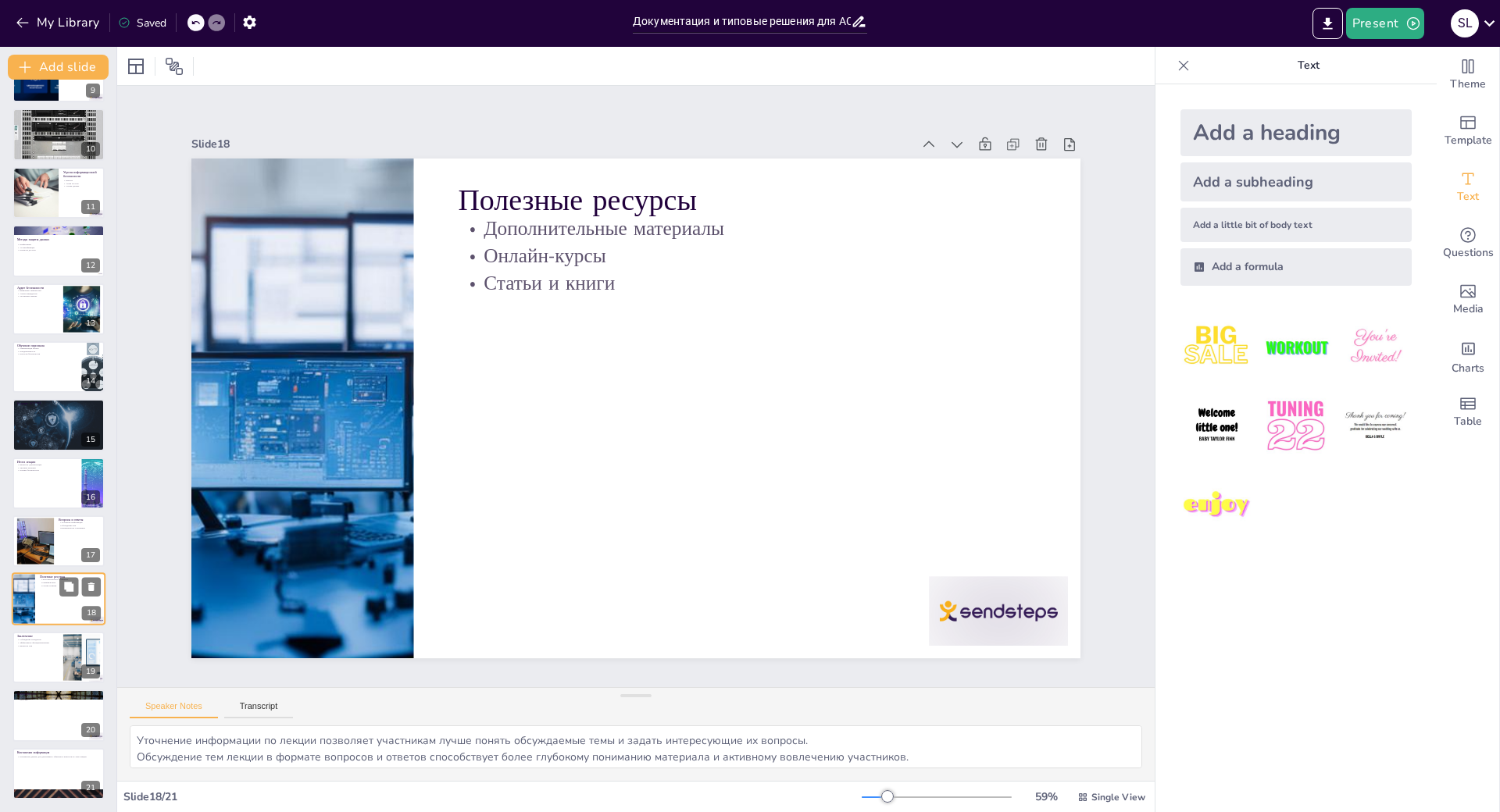
type textarea "Дополнительные материалы и ресурсы могут значительно углубить ваши знания и пон…"
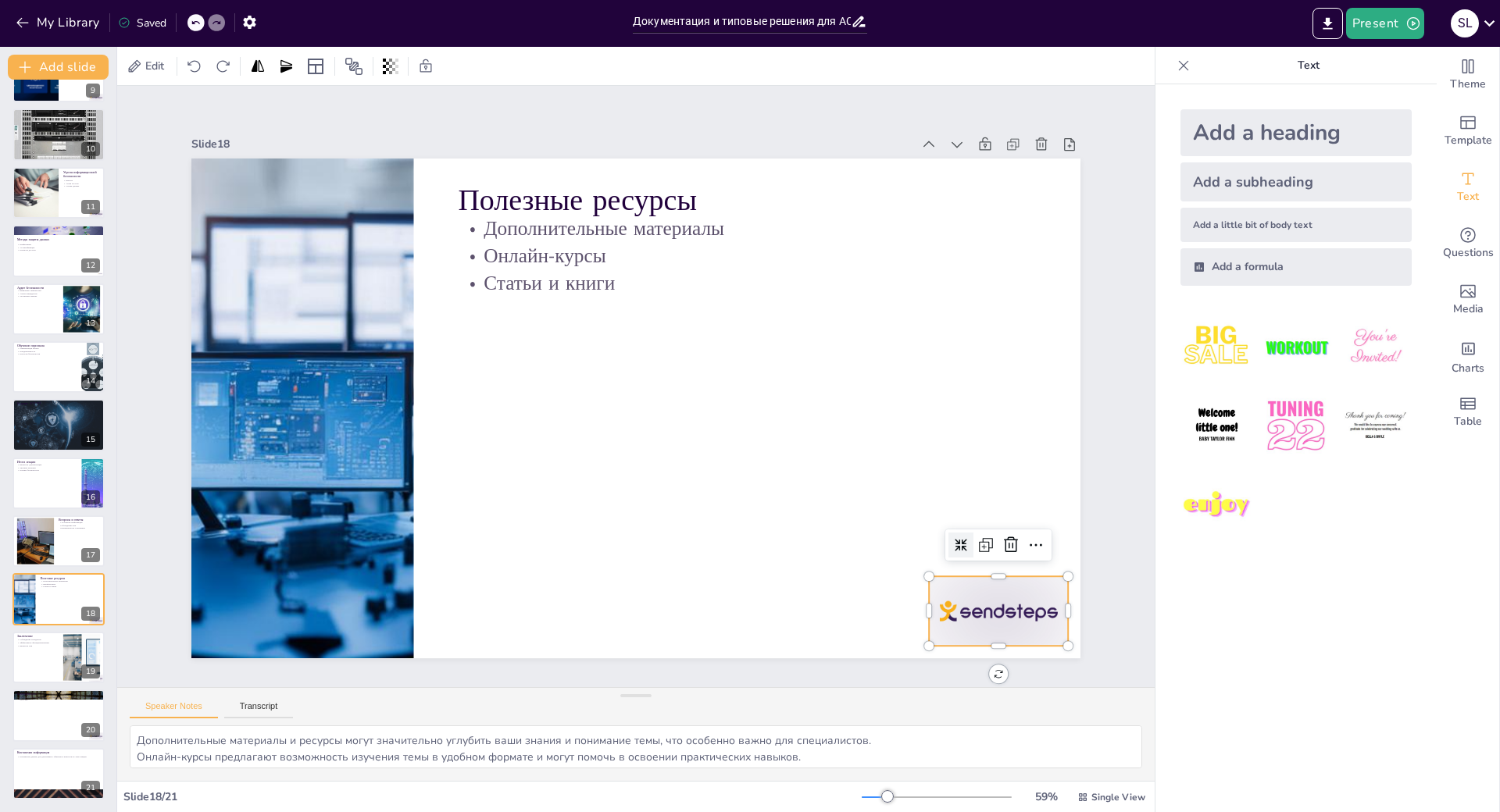
click at [371, 167] on div at bounding box center [299, 126] width 145 height 84
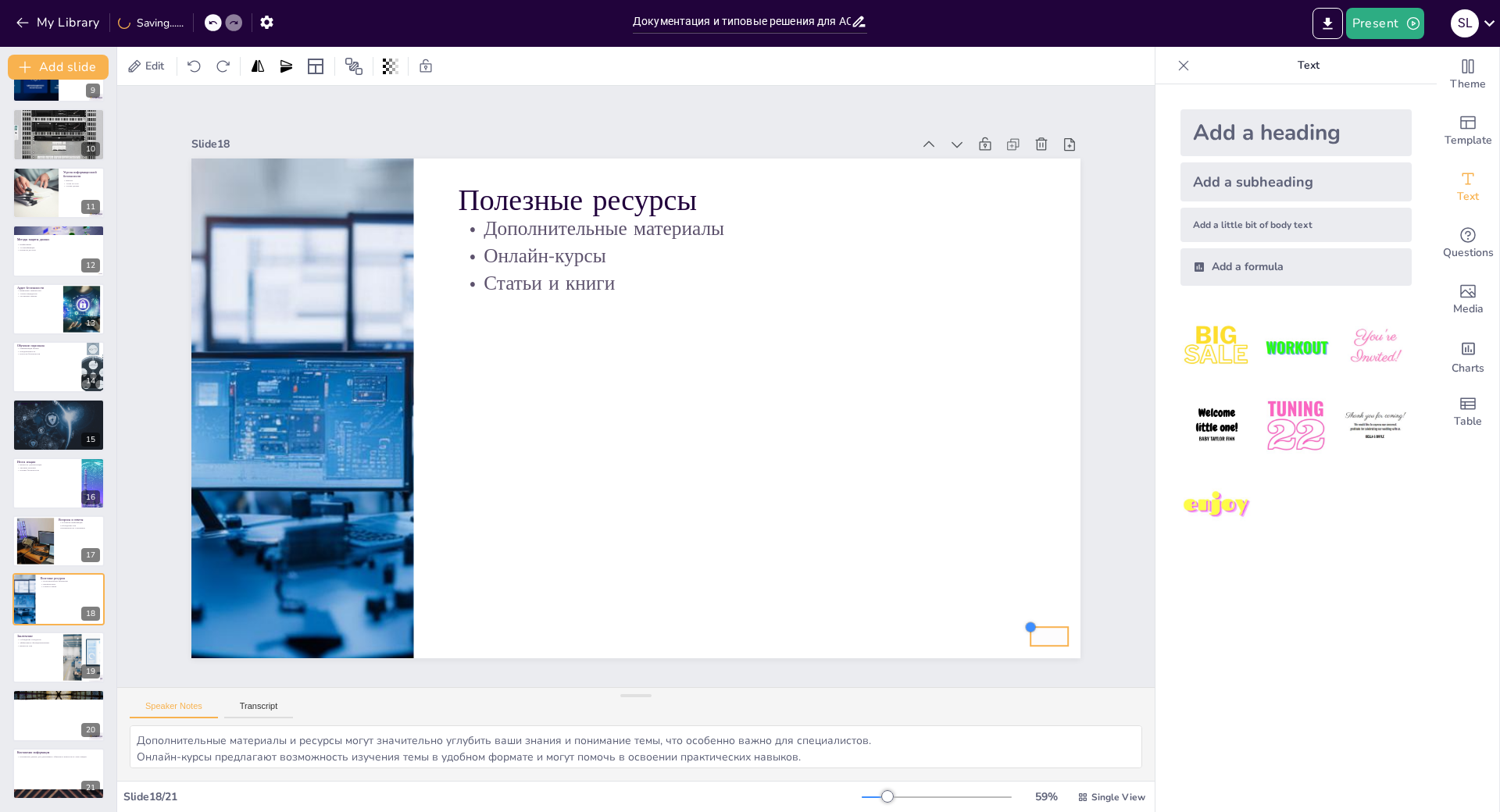
drag, startPoint x: 897, startPoint y: 552, endPoint x: 1004, endPoint y: 604, distance: 119.0
click at [1004, 604] on div "Slide 1 Документация и типовые решения для АСУ ТП Лекция о документации, типовы…" at bounding box center [636, 387] width 1097 height 1192
click at [59, 688] on div at bounding box center [59, 714] width 94 height 53
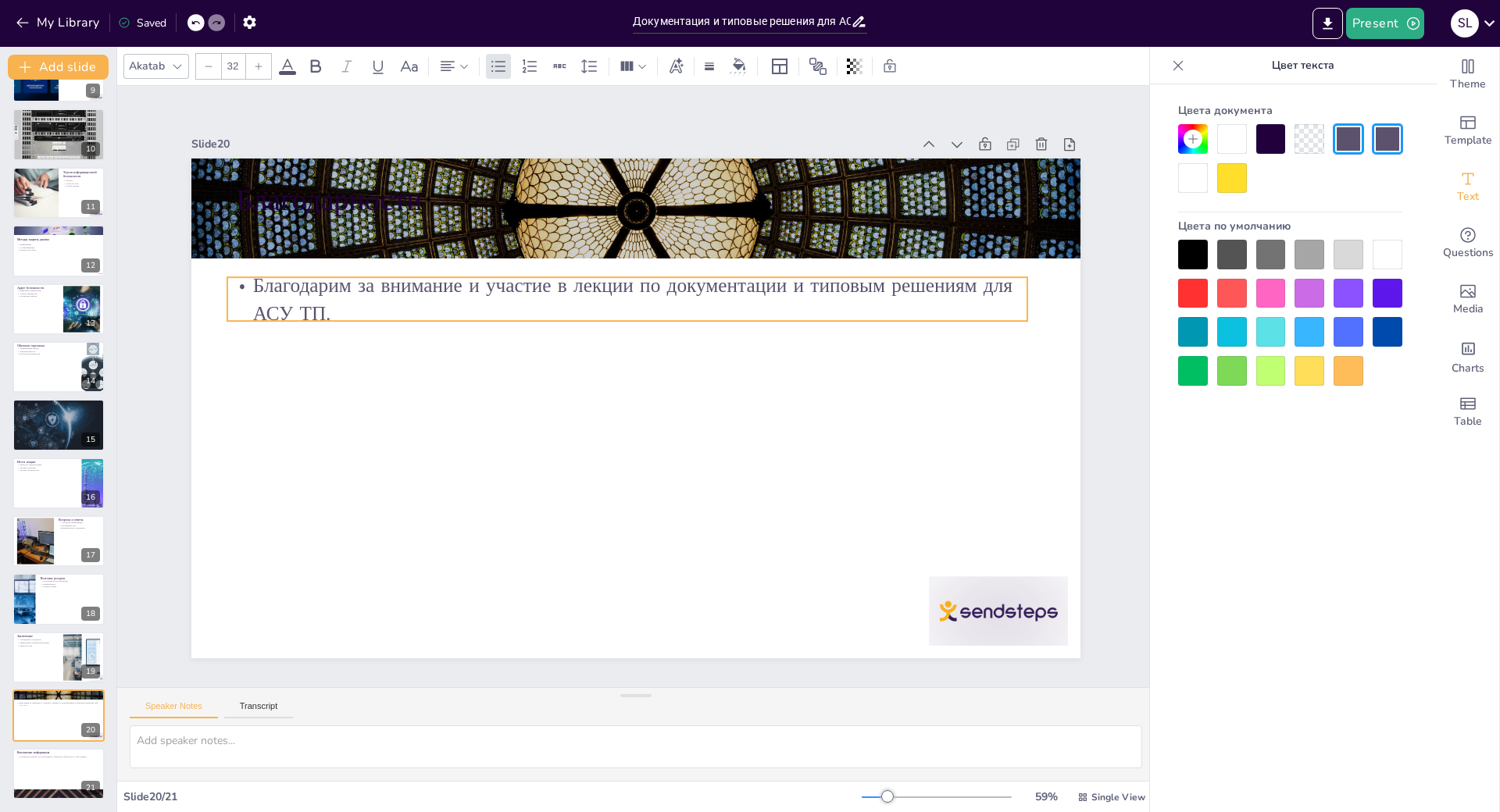
drag, startPoint x: 271, startPoint y: 230, endPoint x: 262, endPoint y: 283, distance: 53.8
click at [287, 283] on p "Благодарим за внимание и участие в лекции по документации и типовым решениям дл…" at bounding box center [663, 303] width 753 height 376
click at [364, 585] on div at bounding box center [309, 661] width 109 height 153
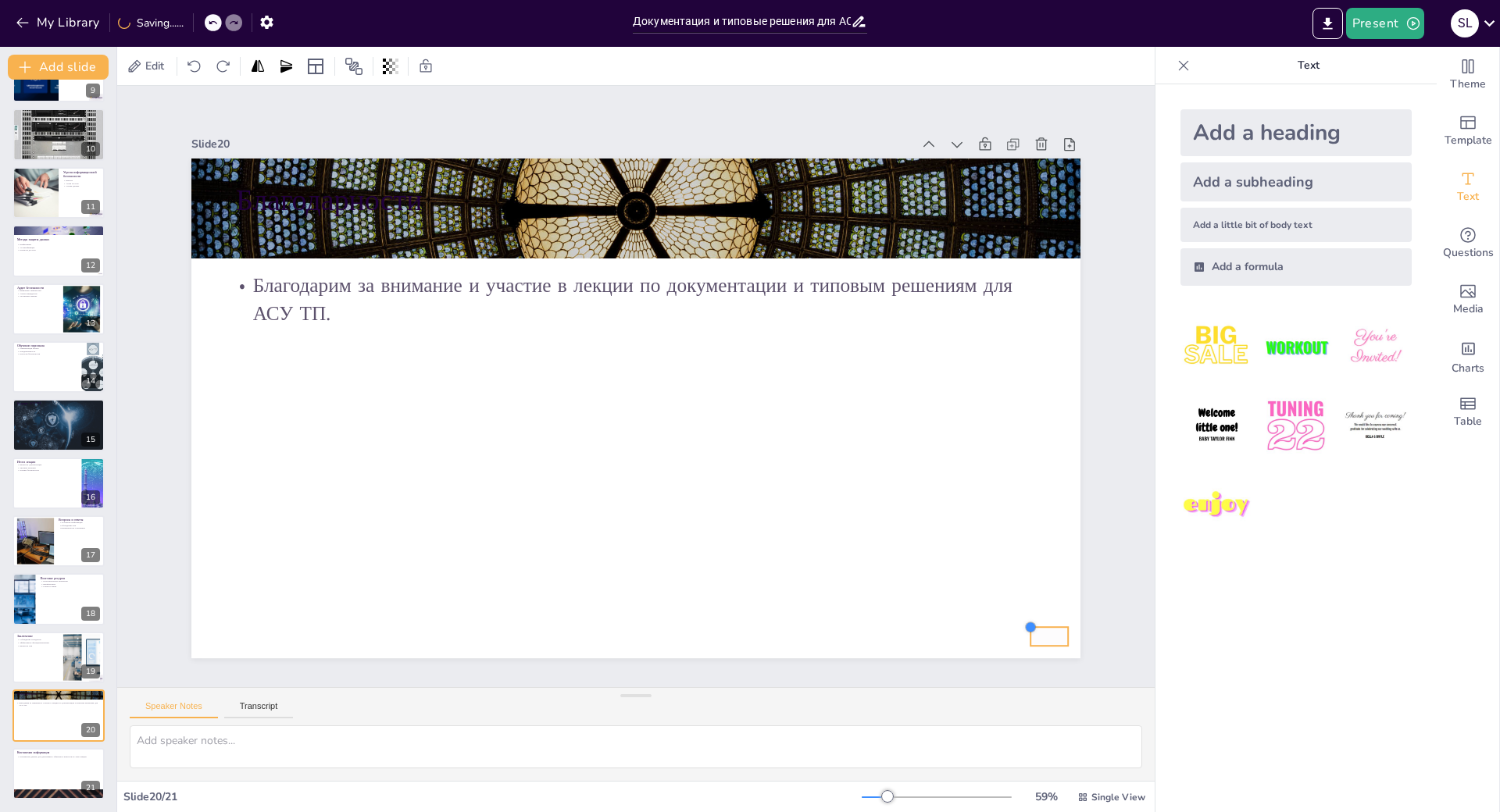
drag, startPoint x: 895, startPoint y: 549, endPoint x: 997, endPoint y: 635, distance: 133.4
click at [997, 635] on div "Slide 1 Документация и типовые решения для АСУ ТП Лекция о документации, типовы…" at bounding box center [636, 433] width 1038 height 695
click at [60, 752] on button at bounding box center [69, 761] width 19 height 19
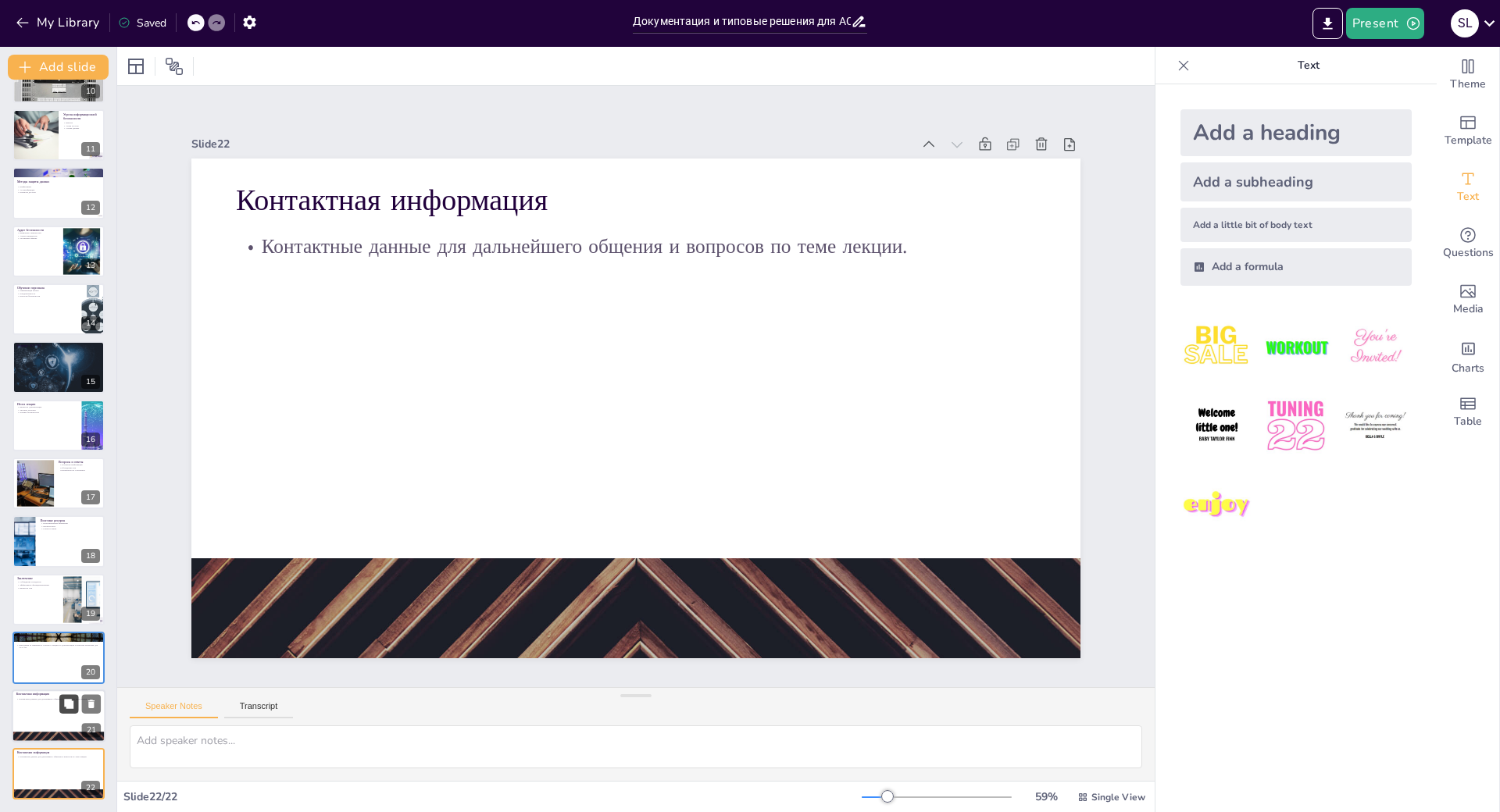
scroll to position [642, 0]
click at [1479, 21] on icon at bounding box center [1489, 22] width 21 height 21
